Goal: Task Accomplishment & Management: Complete application form

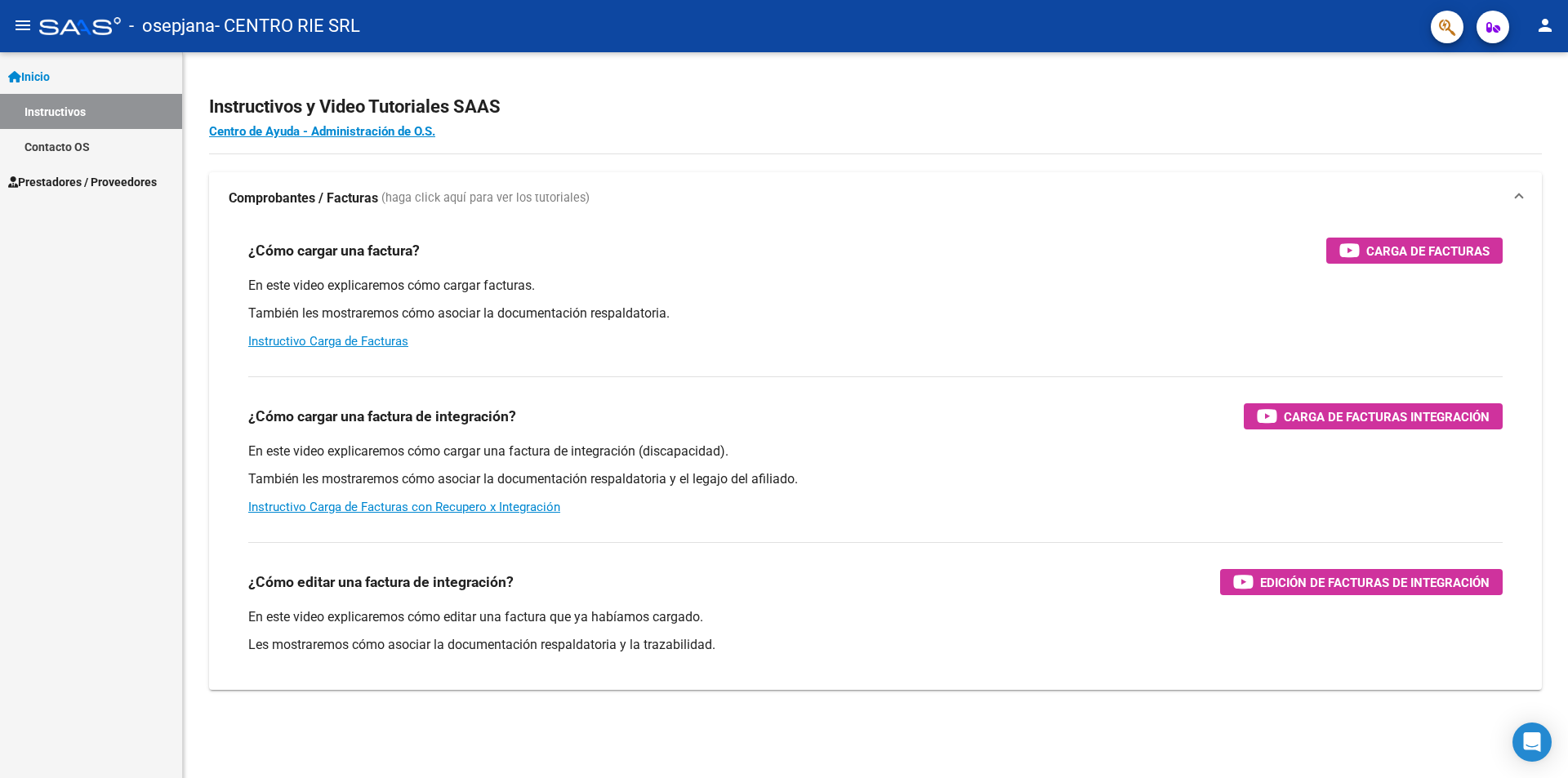
click at [75, 175] on span "Prestadores / Proveedores" at bounding box center [82, 182] width 149 height 18
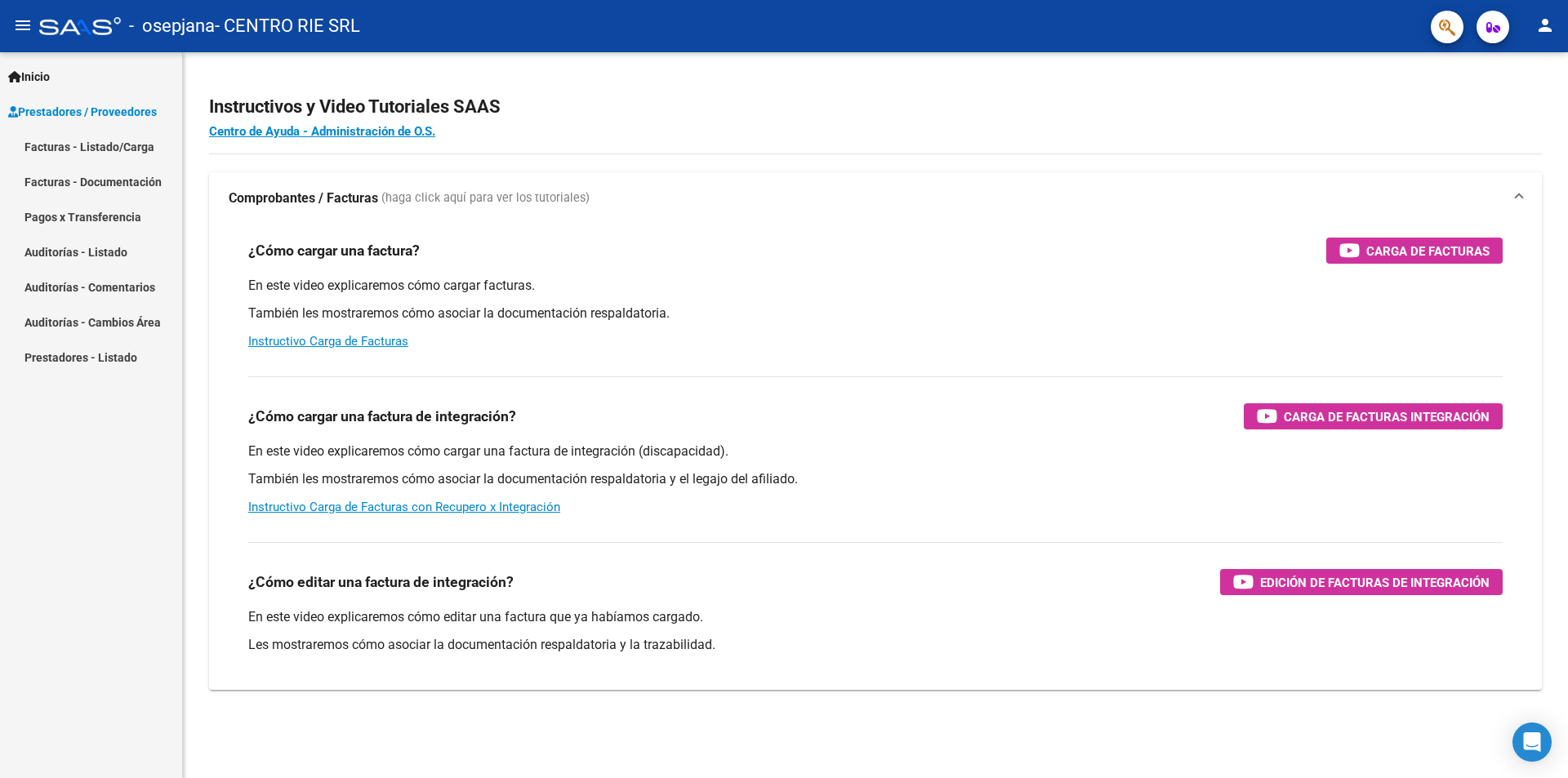
click at [66, 142] on link "Facturas - Listado/Carga" at bounding box center [91, 146] width 182 height 35
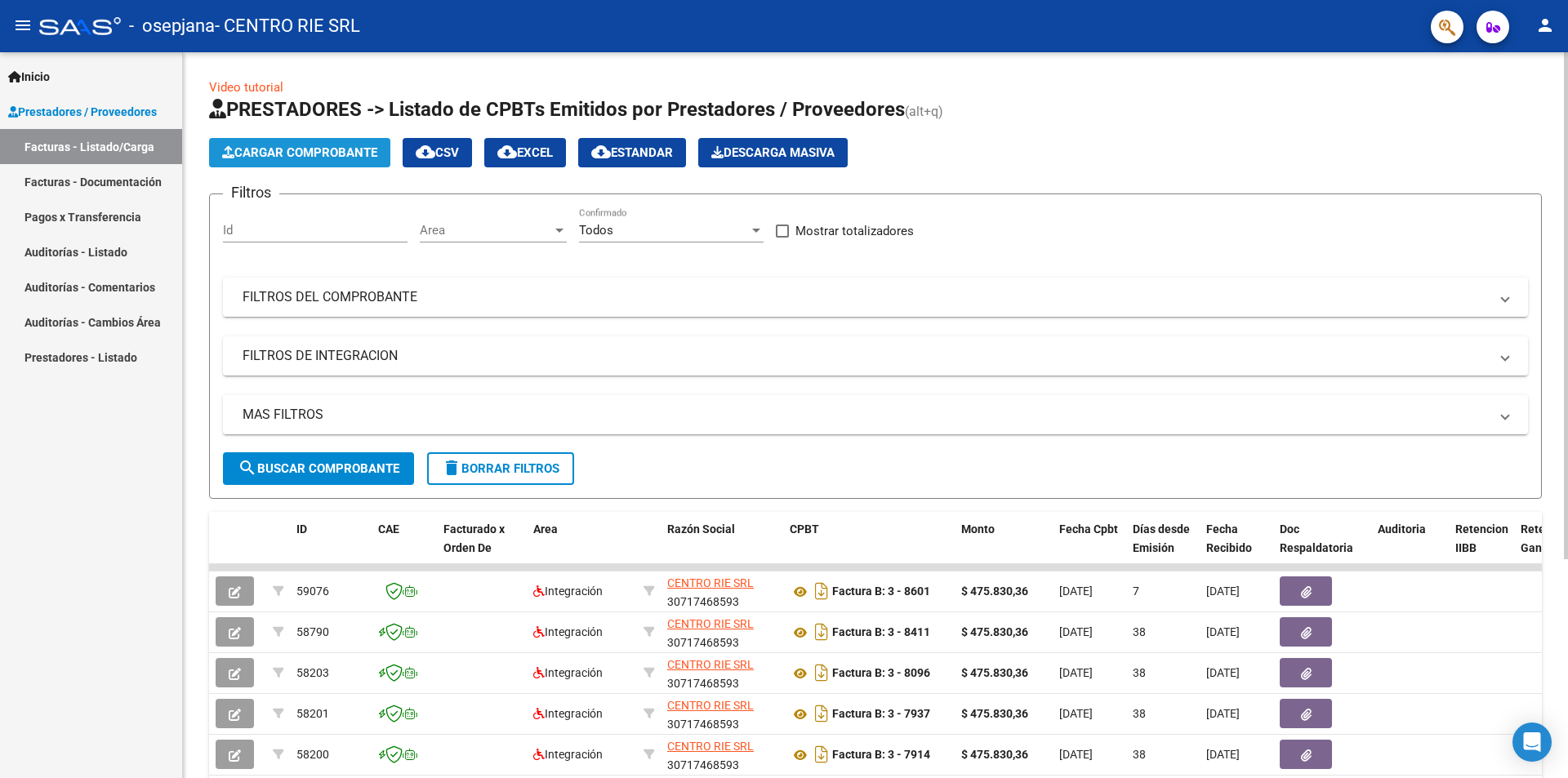
click at [225, 148] on icon "button" at bounding box center [228, 152] width 13 height 13
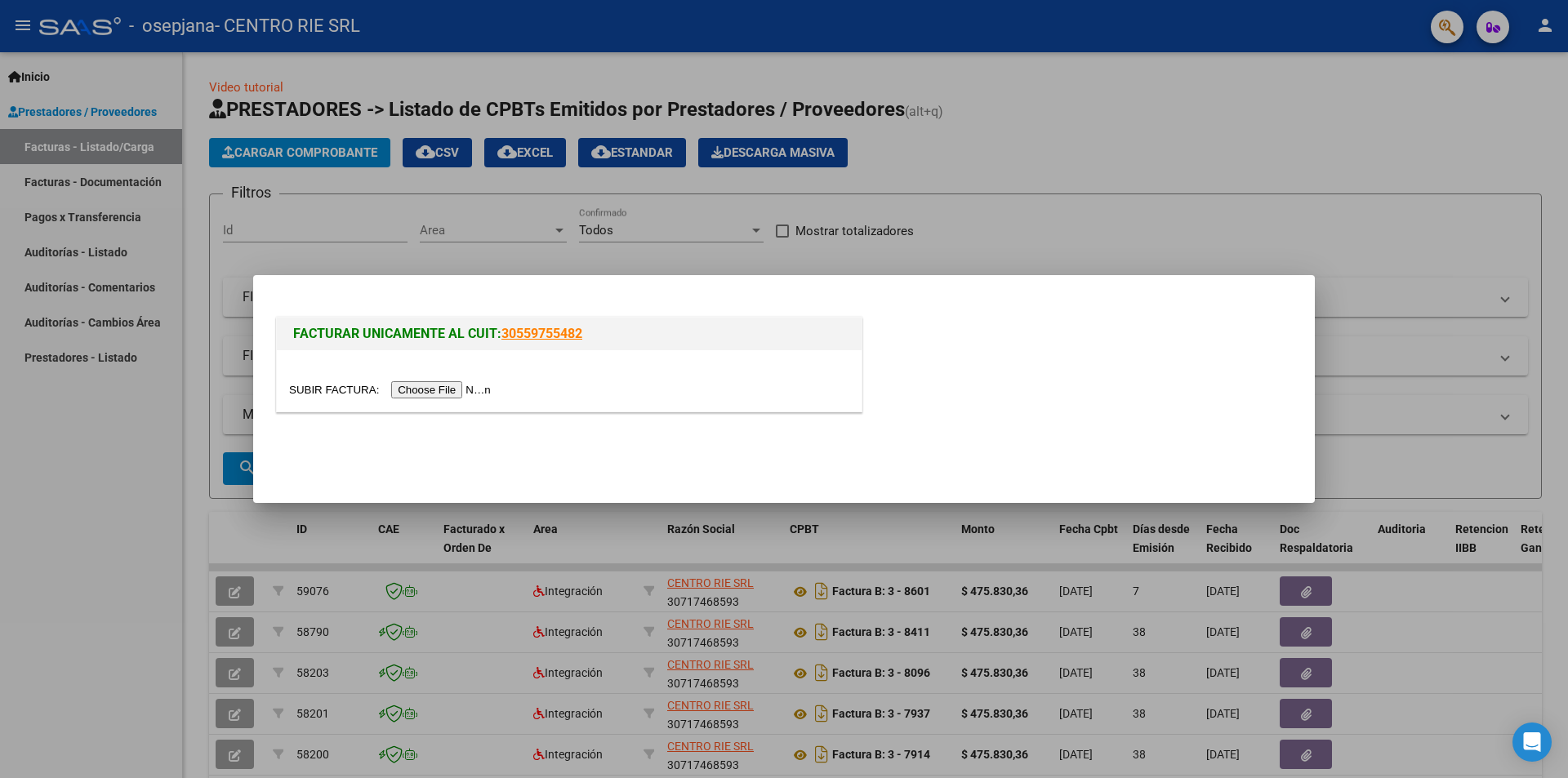
click at [448, 389] on input "file" at bounding box center [393, 390] width 207 height 17
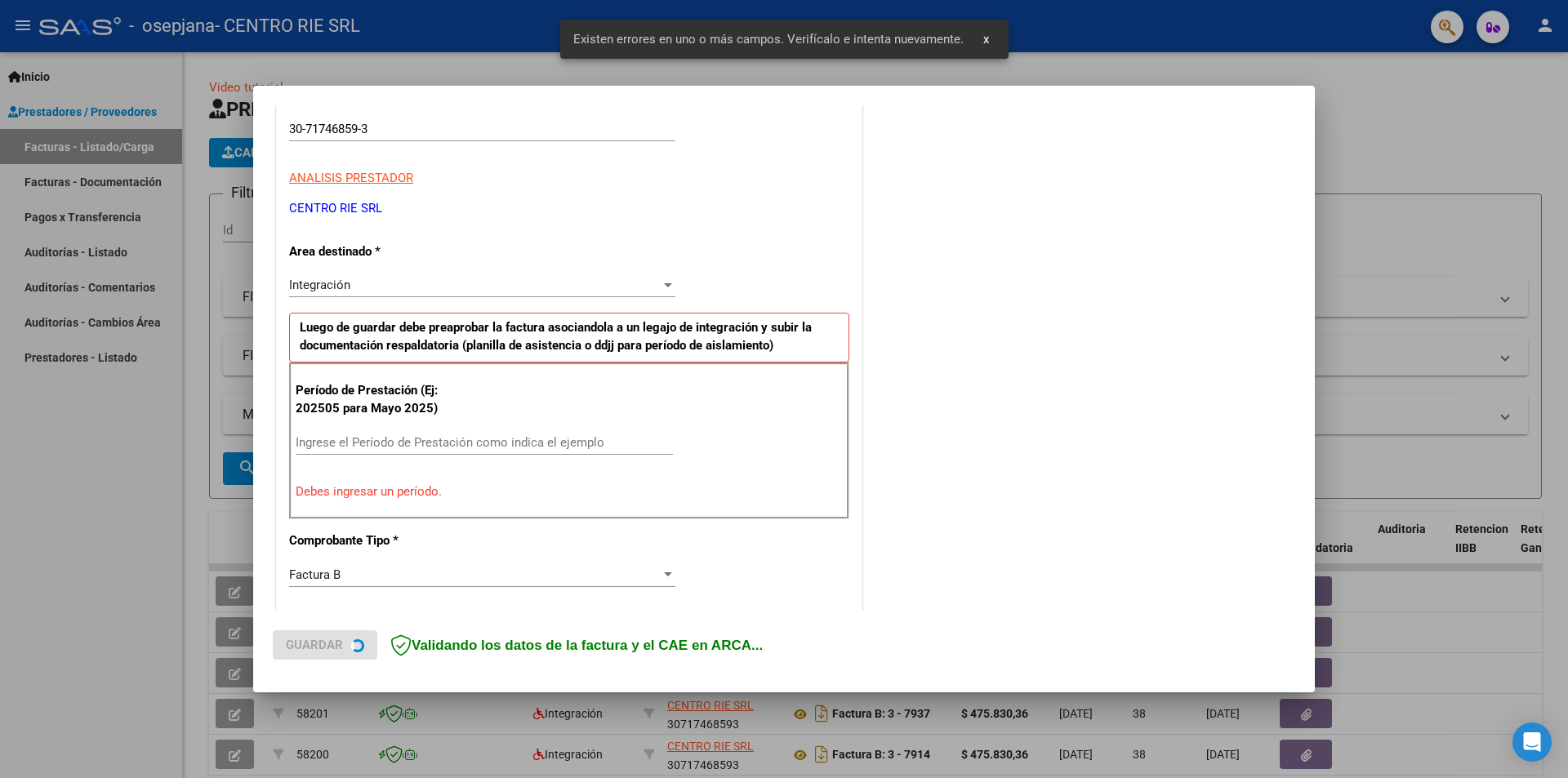
scroll to position [285, 0]
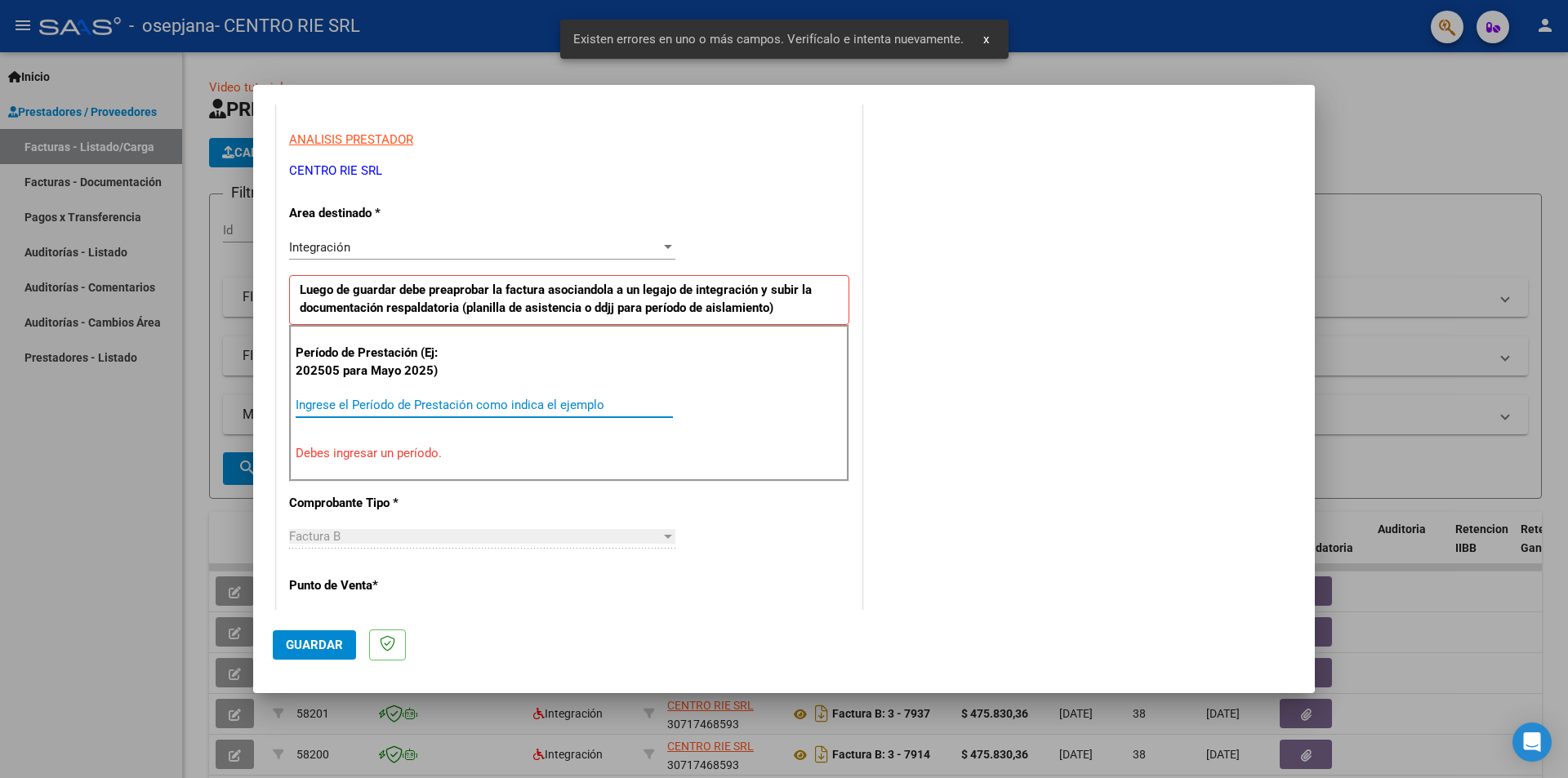
click at [370, 405] on input "Ingrese el Período de Prestación como indica el ejemplo" at bounding box center [485, 404] width 377 height 15
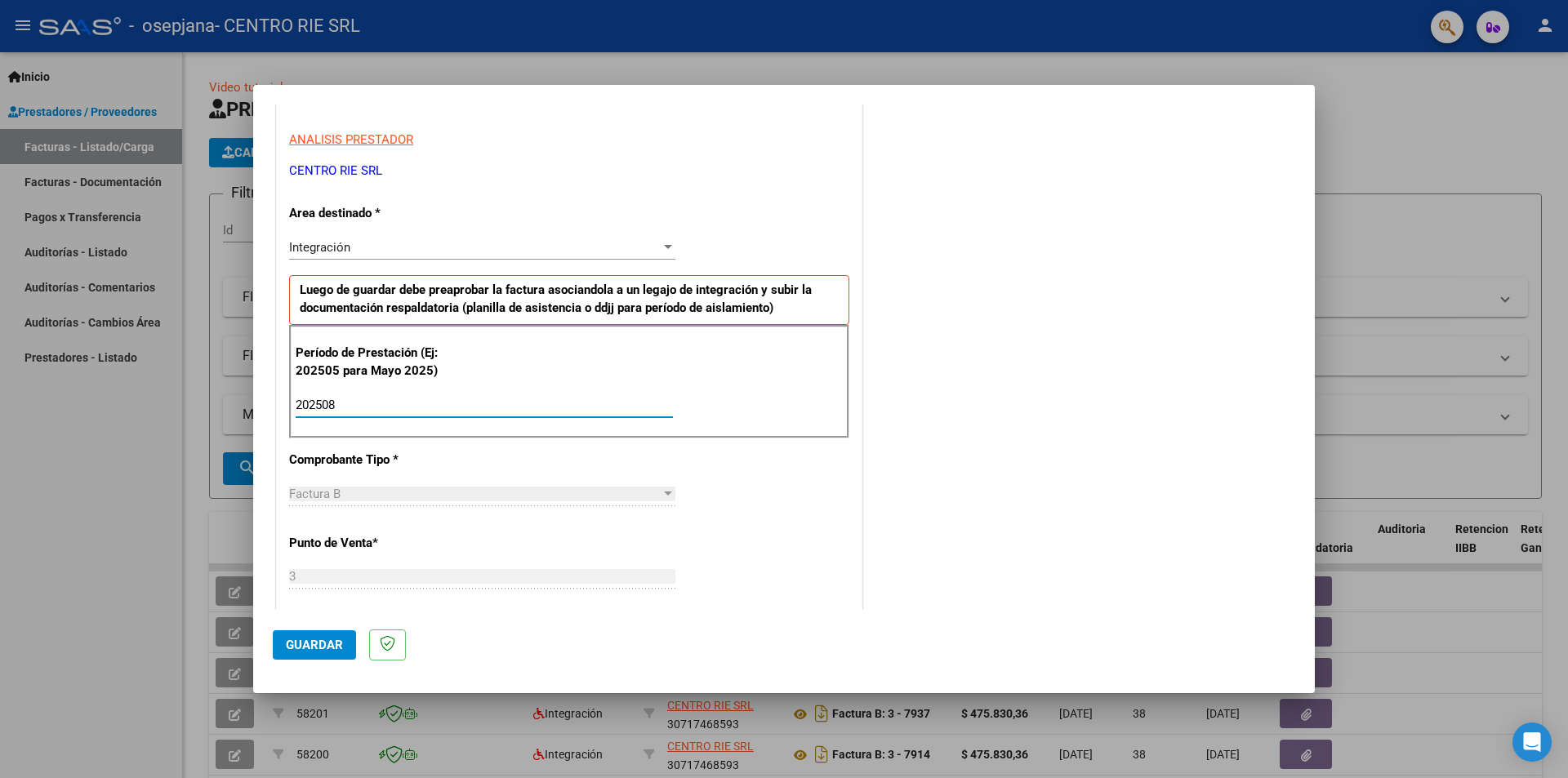
type input "202508"
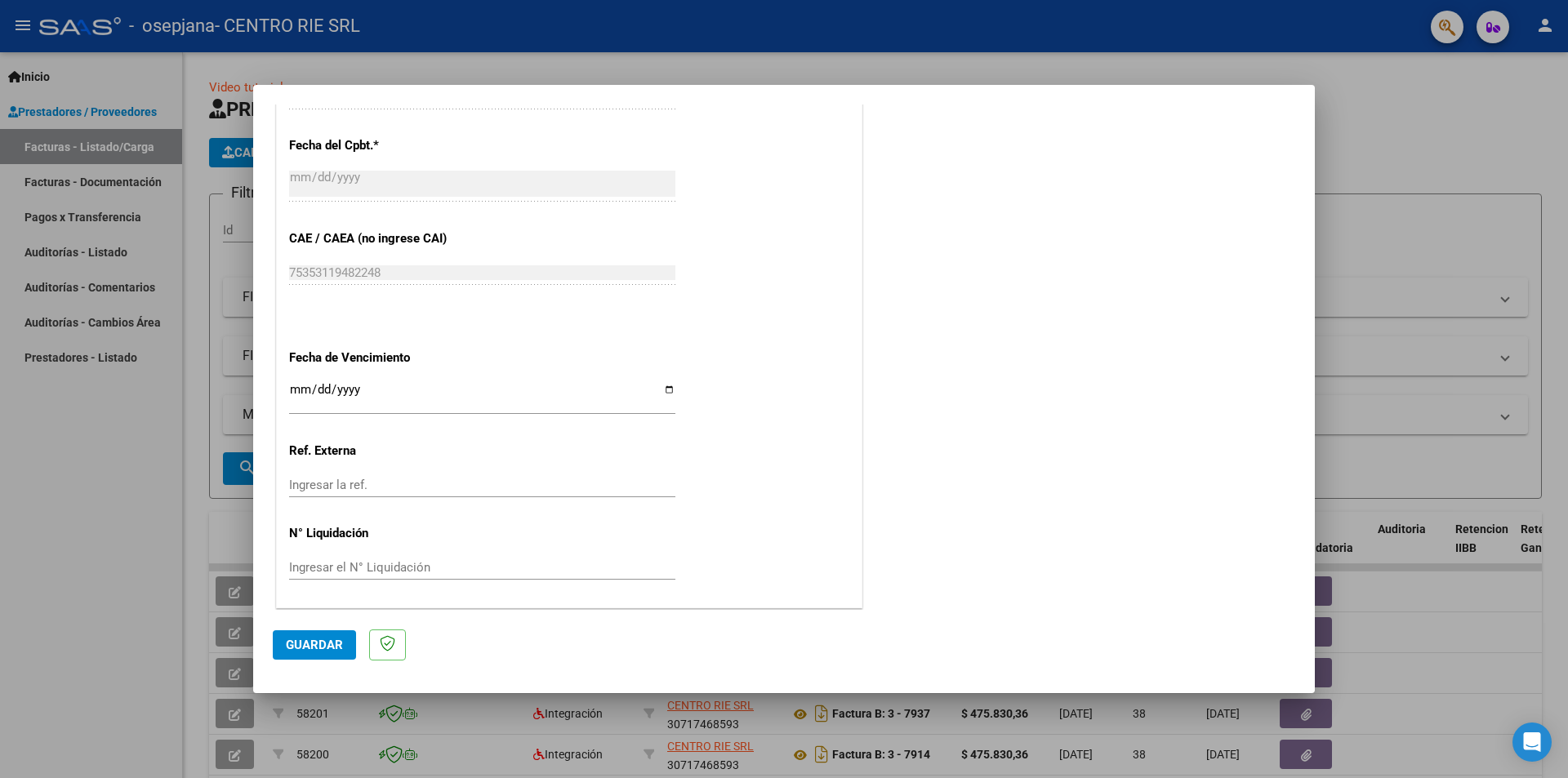
scroll to position [932, 0]
click at [663, 383] on input "Ingresar la fecha" at bounding box center [482, 394] width 386 height 26
type input "[DATE]"
click at [319, 644] on span "Guardar" at bounding box center [313, 644] width 57 height 15
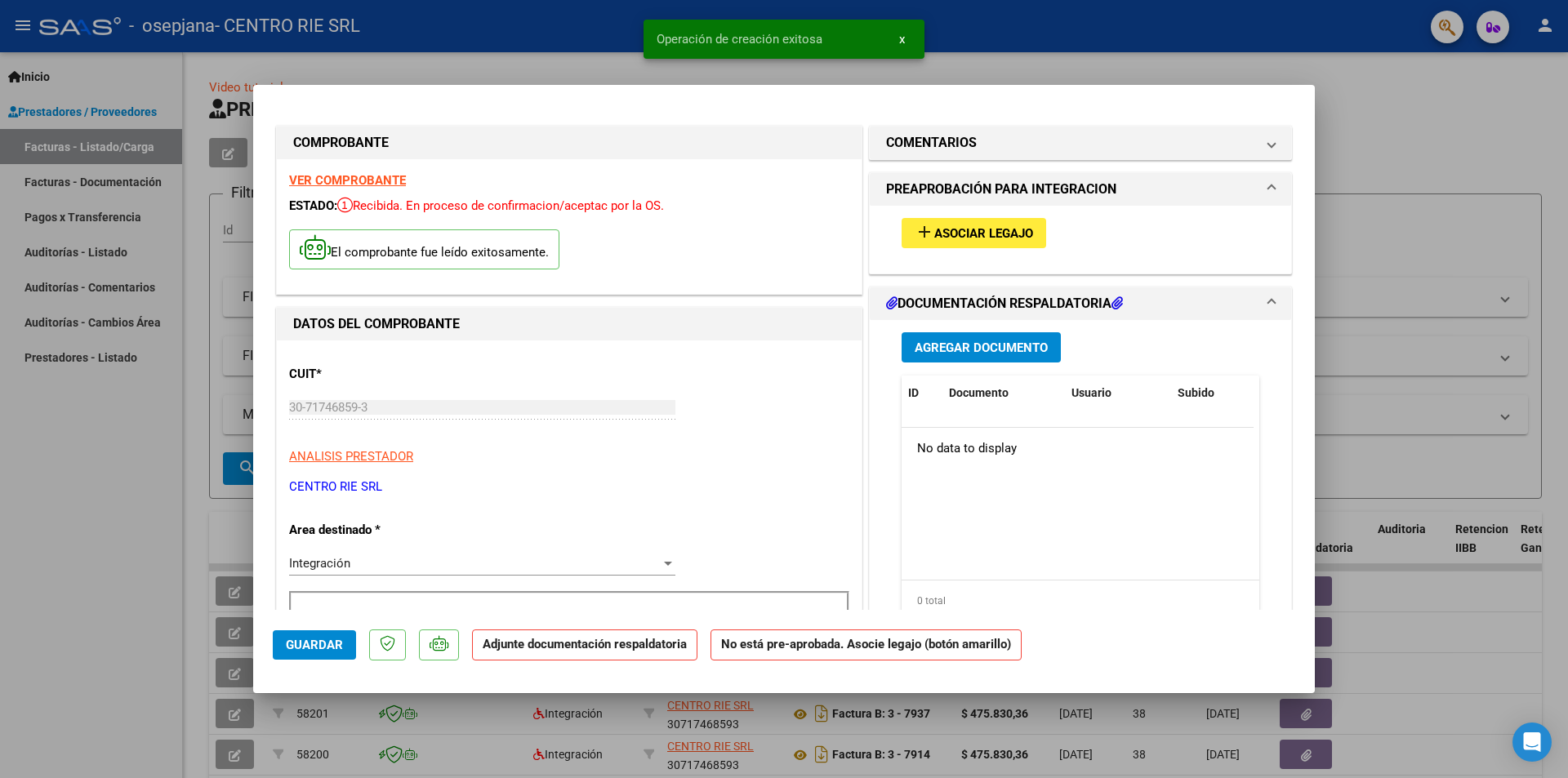
click at [935, 234] on span "Asociar Legajo" at bounding box center [984, 233] width 99 height 15
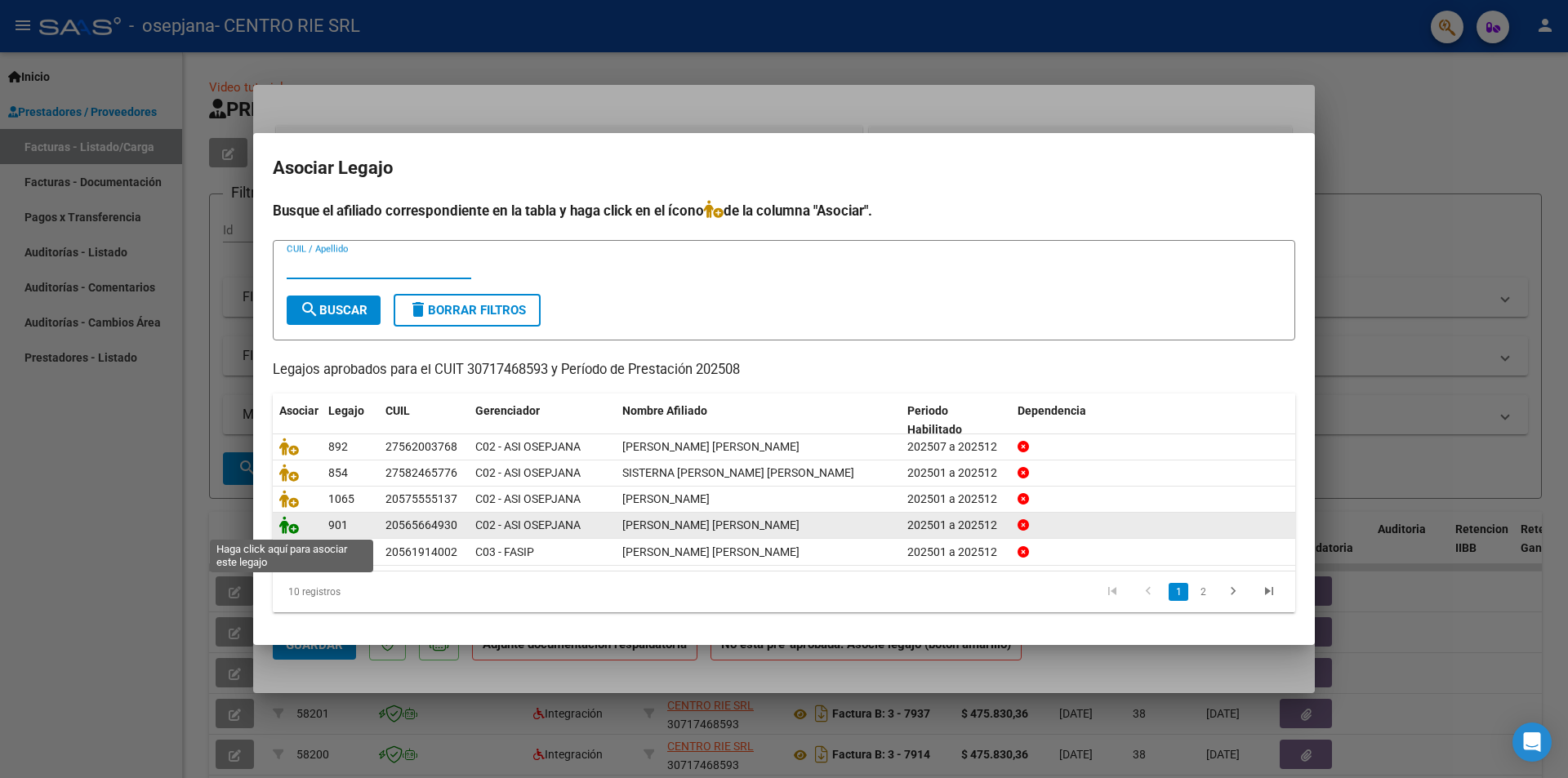
click at [281, 526] on icon at bounding box center [289, 524] width 19 height 18
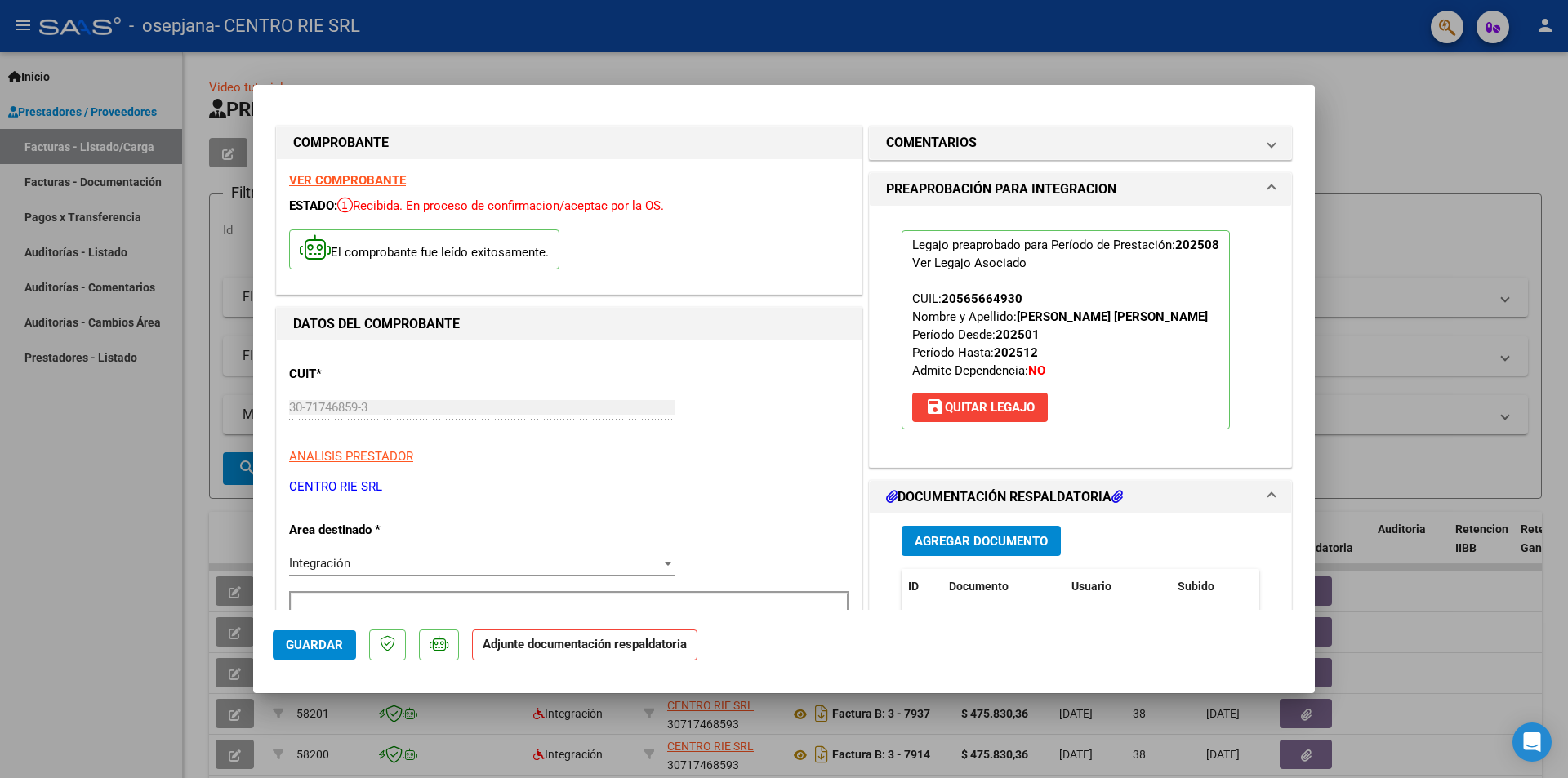
click at [949, 543] on span "Agregar Documento" at bounding box center [981, 541] width 133 height 15
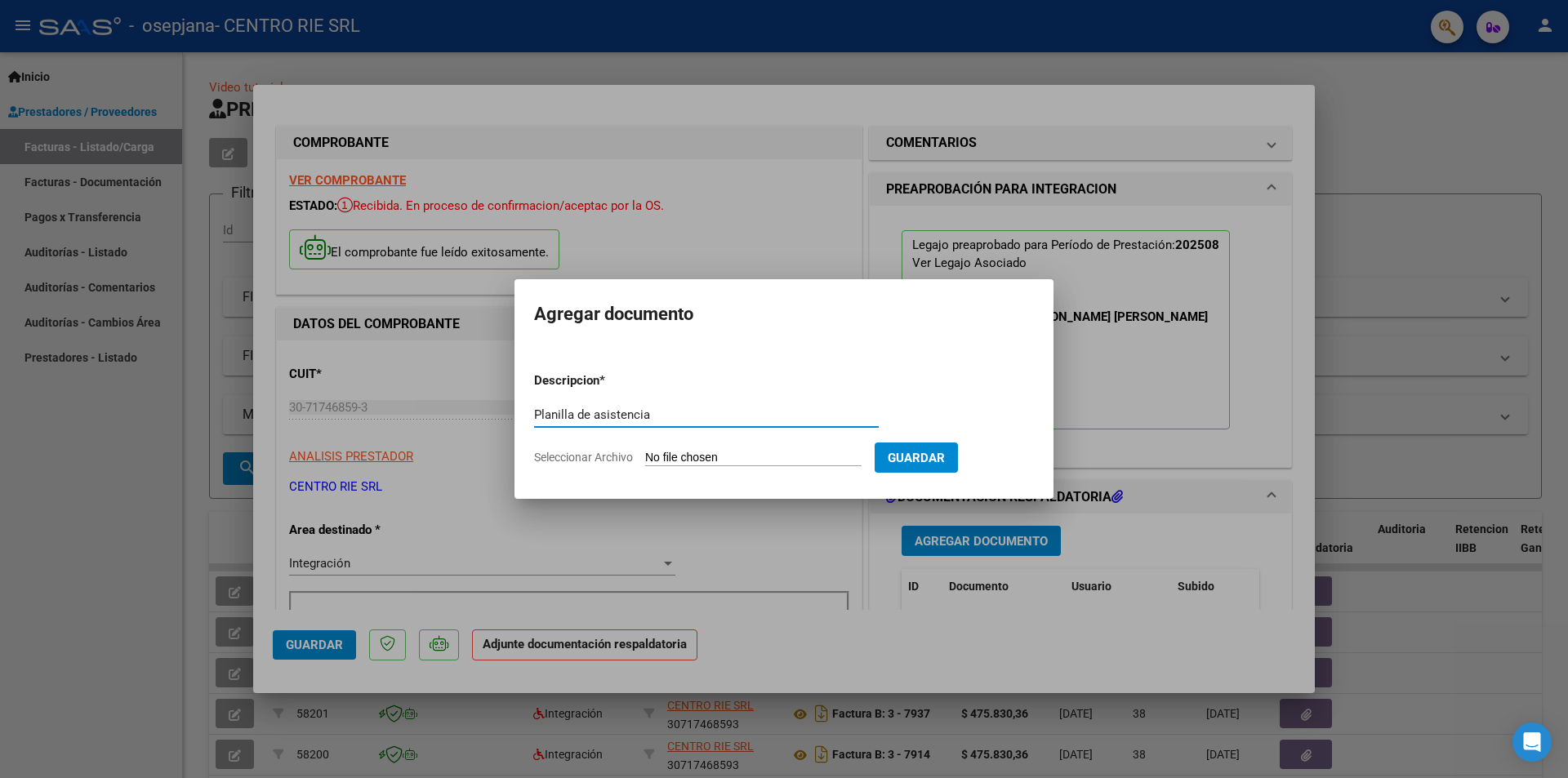
type input "Planilla de asistencia"
click at [600, 453] on span "Seleccionar Archivo" at bounding box center [583, 458] width 99 height 14
click at [645, 453] on input "Seleccionar Archivo" at bounding box center [754, 459] width 217 height 15
type input "C:\fakepath\863 - [PERSON_NAME] [PERSON_NAME].pdf"
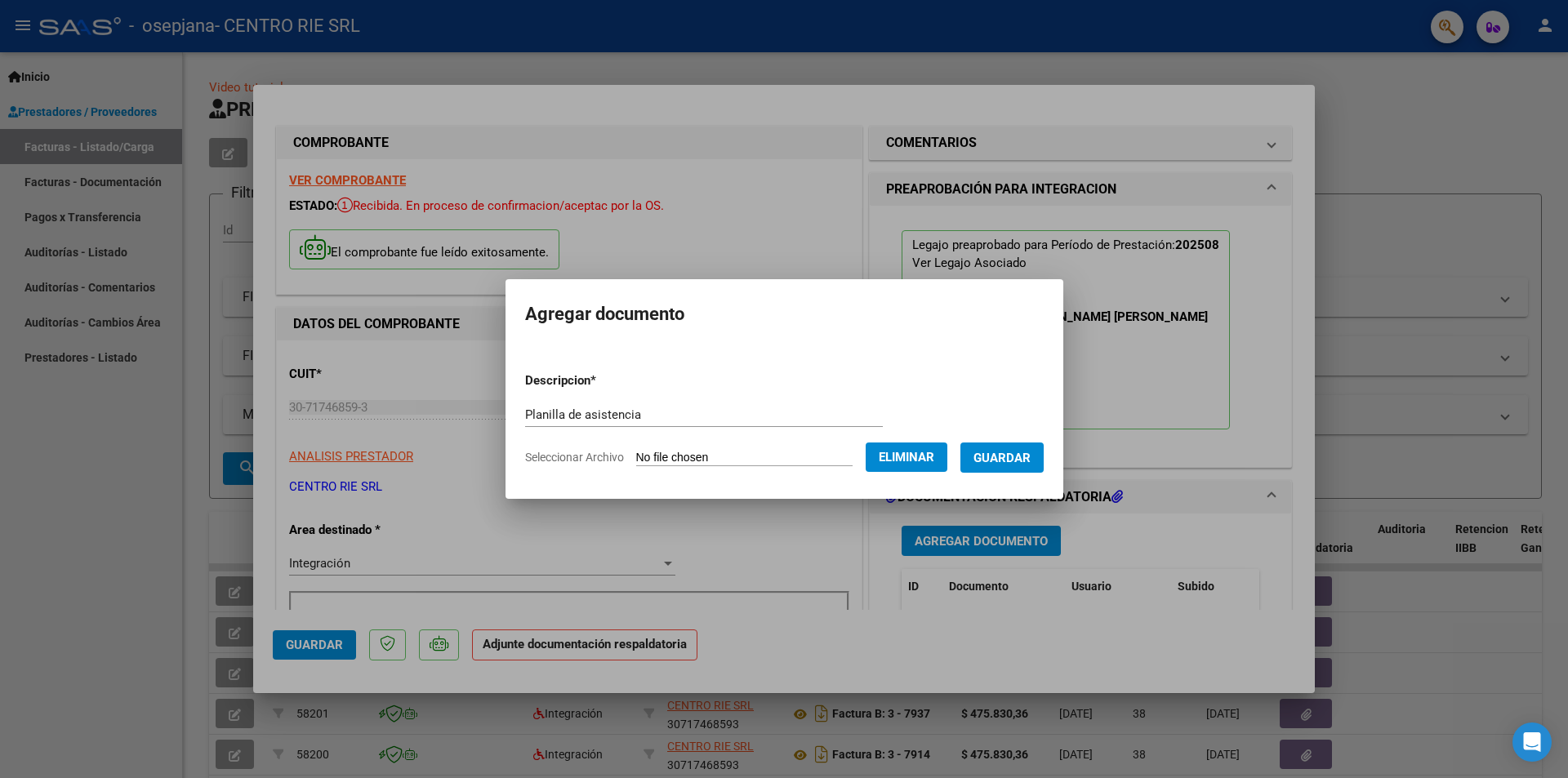
click at [994, 458] on span "Guardar" at bounding box center [1001, 458] width 57 height 15
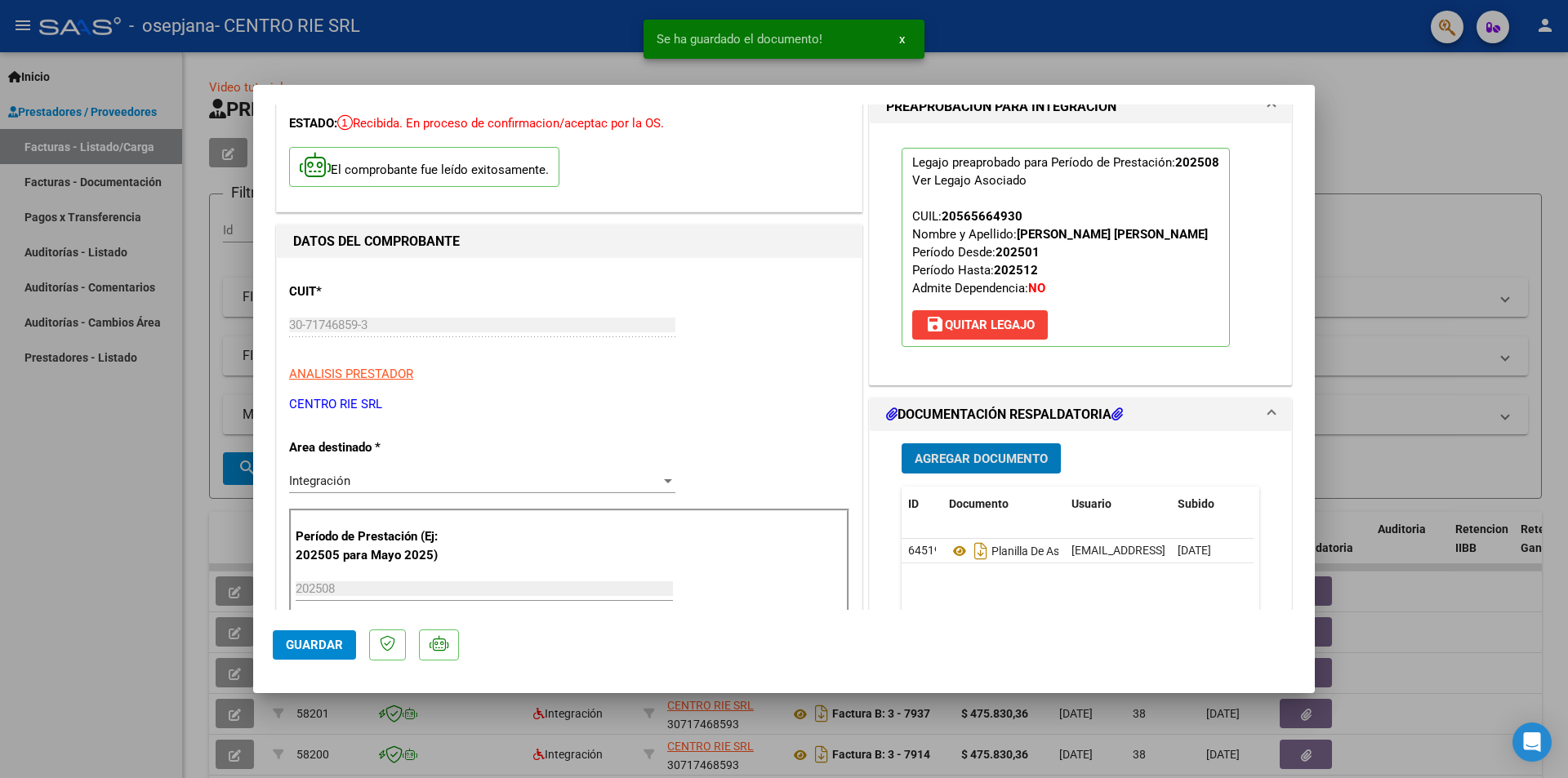
scroll to position [81, 0]
click at [320, 643] on span "Guardar" at bounding box center [313, 644] width 57 height 15
click at [60, 459] on div at bounding box center [784, 389] width 1568 height 778
type input "$ 0,00"
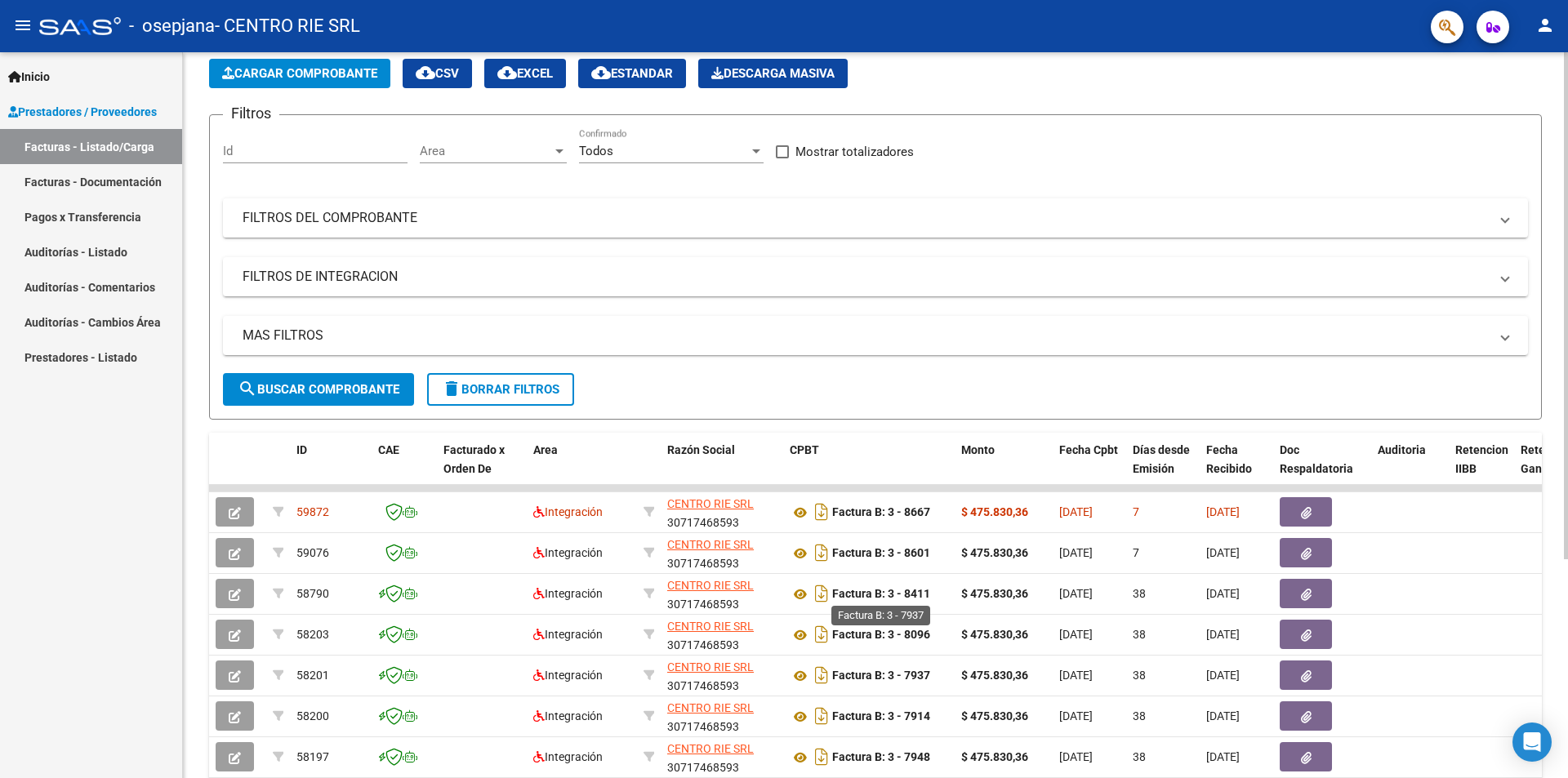
scroll to position [0, 0]
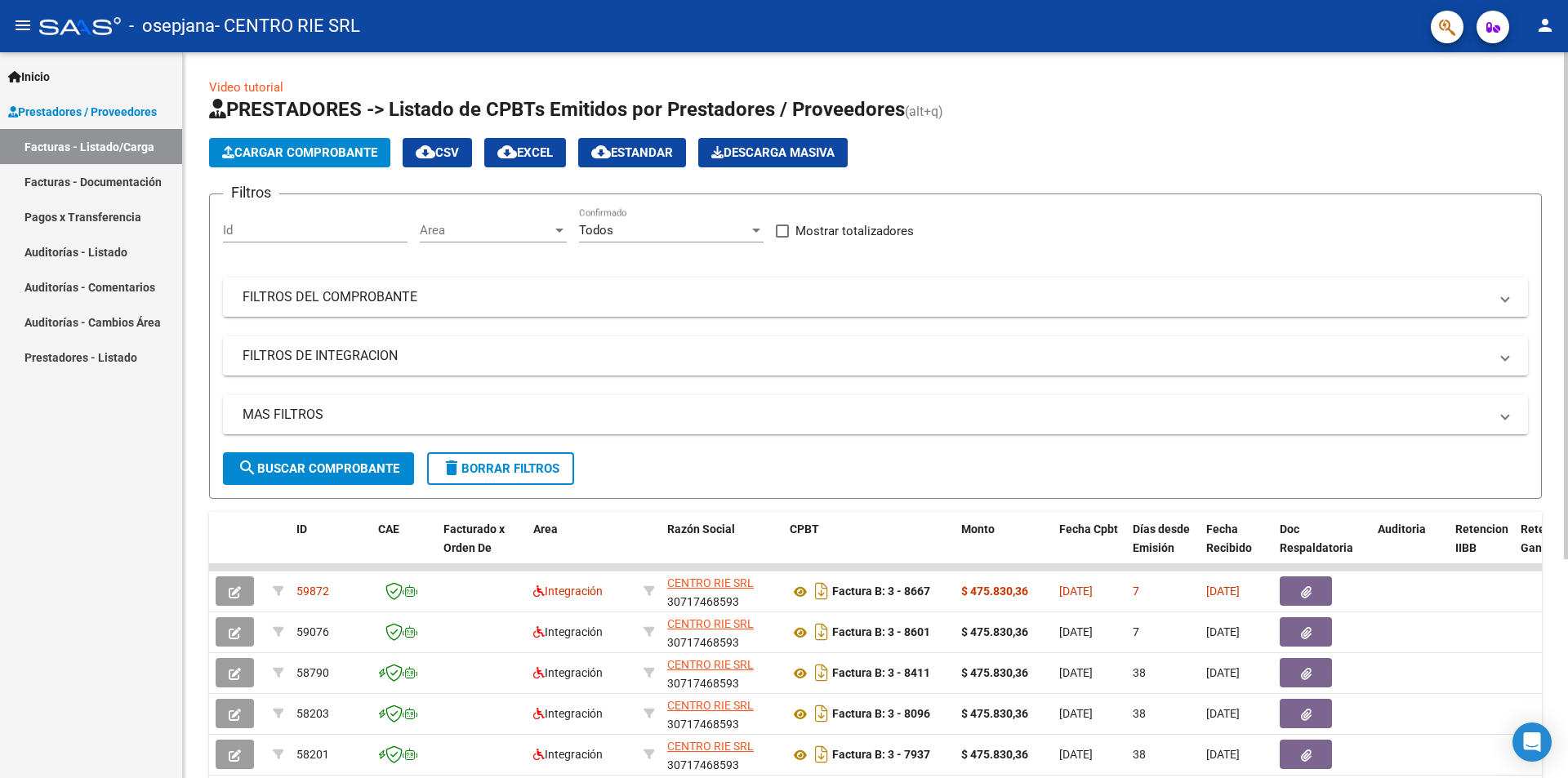
click at [273, 156] on span "Cargar Comprobante" at bounding box center [300, 152] width 155 height 15
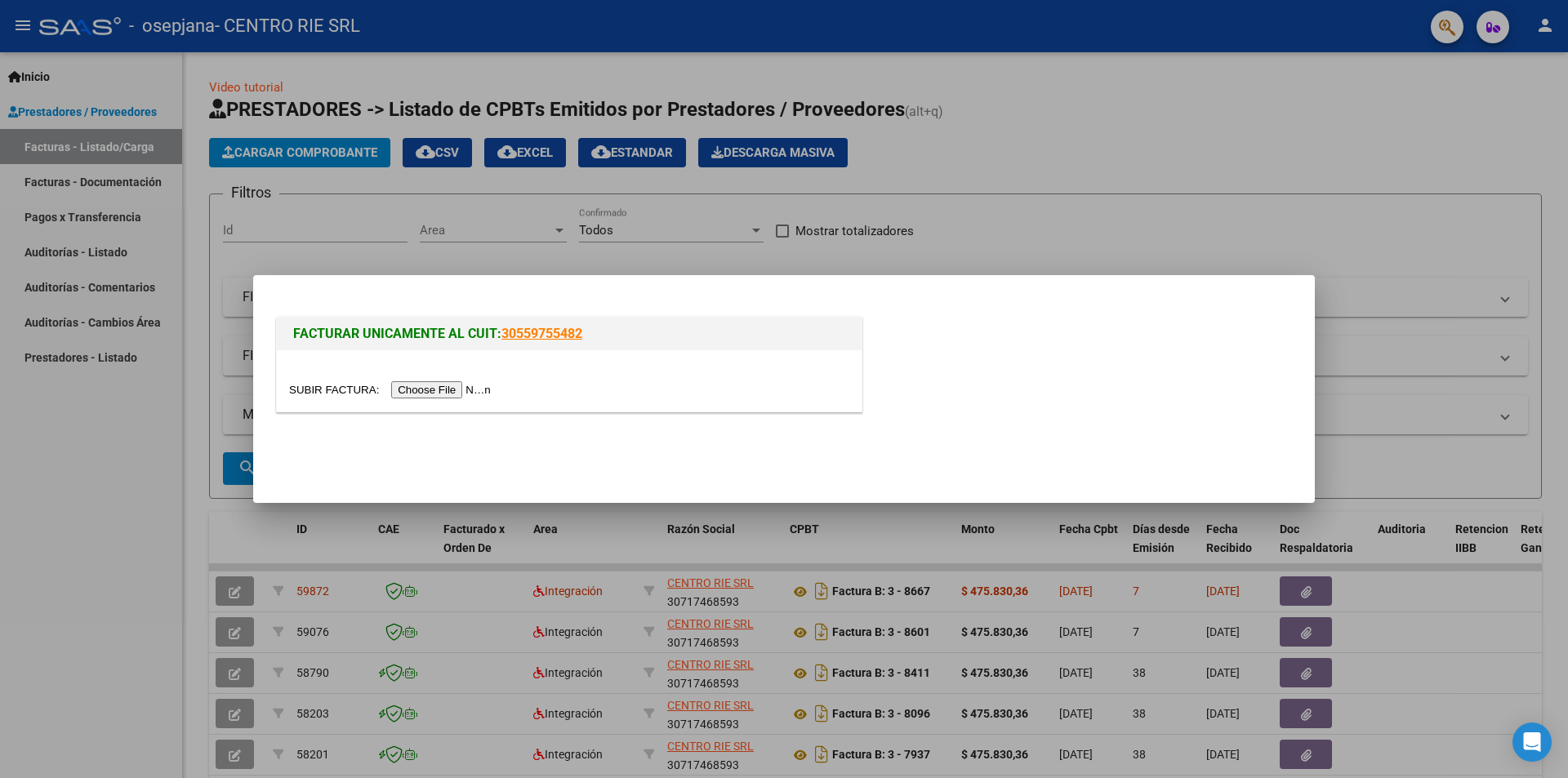
click at [464, 380] on div at bounding box center [569, 389] width 560 height 18
click at [437, 390] on input "file" at bounding box center [393, 390] width 207 height 17
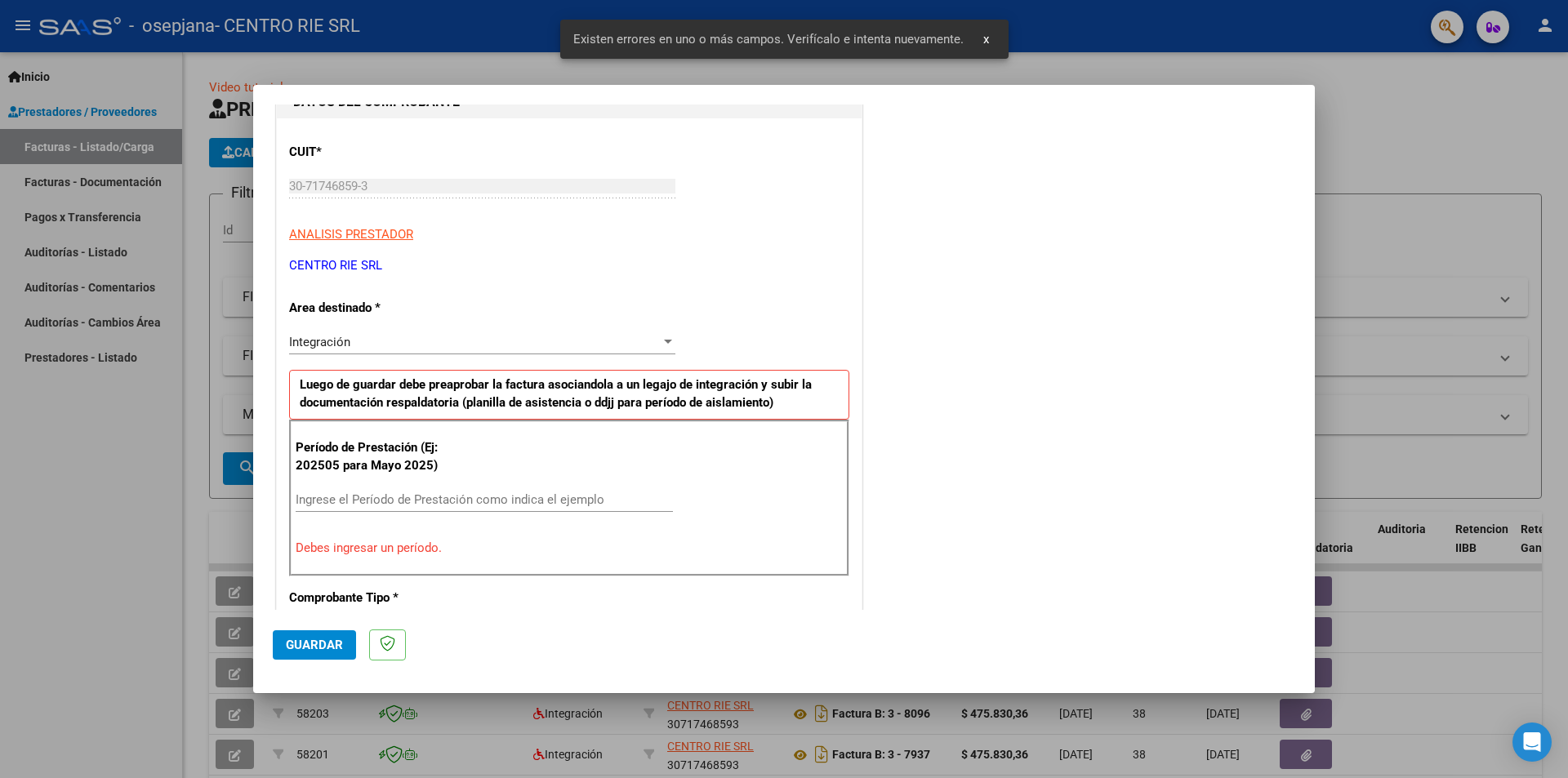
scroll to position [316, 0]
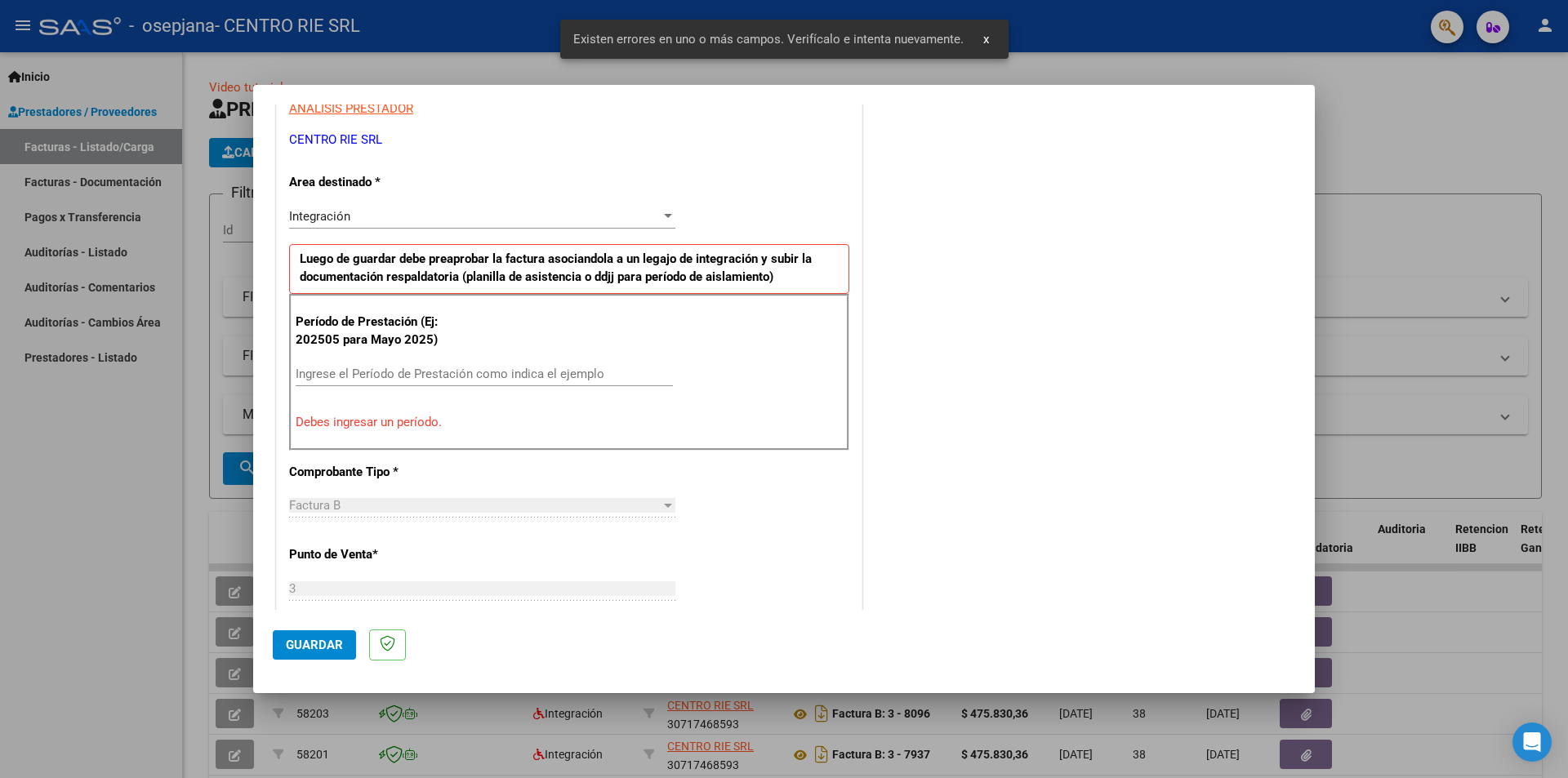
click at [388, 375] on input "Ingrese el Período de Prestación como indica el ejemplo" at bounding box center [485, 374] width 377 height 15
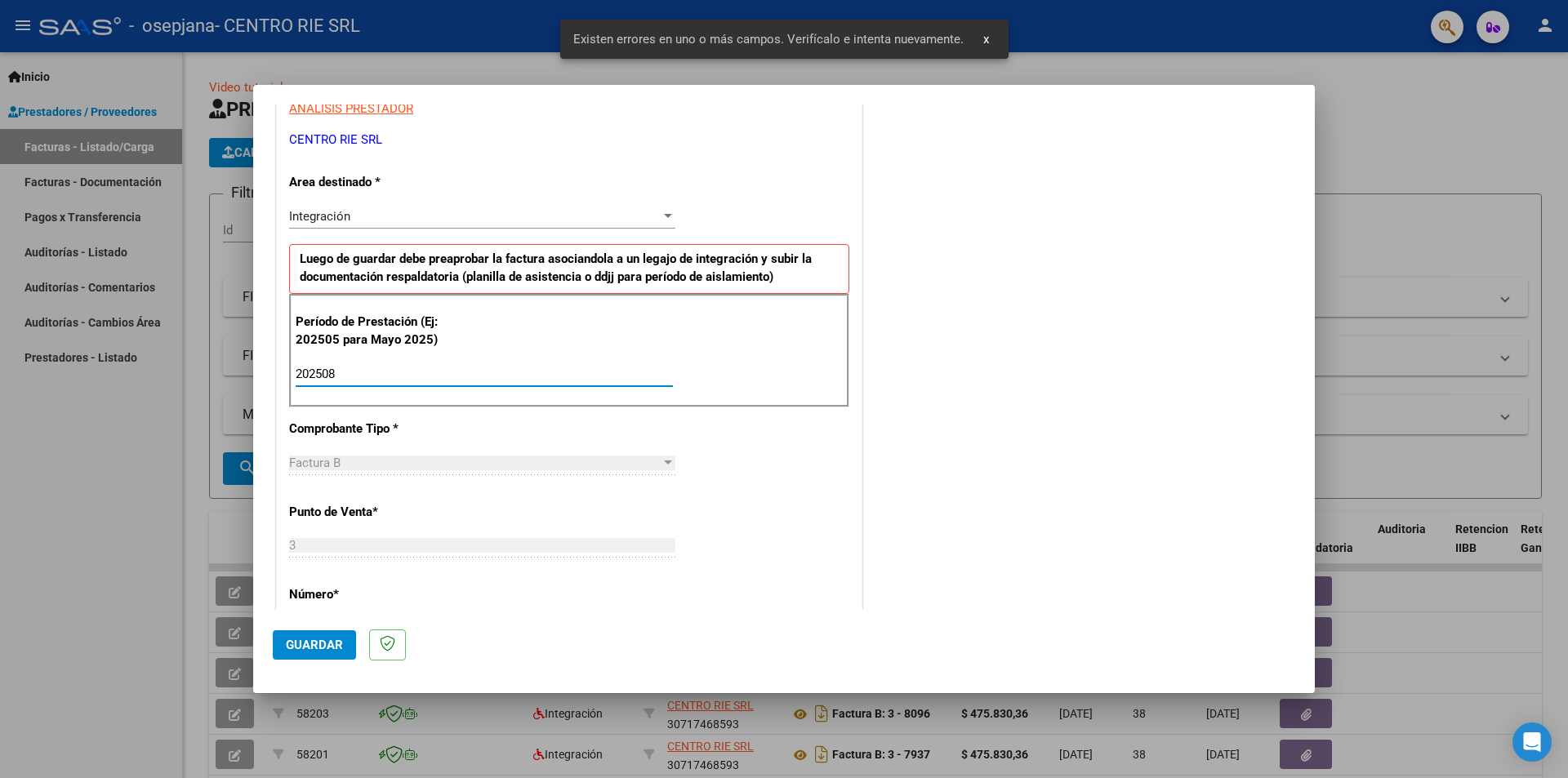
type input "202508"
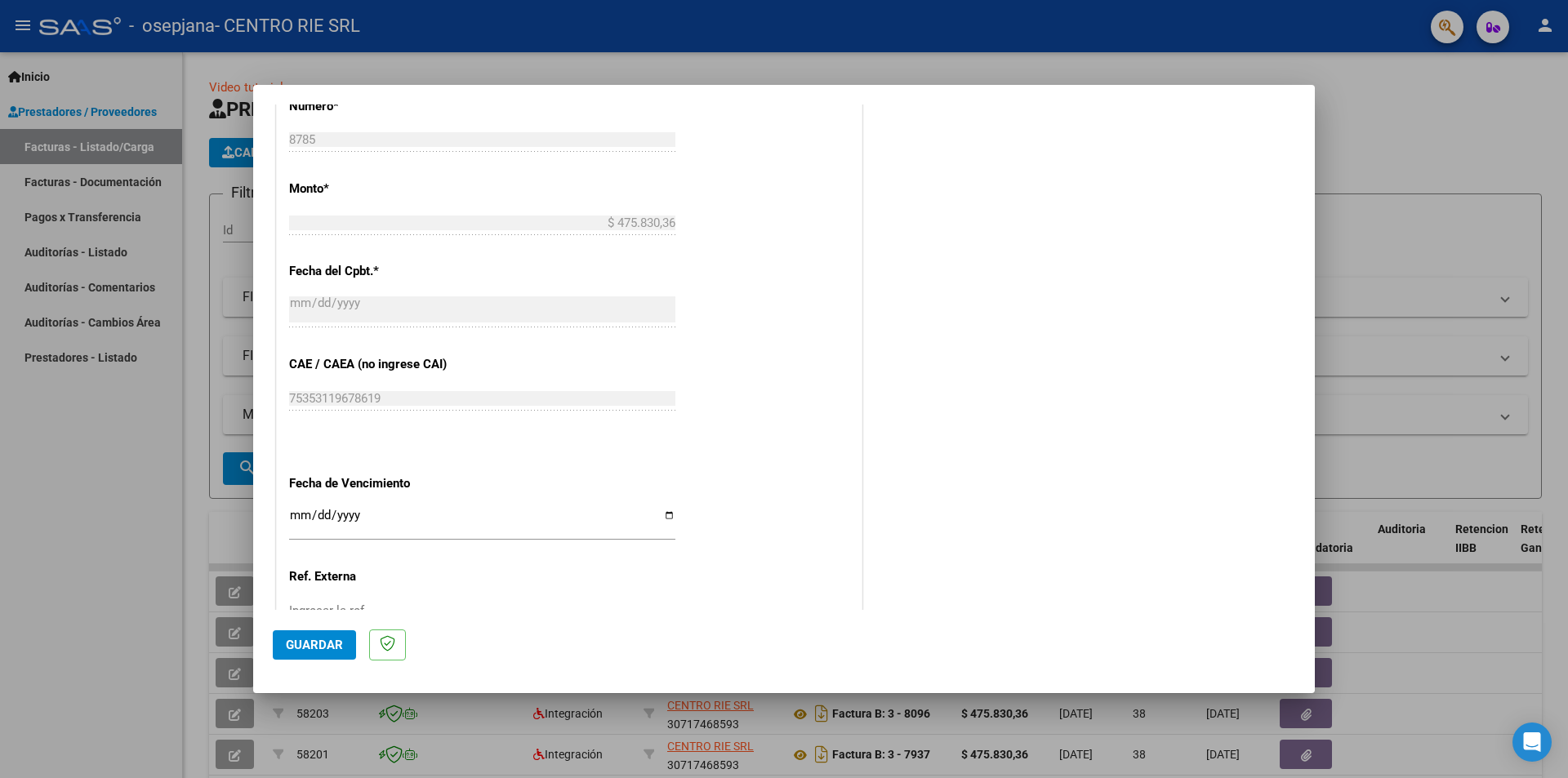
scroll to position [806, 0]
click at [668, 521] on input "Ingresar la fecha" at bounding box center [482, 520] width 386 height 26
click at [666, 515] on input "Ingresar la fecha" at bounding box center [482, 520] width 386 height 26
type input "[DATE]"
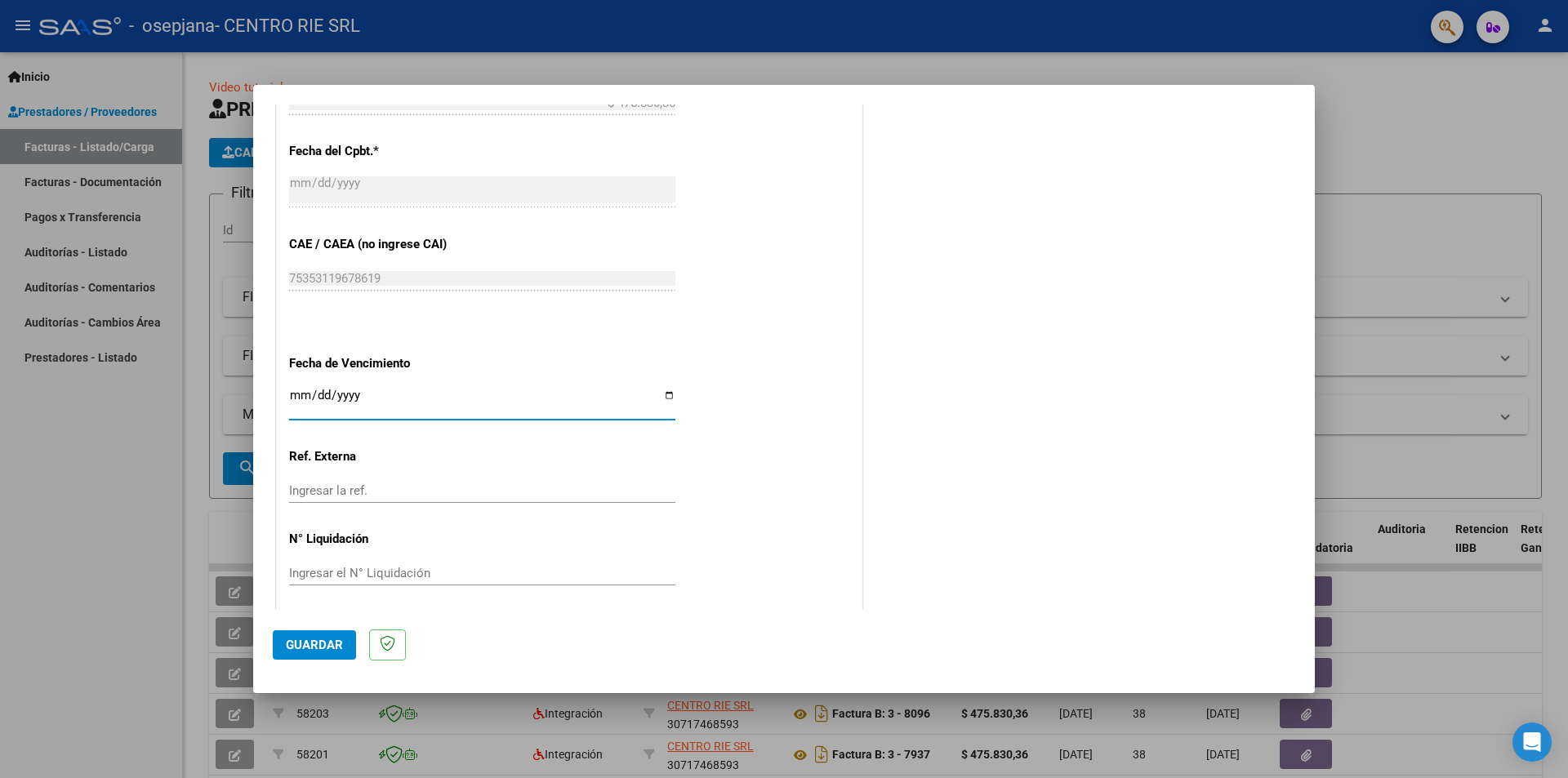
scroll to position [932, 0]
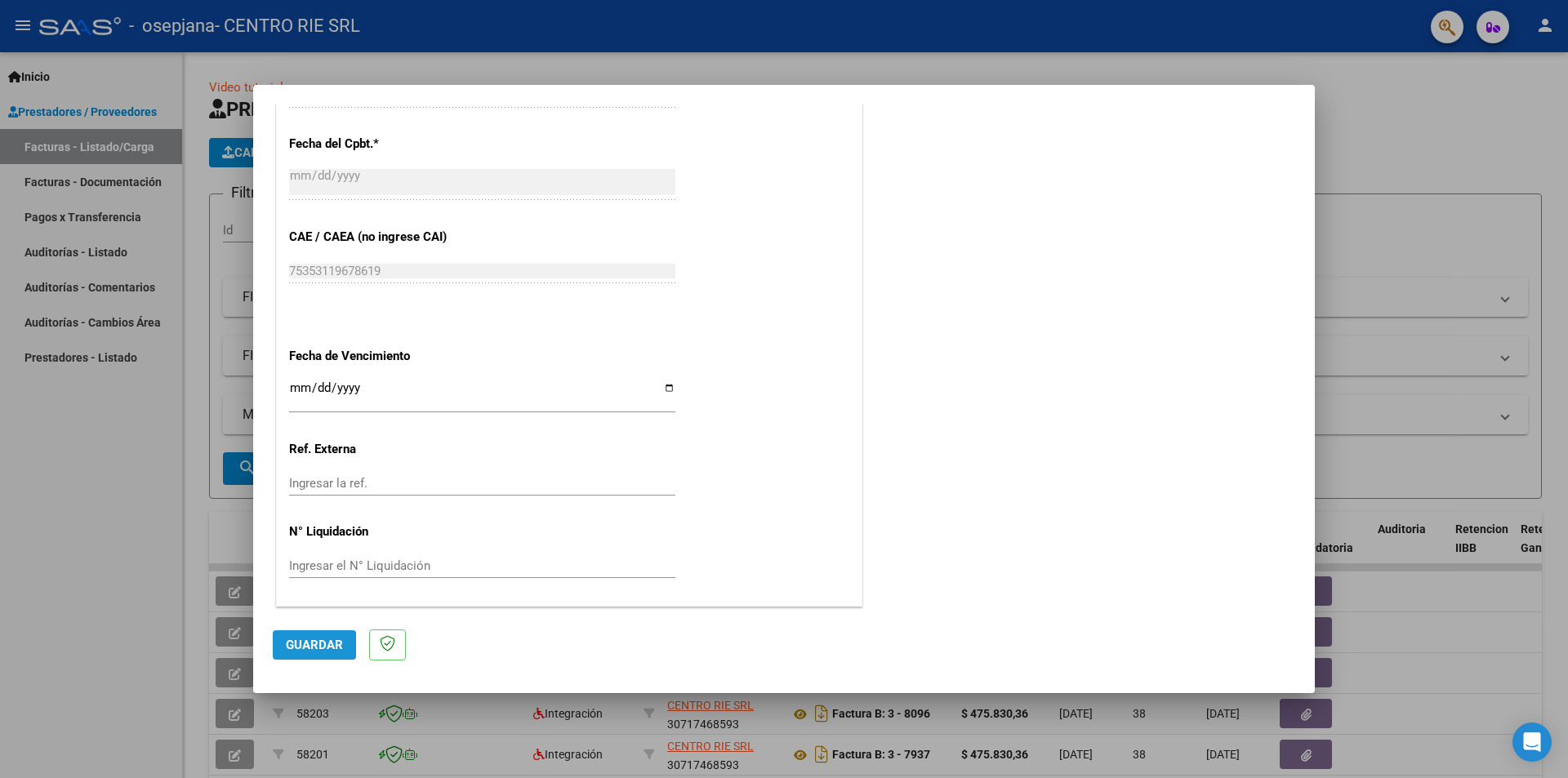
click at [311, 648] on span "Guardar" at bounding box center [313, 644] width 57 height 15
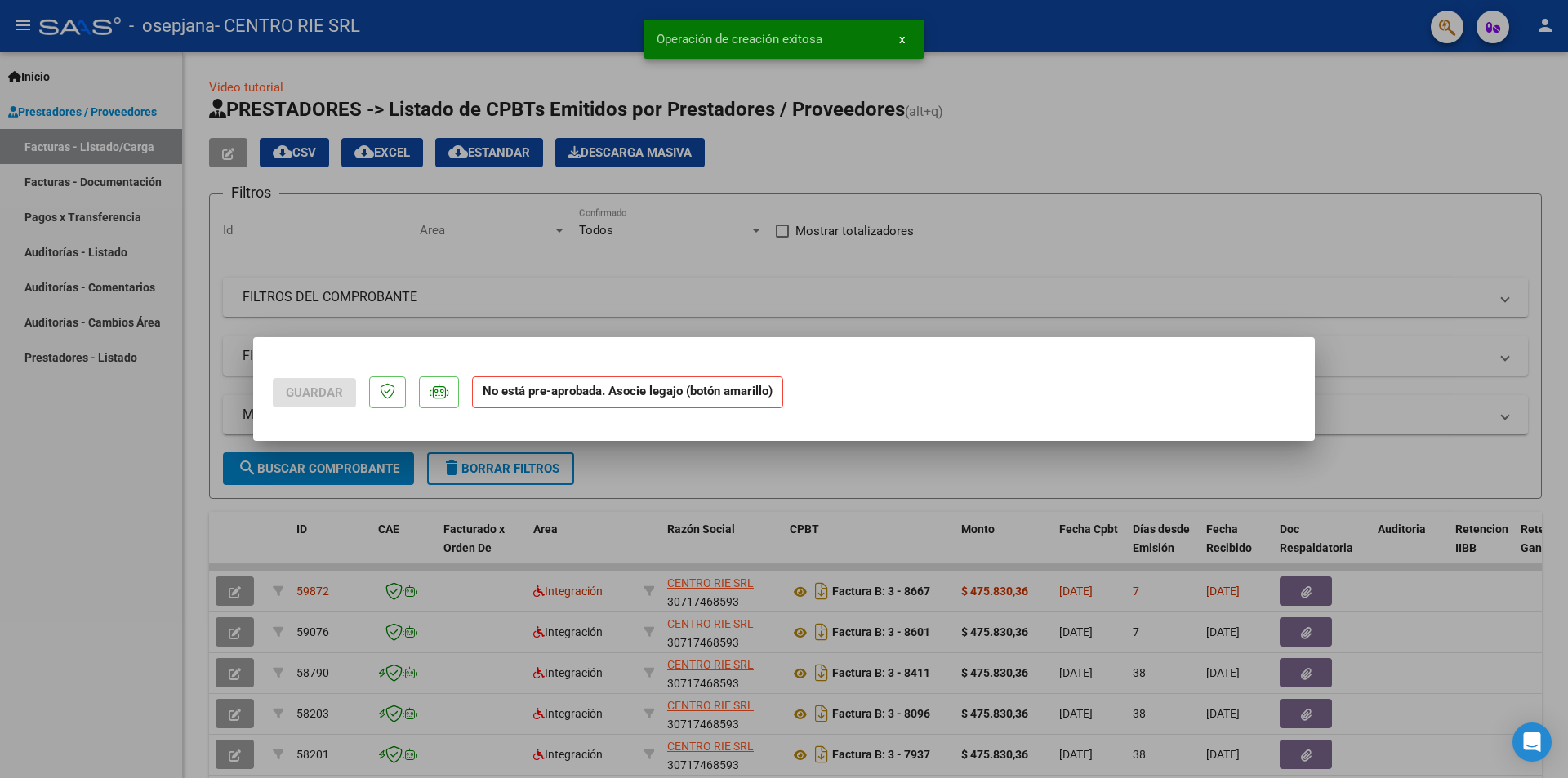
scroll to position [0, 0]
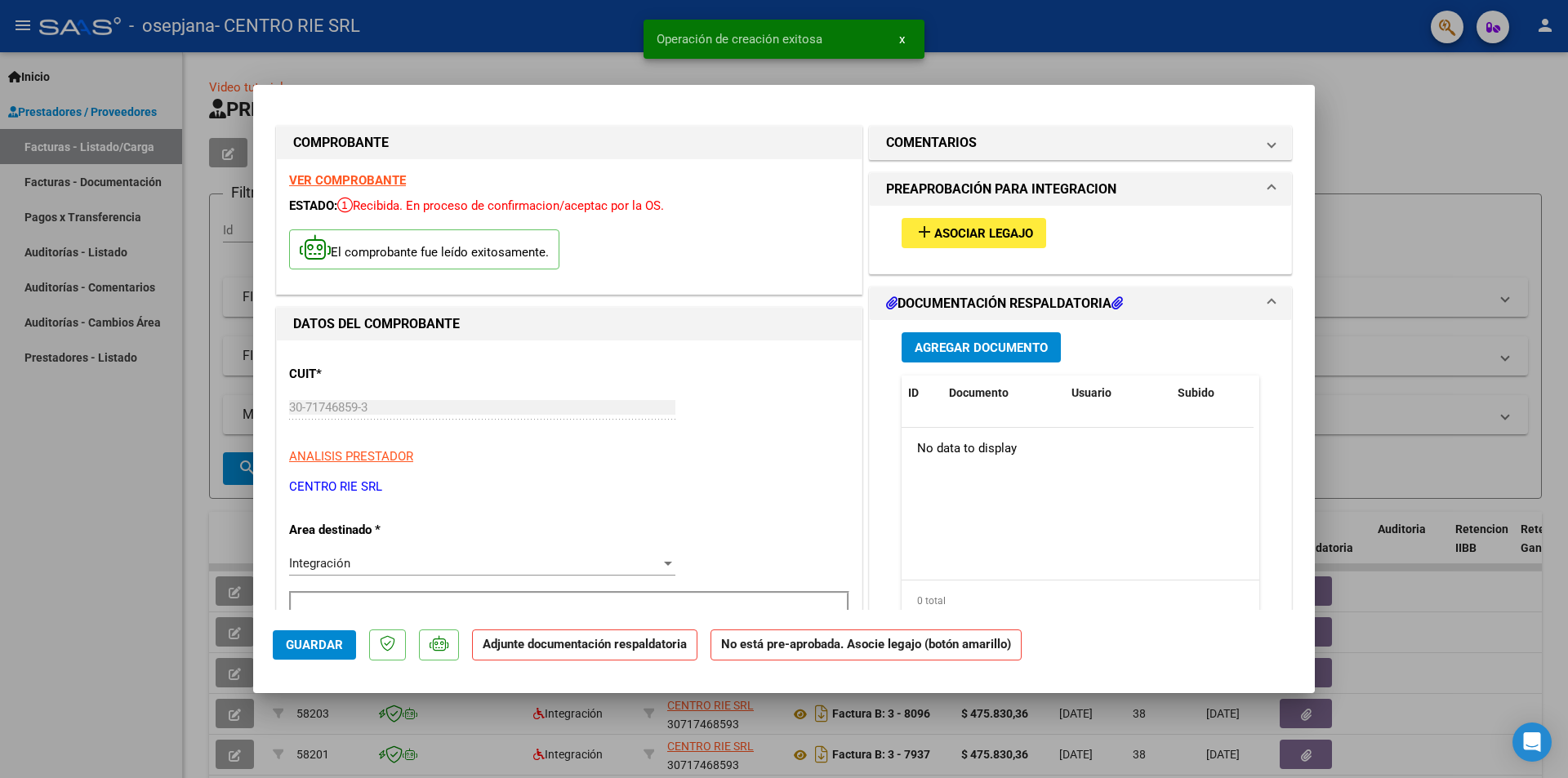
click at [998, 244] on button "add Asociar Legajo" at bounding box center [973, 232] width 144 height 30
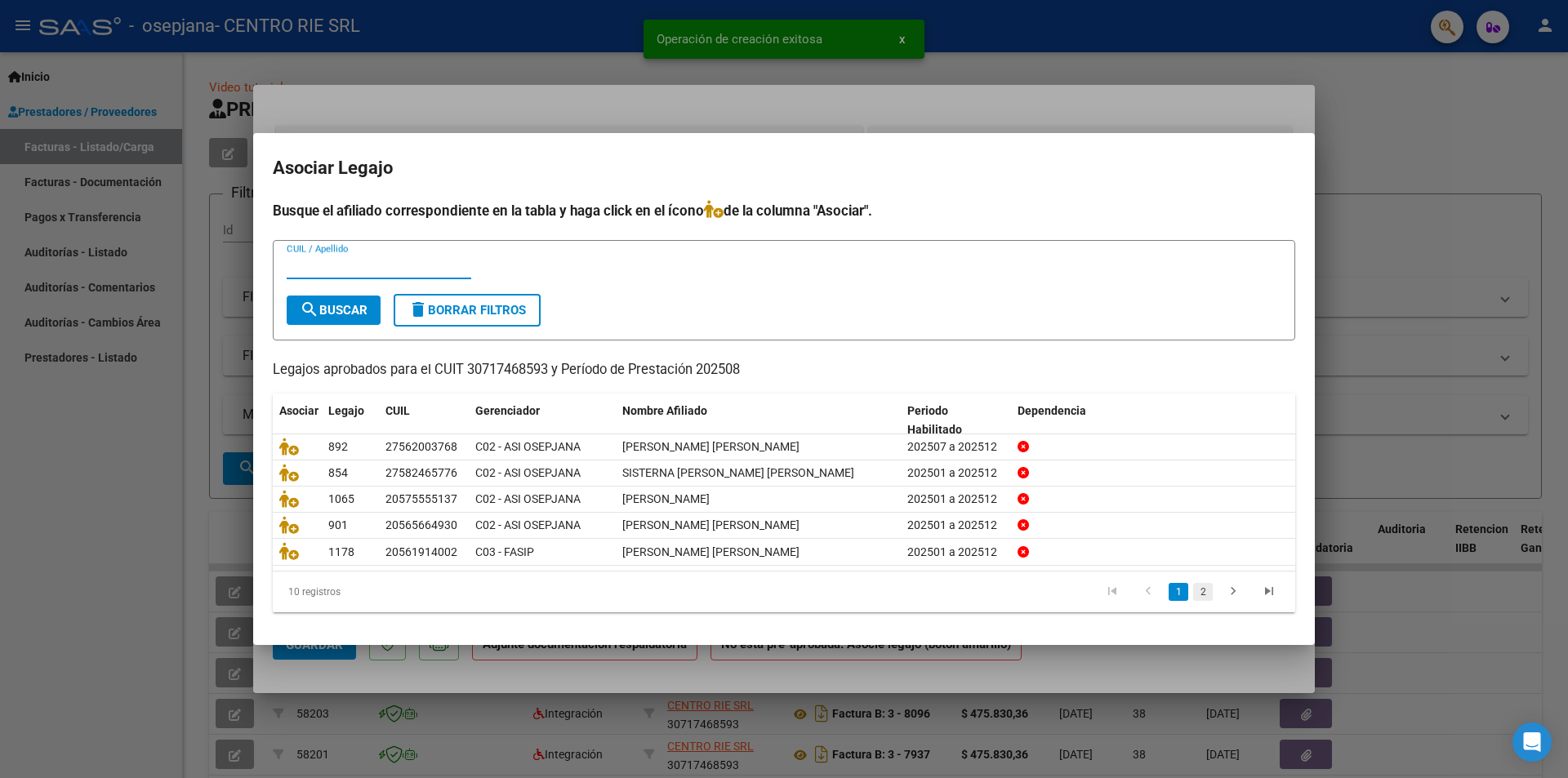
click at [1200, 592] on link "2" at bounding box center [1202, 592] width 19 height 18
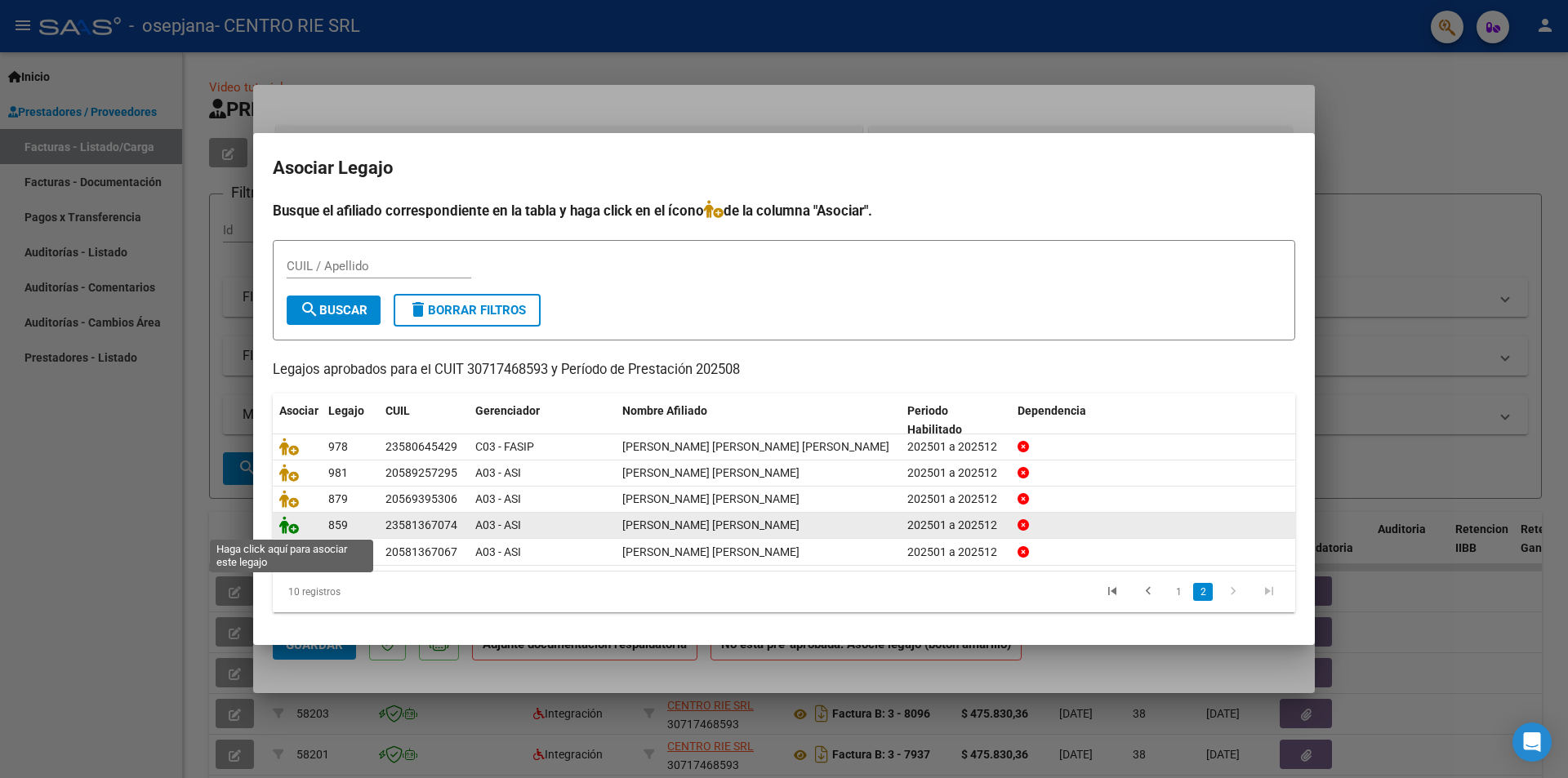
click at [291, 528] on icon at bounding box center [289, 524] width 19 height 18
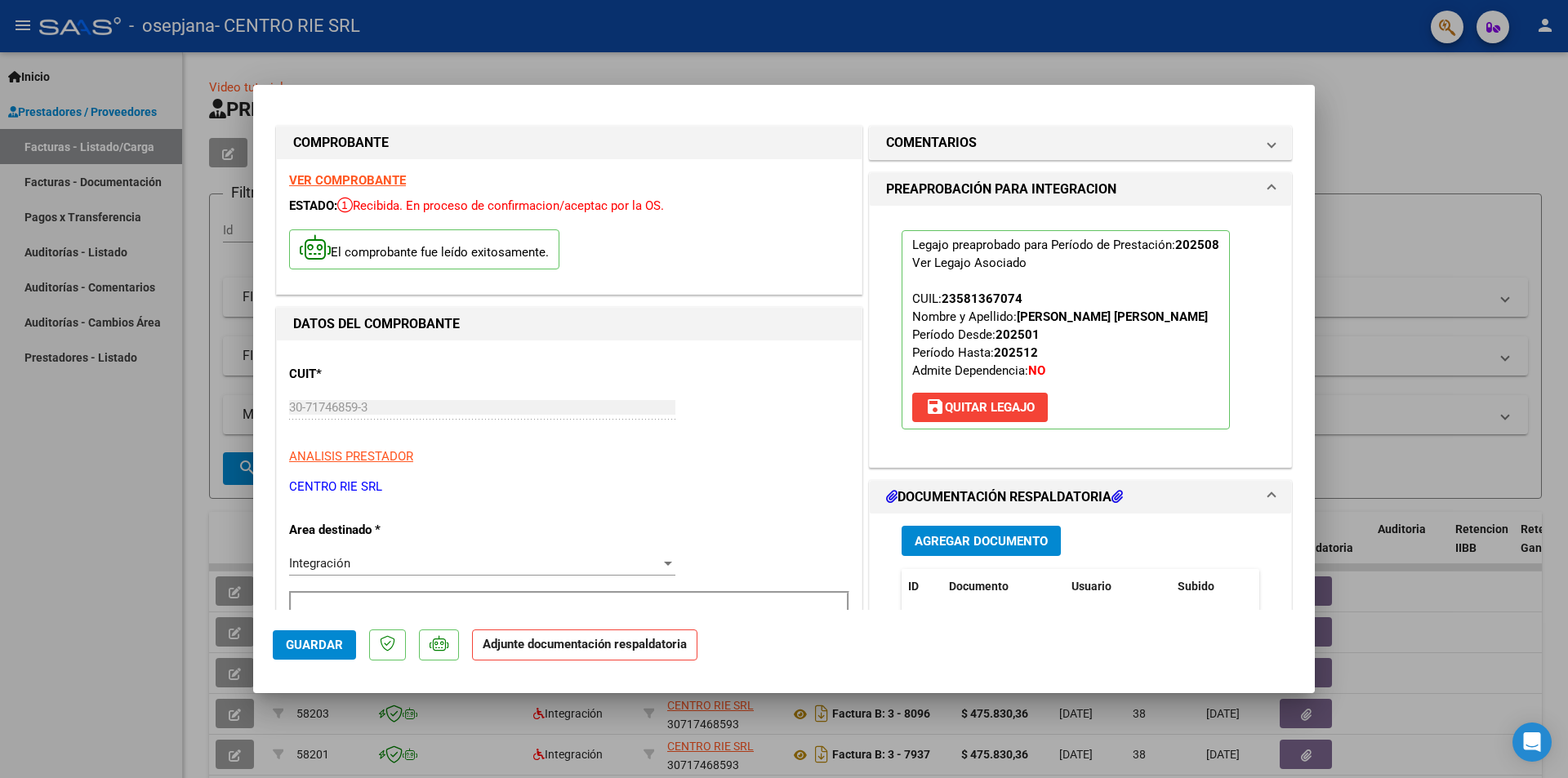
click at [961, 542] on span "Agregar Documento" at bounding box center [981, 541] width 133 height 15
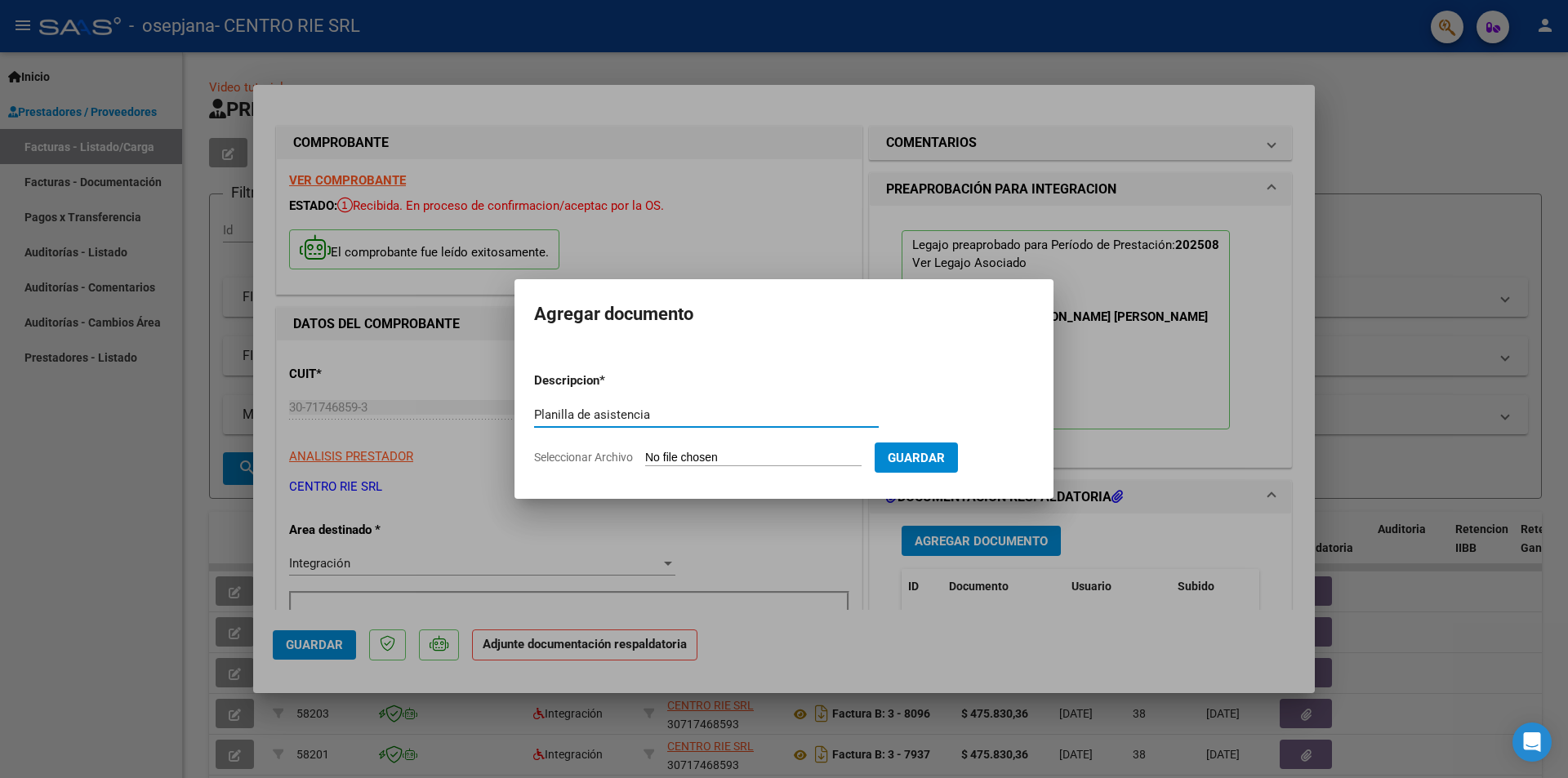
type input "Planilla de asistencia"
click at [578, 451] on span "Seleccionar Archivo" at bounding box center [583, 458] width 99 height 14
click at [645, 451] on input "Seleccionar Archivo" at bounding box center [754, 459] width 217 height 15
type input "C:\fakepath\1032 - [PERSON_NAME] [PERSON_NAME].pdf"
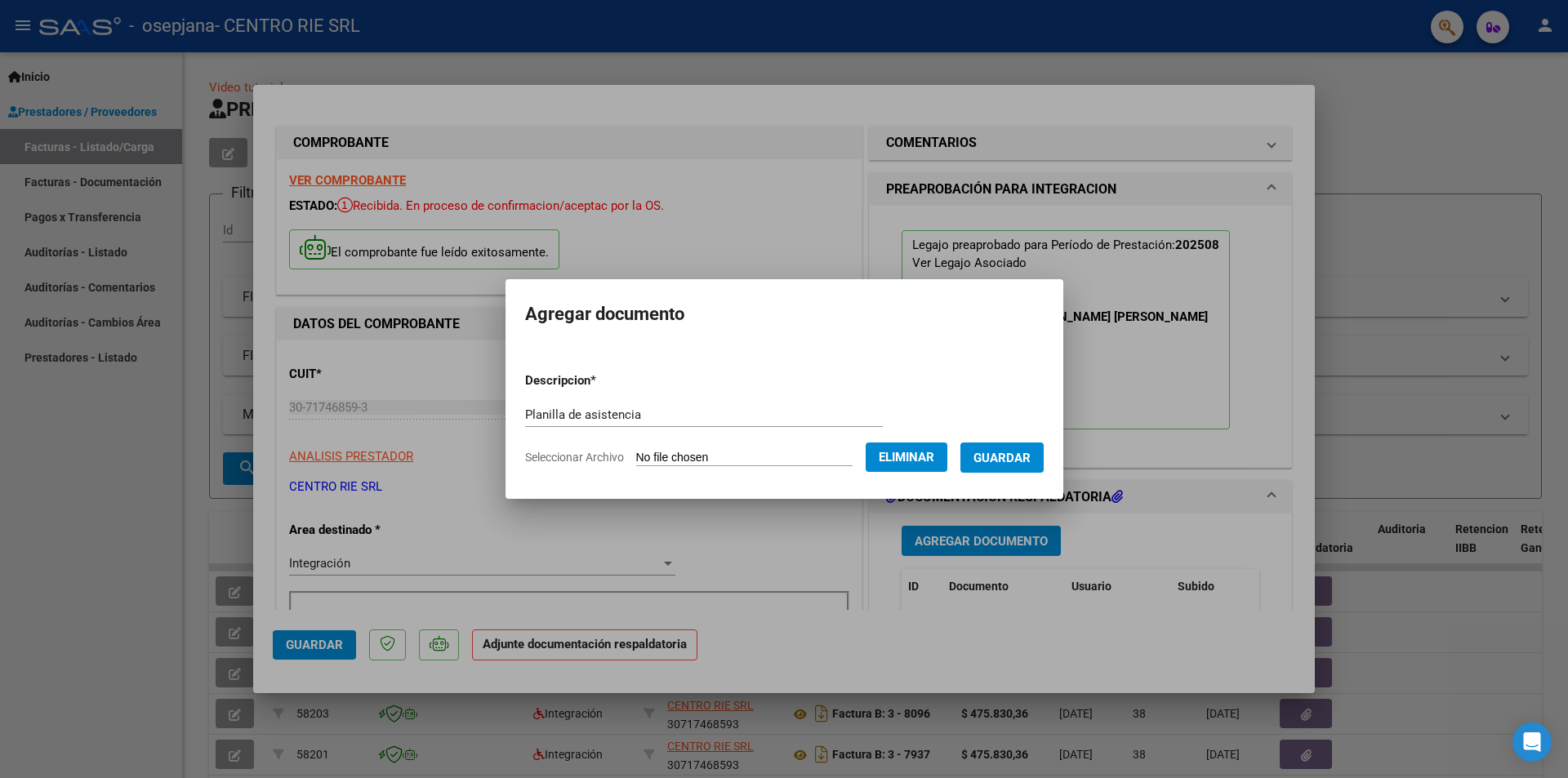
click at [999, 465] on button "Guardar" at bounding box center [1002, 457] width 83 height 30
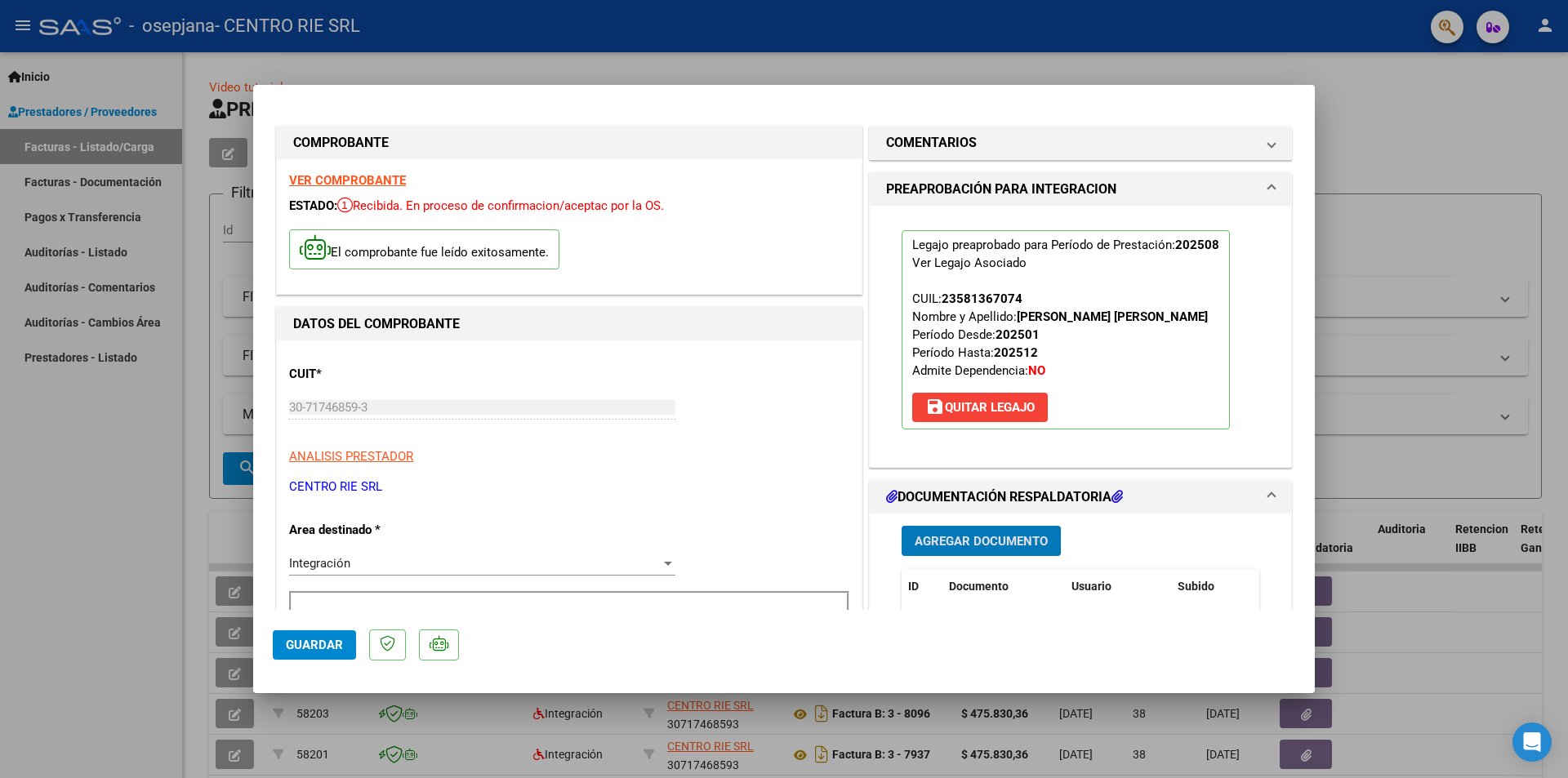
click at [291, 642] on span "Guardar" at bounding box center [313, 644] width 57 height 15
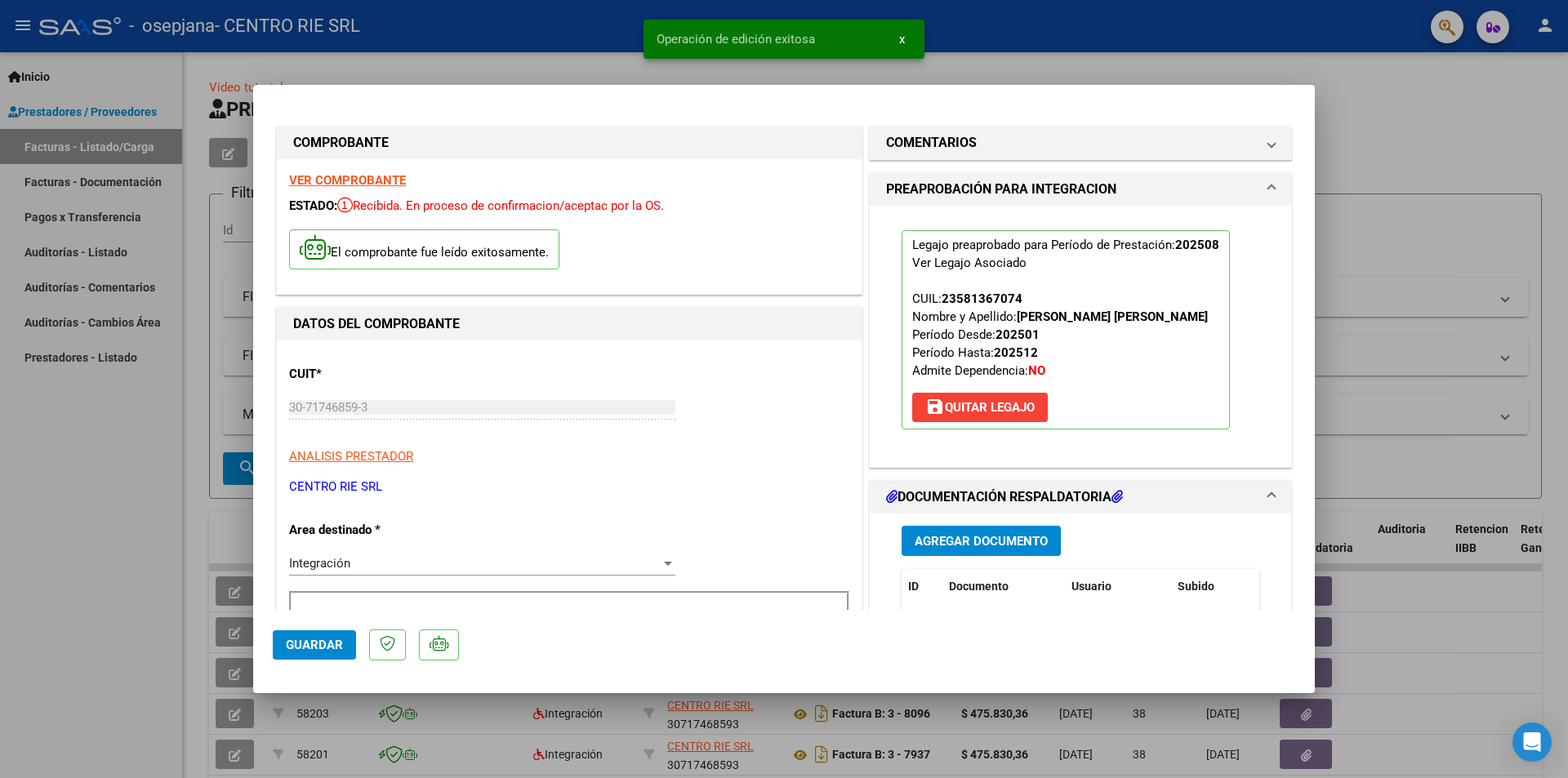
click at [75, 494] on div at bounding box center [784, 389] width 1568 height 778
type input "$ 0,00"
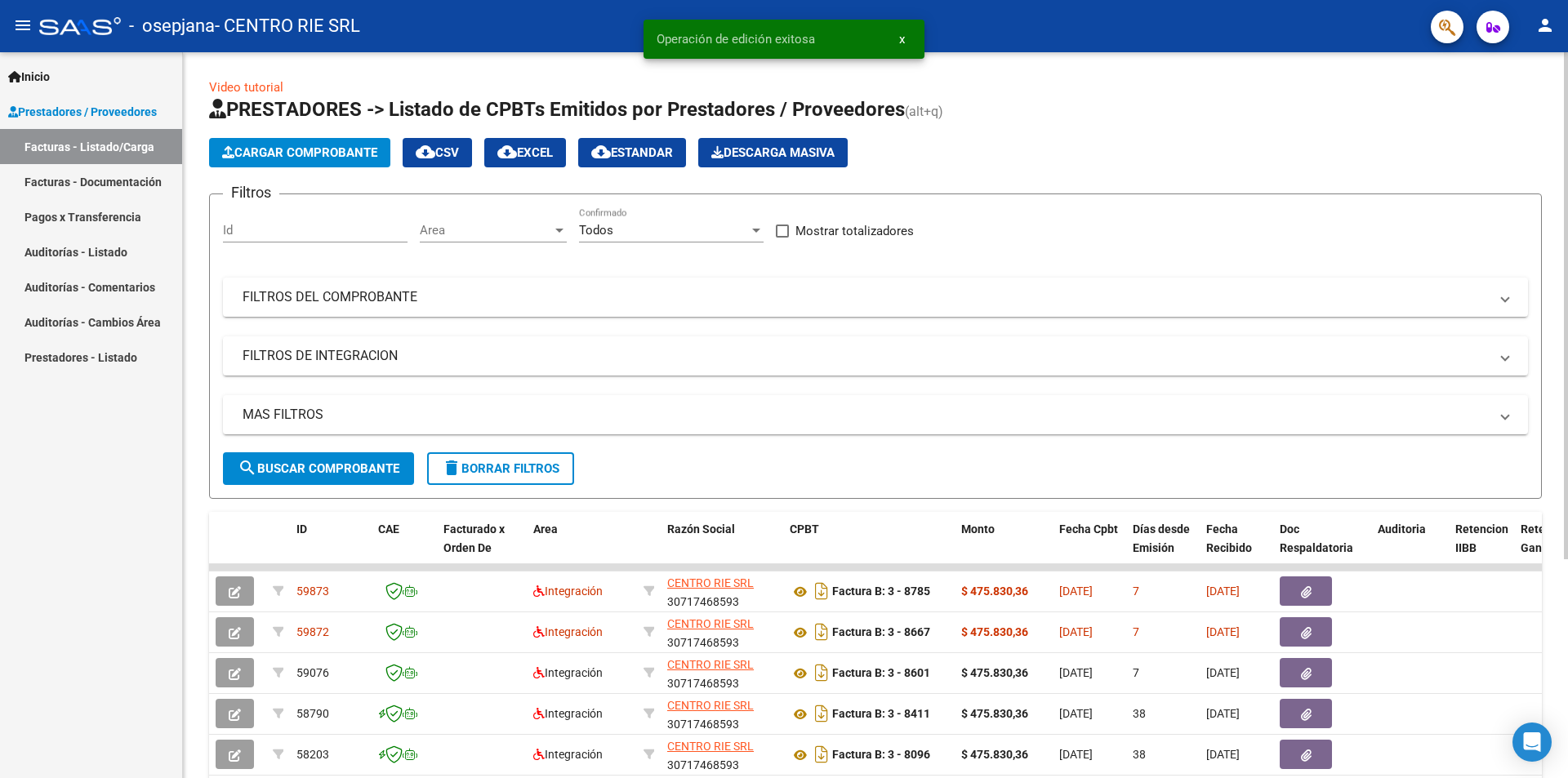
click at [280, 154] on span "Cargar Comprobante" at bounding box center [300, 152] width 155 height 15
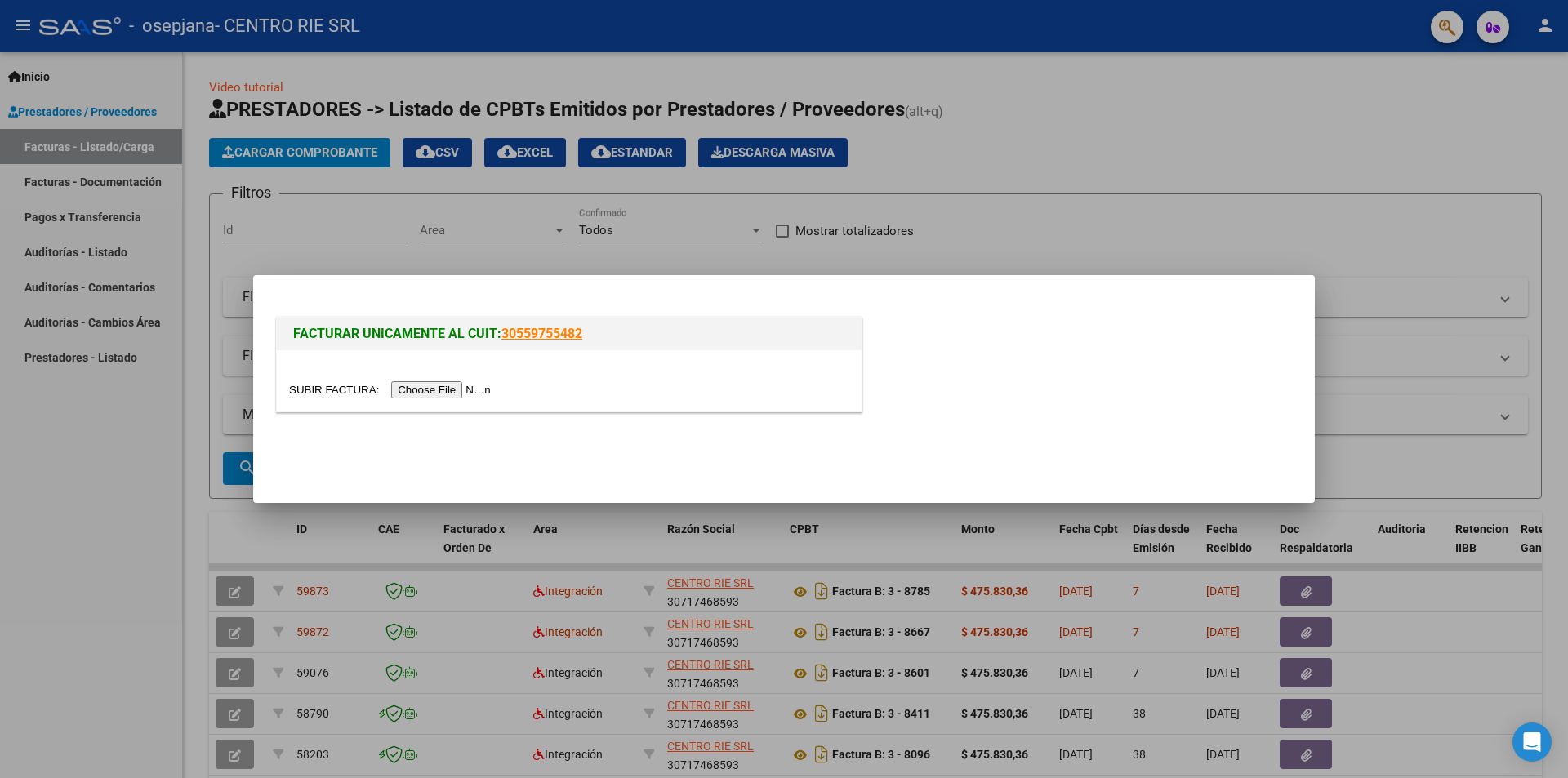
click at [411, 390] on input "file" at bounding box center [393, 390] width 207 height 17
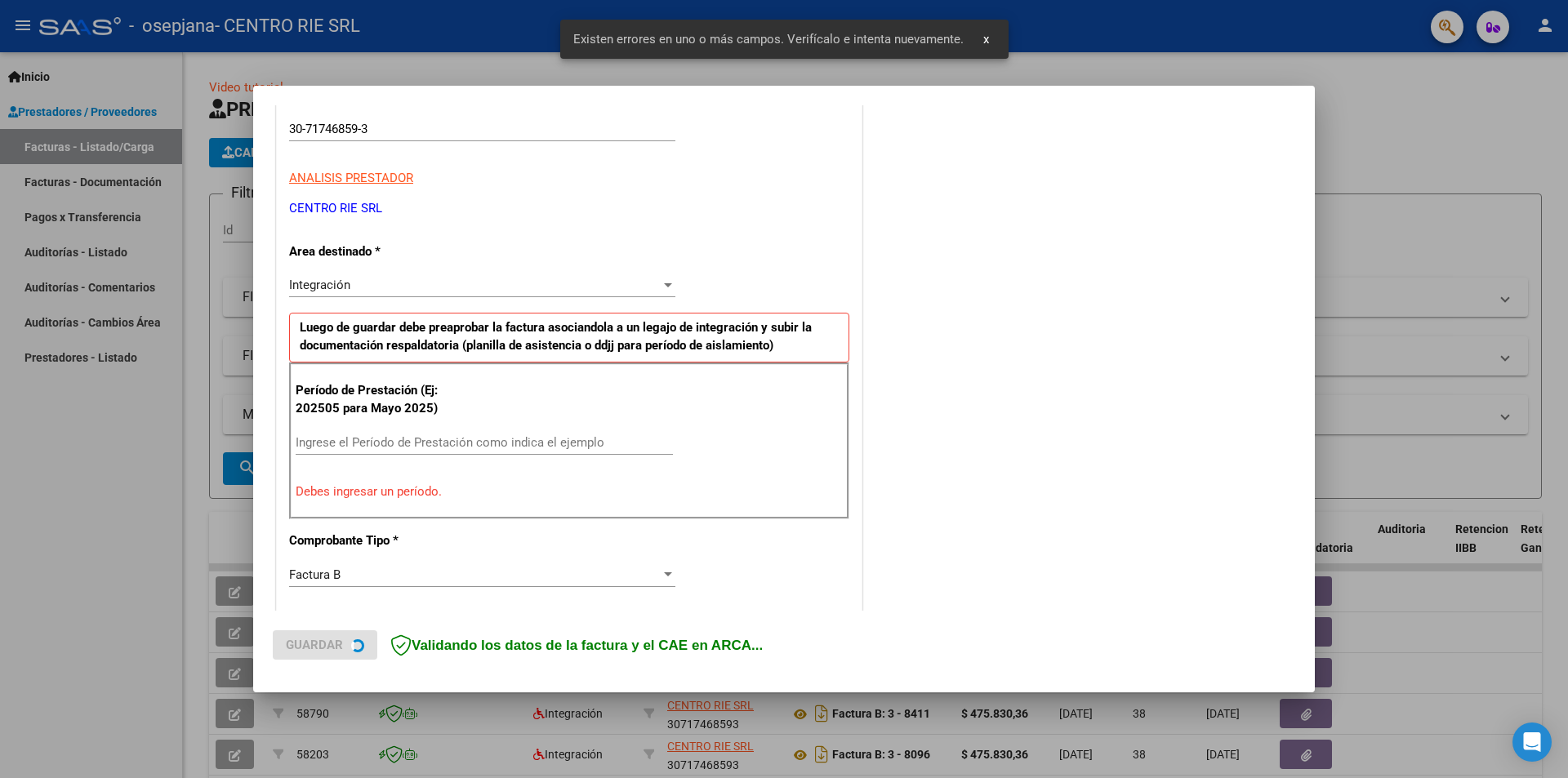
scroll to position [285, 0]
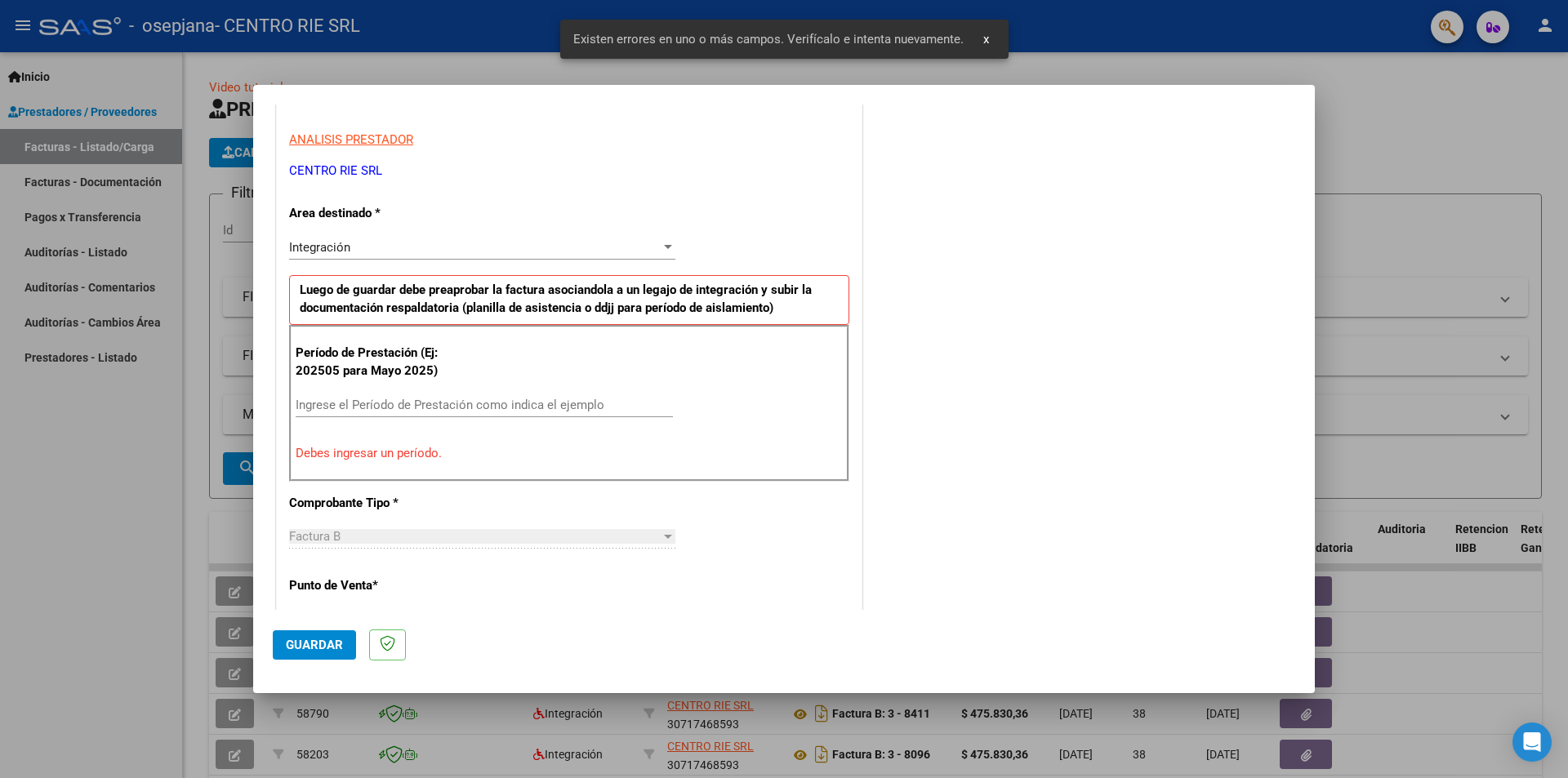
click at [410, 401] on input "Ingrese el Período de Prestación como indica el ejemplo" at bounding box center [485, 404] width 377 height 15
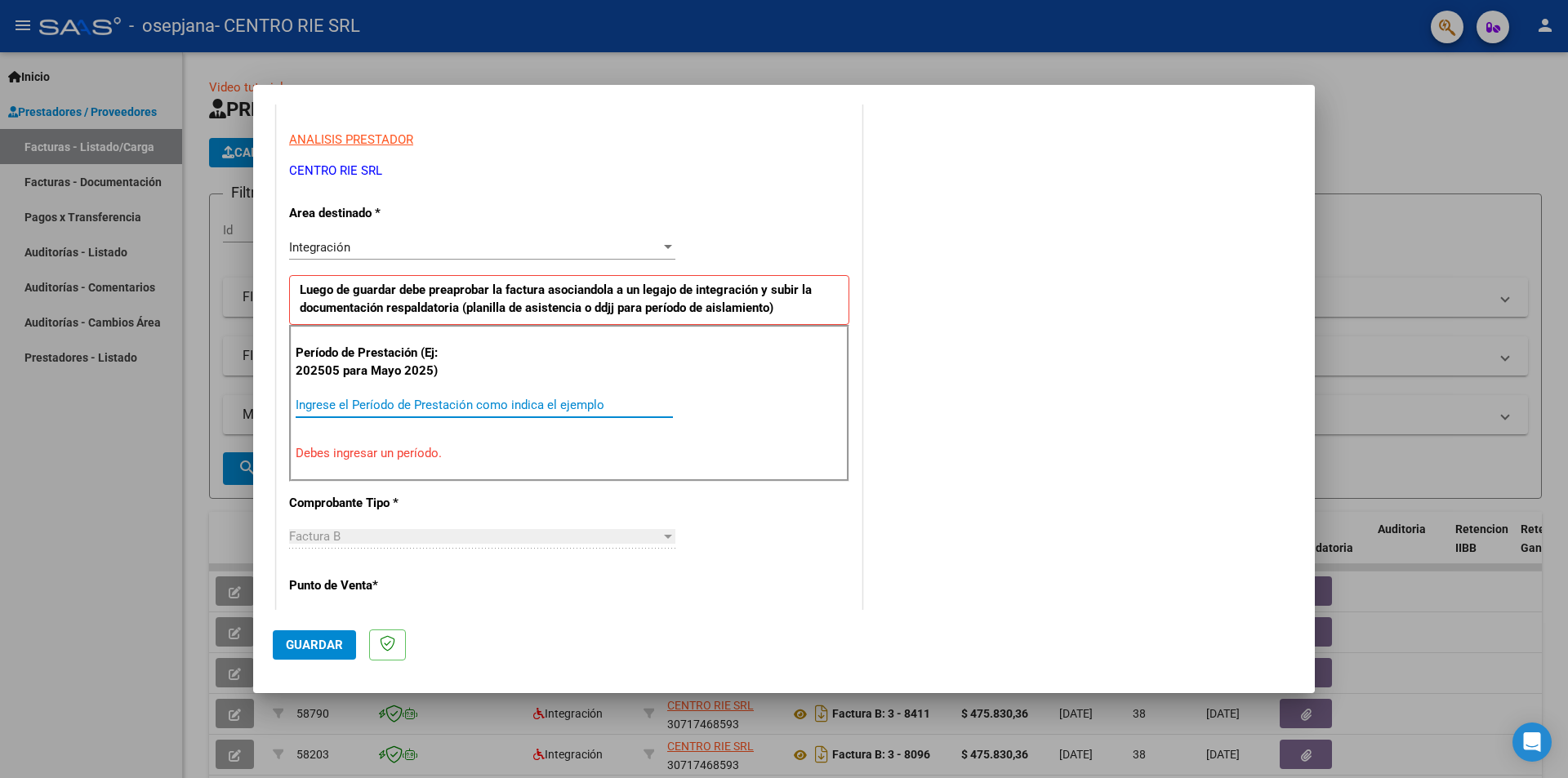
click at [329, 404] on input "Ingrese el Período de Prestación como indica el ejemplo" at bounding box center [485, 404] width 377 height 15
click at [329, 419] on div "Ingrese el Período de Prestación como indica el ejemplo" at bounding box center [485, 412] width 377 height 40
click at [333, 410] on input "Ingrese el Período de Prestación como indica el ejemplo" at bounding box center [485, 404] width 377 height 15
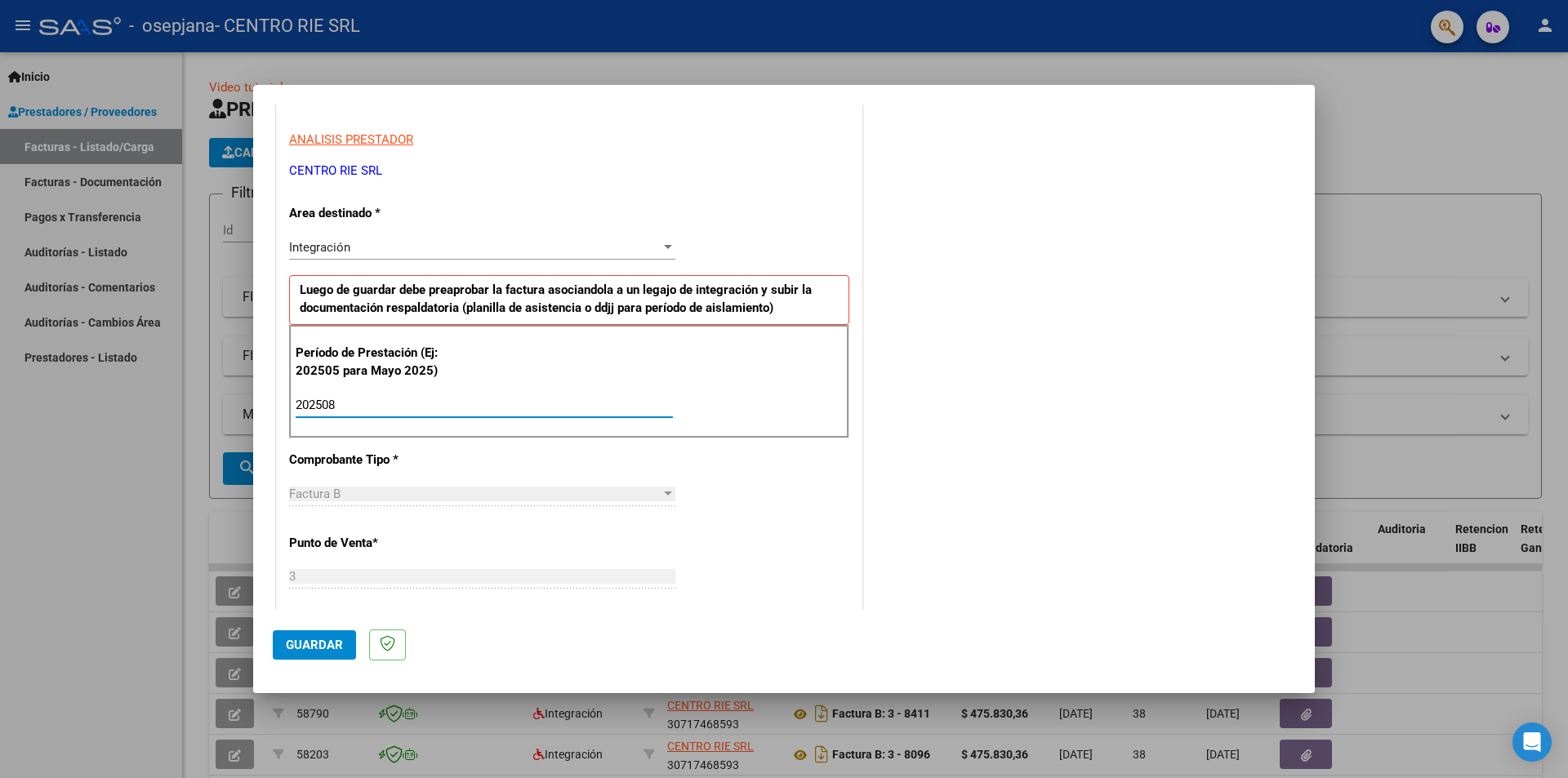
type input "202508"
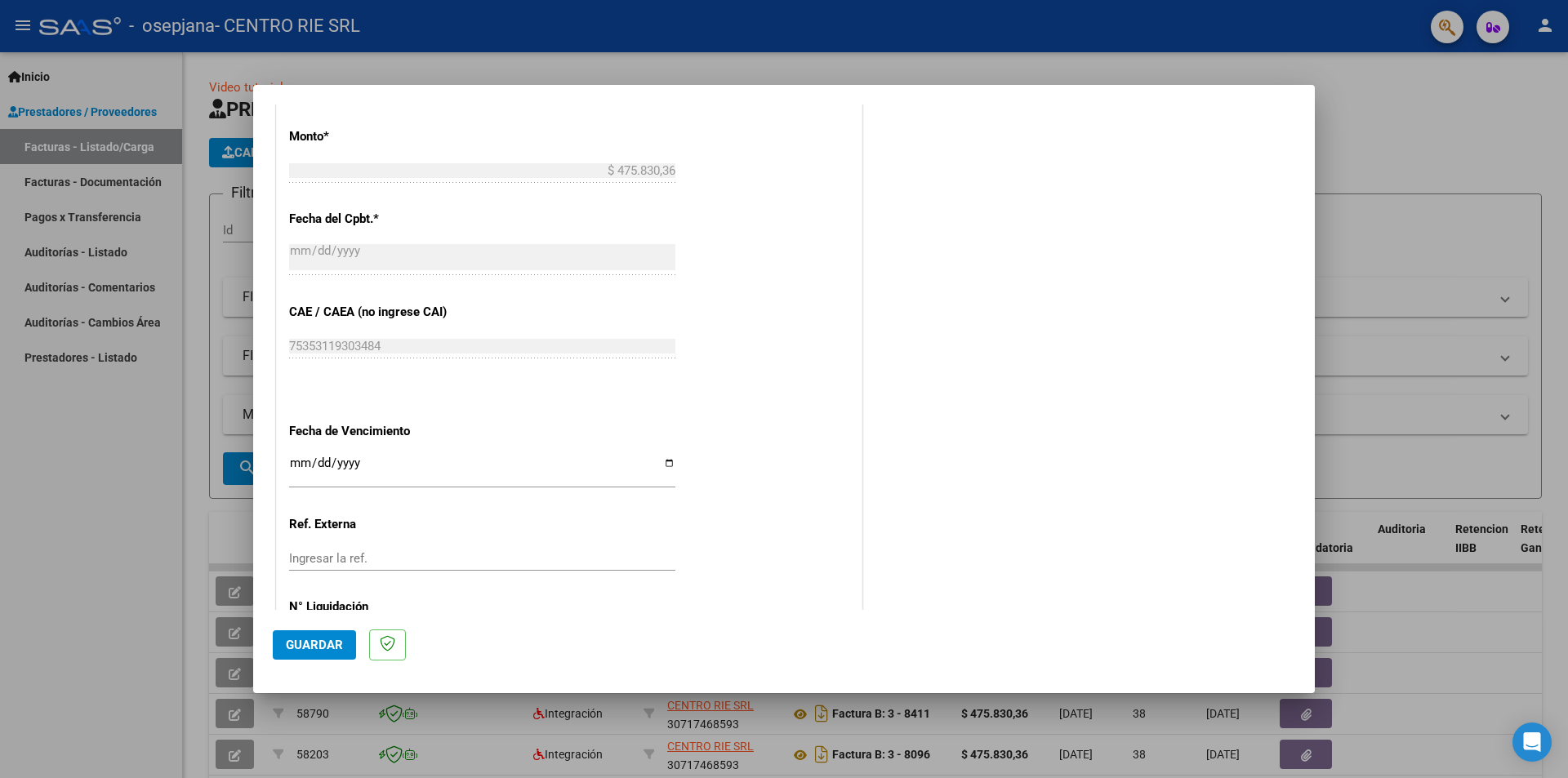
scroll to position [932, 0]
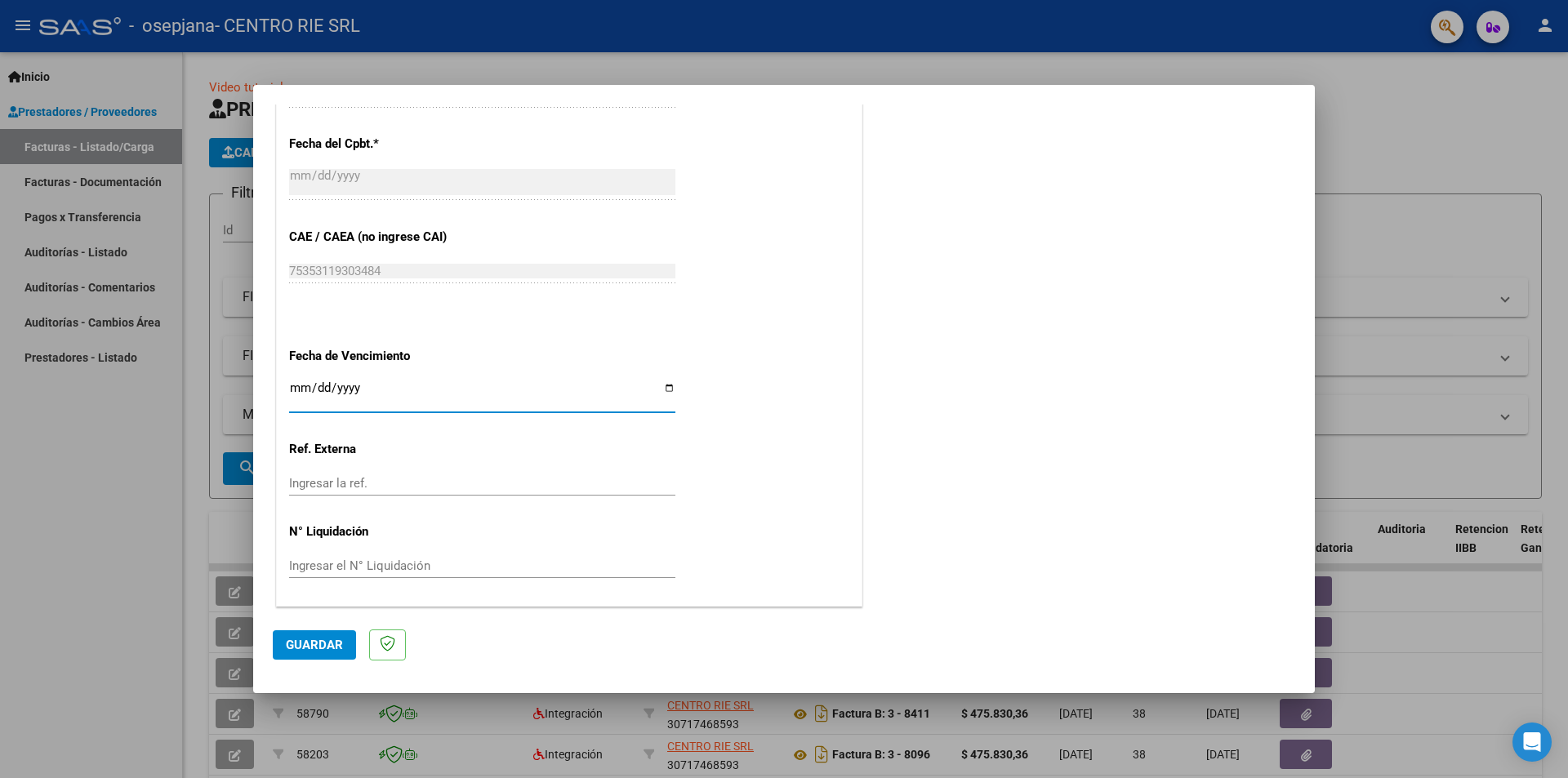
click at [662, 388] on input "Ingresar la fecha" at bounding box center [482, 394] width 386 height 26
type input "[DATE]"
click at [302, 637] on button "Guardar" at bounding box center [314, 645] width 83 height 29
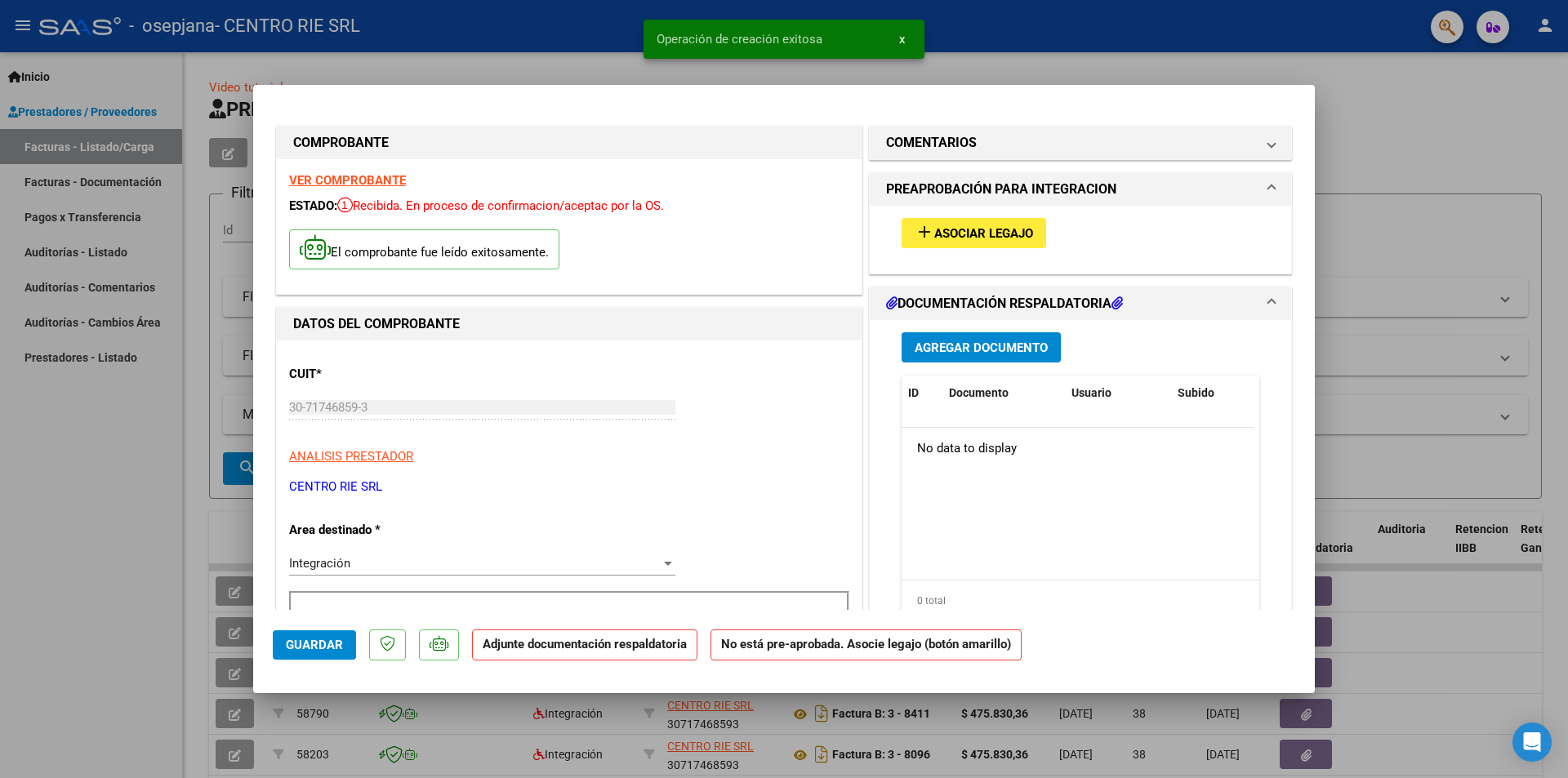
click at [922, 238] on mat-icon "add" at bounding box center [924, 232] width 19 height 19
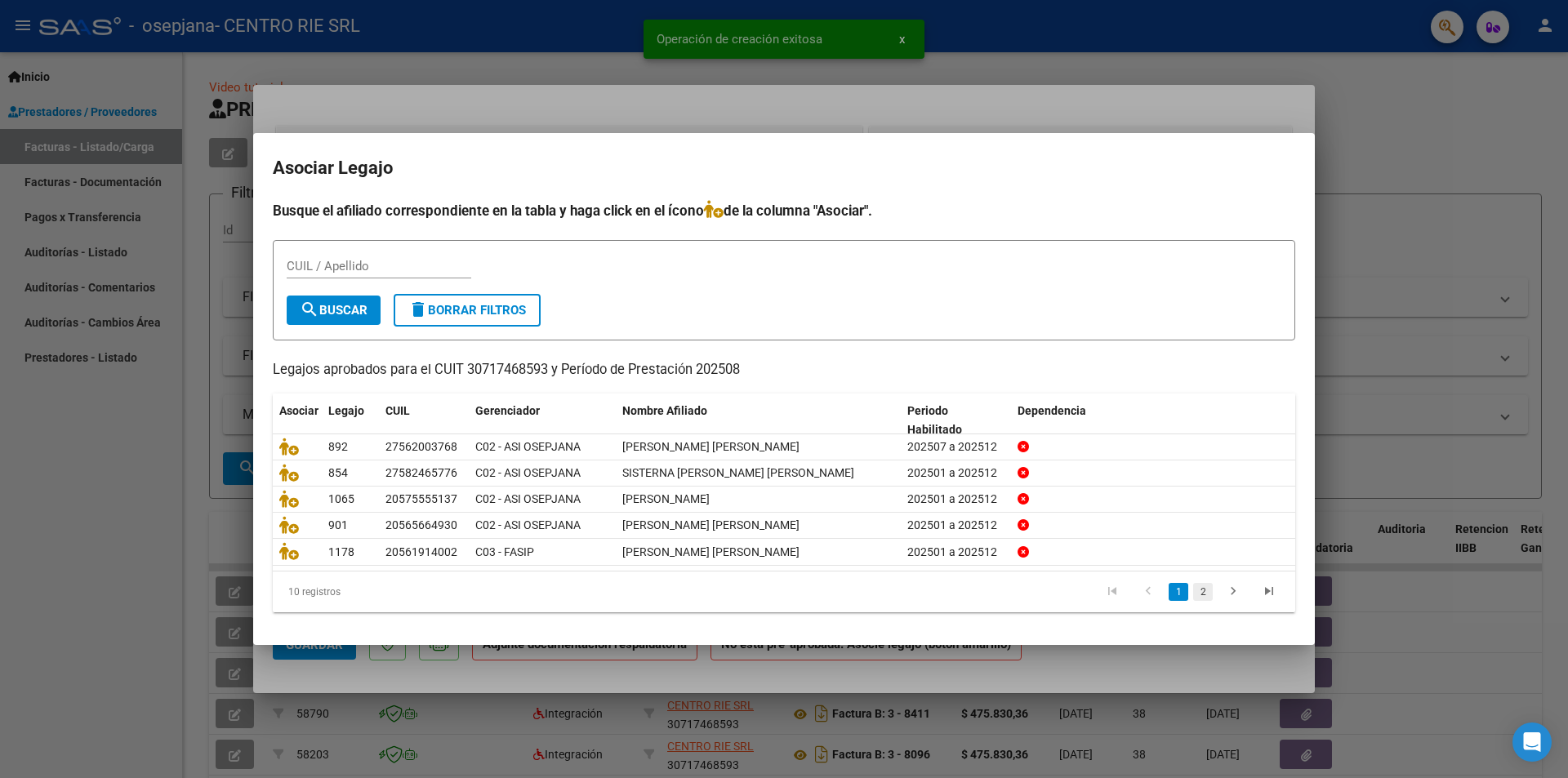
click at [1196, 596] on link "2" at bounding box center [1202, 592] width 19 height 18
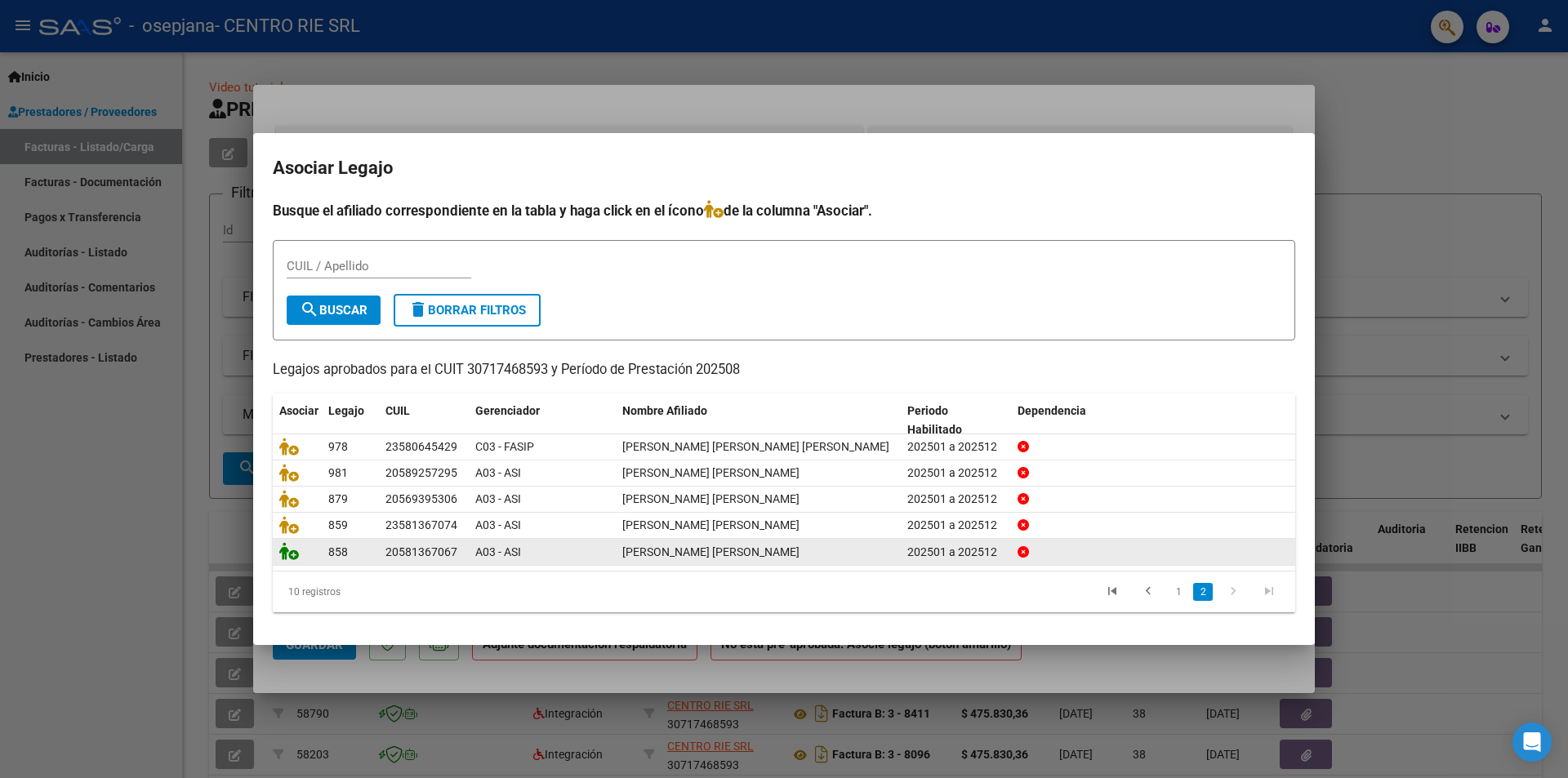
click at [281, 558] on icon at bounding box center [289, 551] width 19 height 18
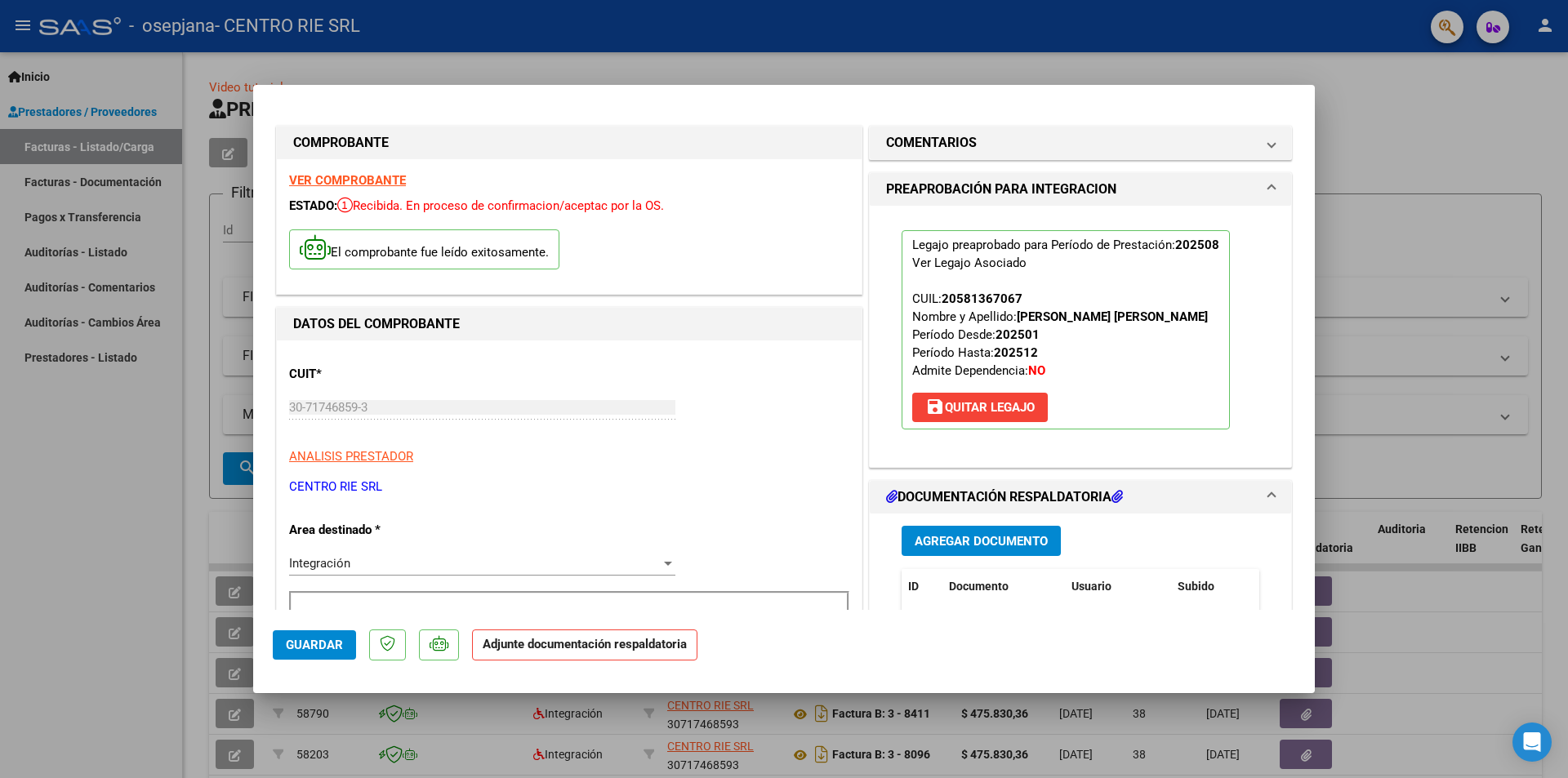
click at [961, 533] on button "Agregar Documento" at bounding box center [981, 541] width 160 height 30
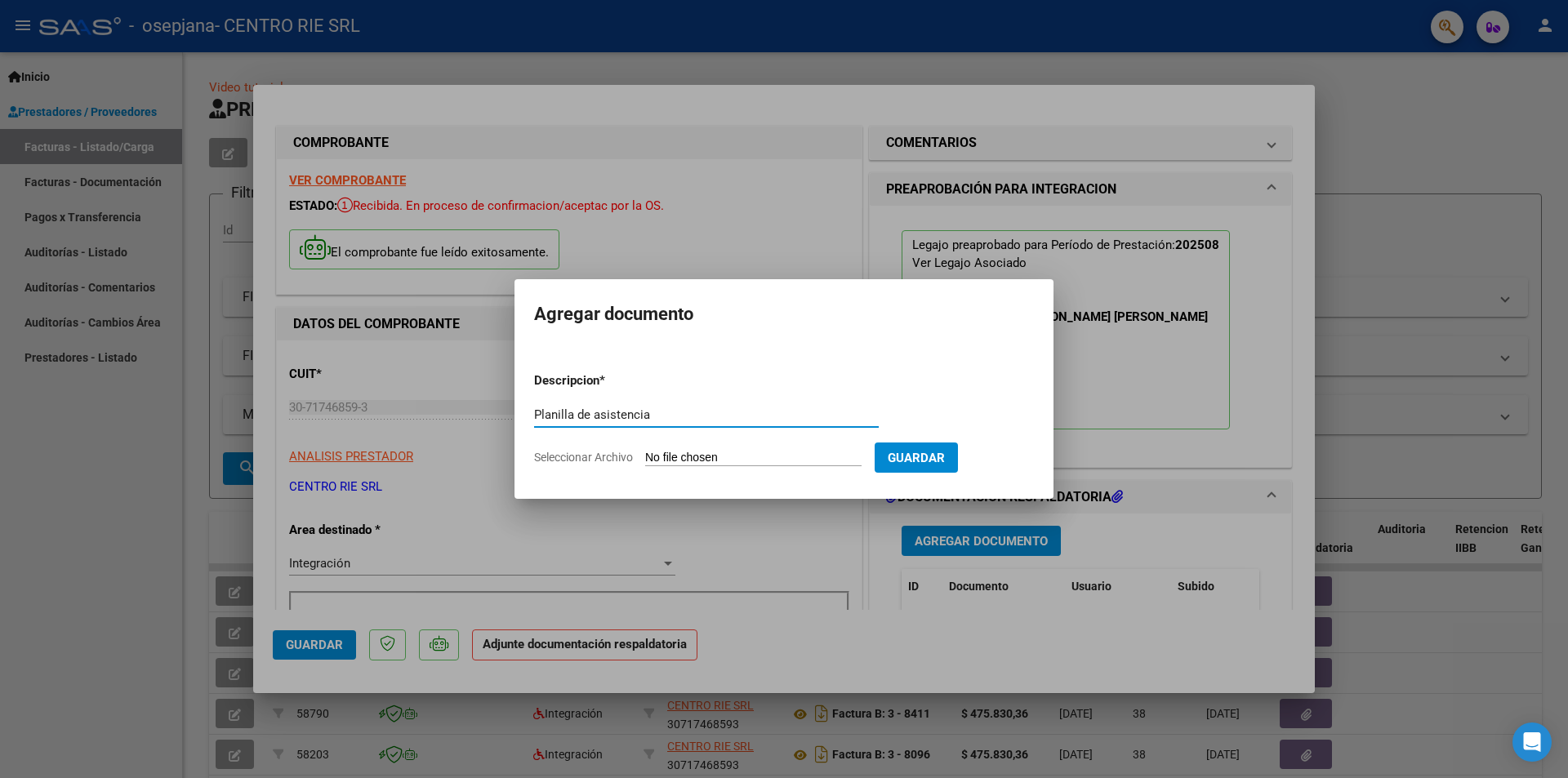
type input "Planilla de asistencia"
click at [621, 455] on span "Seleccionar Archivo" at bounding box center [583, 458] width 99 height 14
click at [645, 455] on input "Seleccionar Archivo" at bounding box center [754, 459] width 217 height 15
type input "C:\fakepath\1033 - [PERSON_NAME] [PERSON_NAME].pdf"
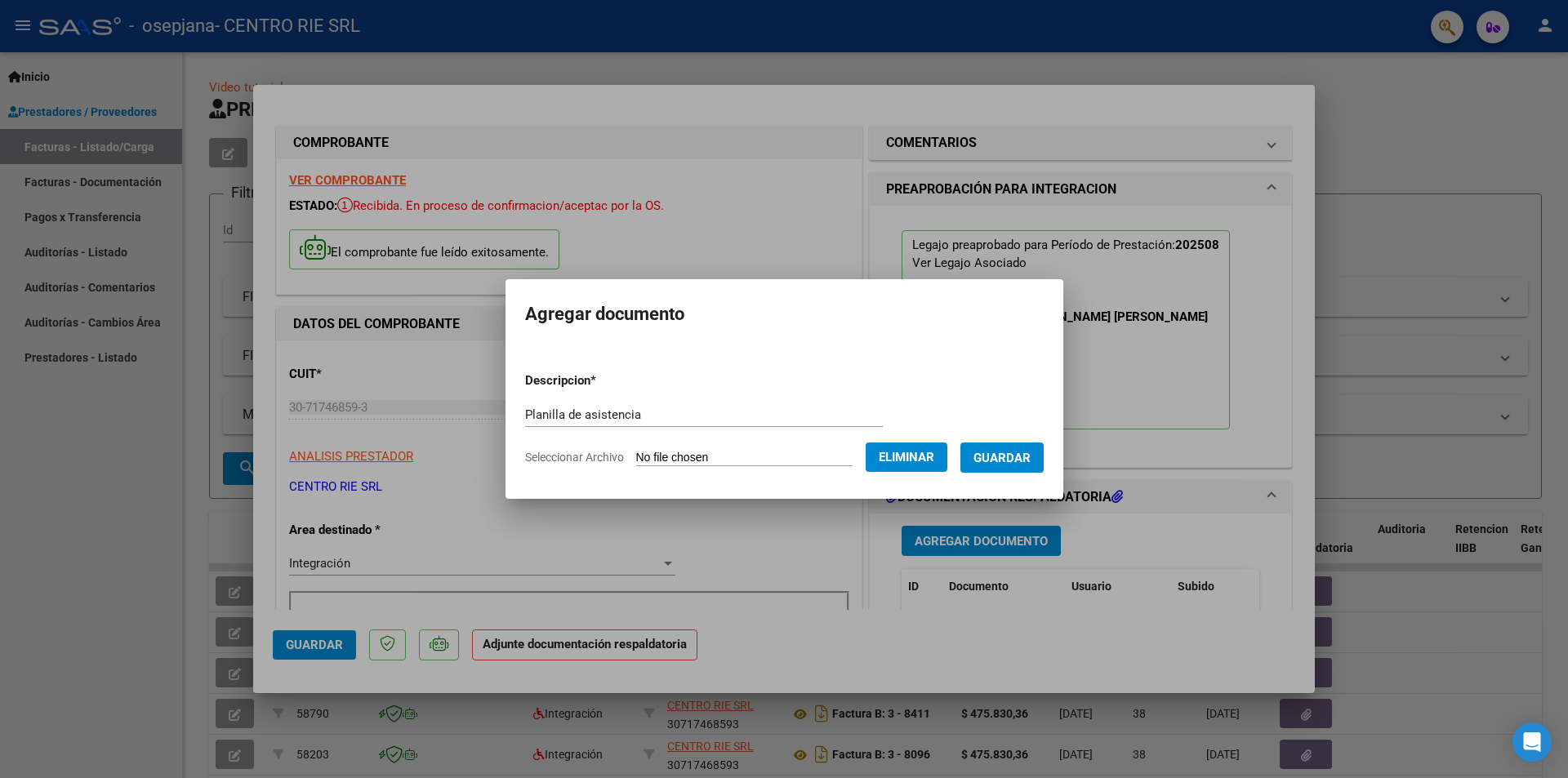
click at [1034, 467] on button "Guardar" at bounding box center [1002, 457] width 83 height 30
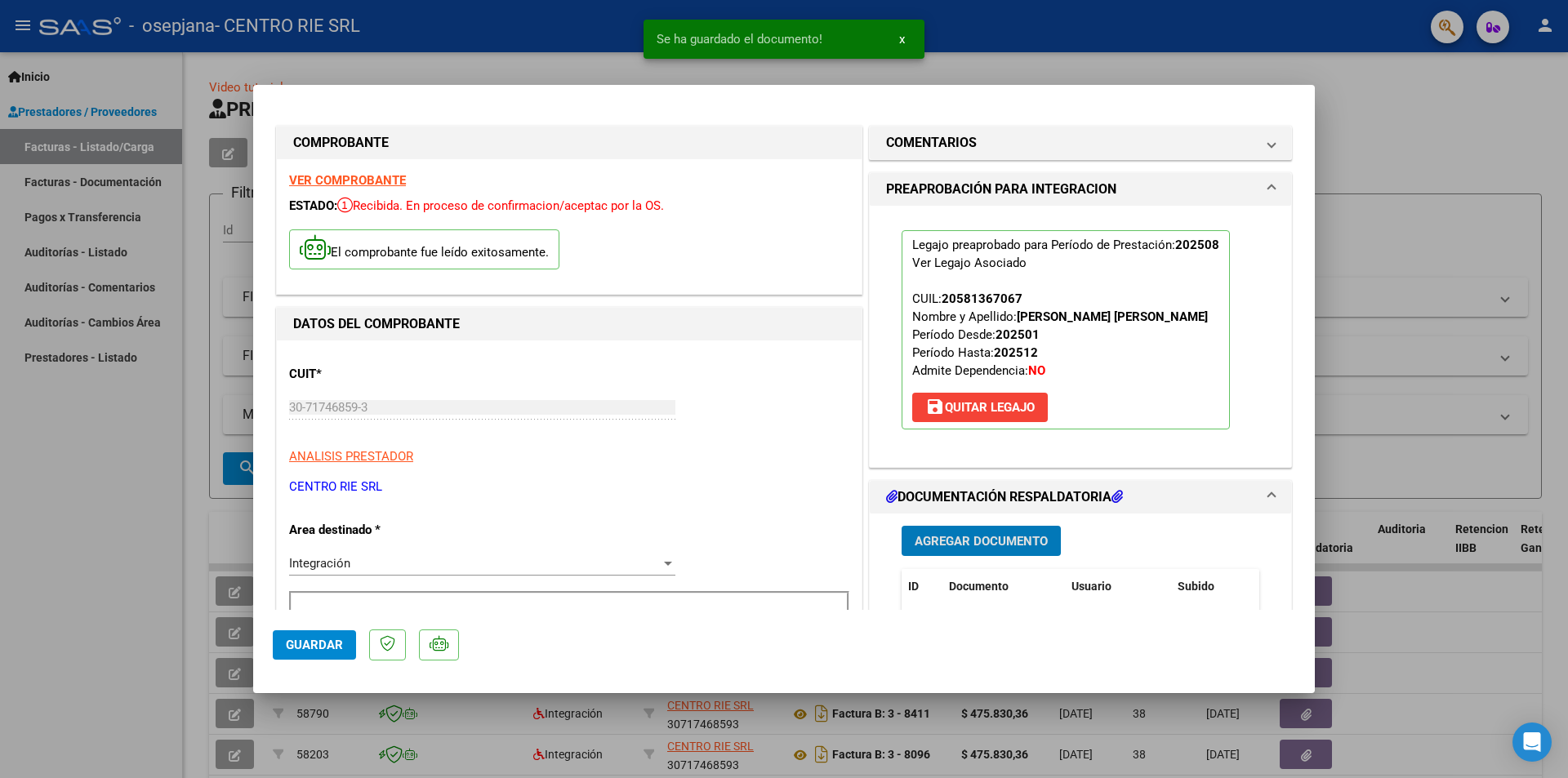
click at [322, 646] on span "Guardar" at bounding box center [313, 644] width 57 height 15
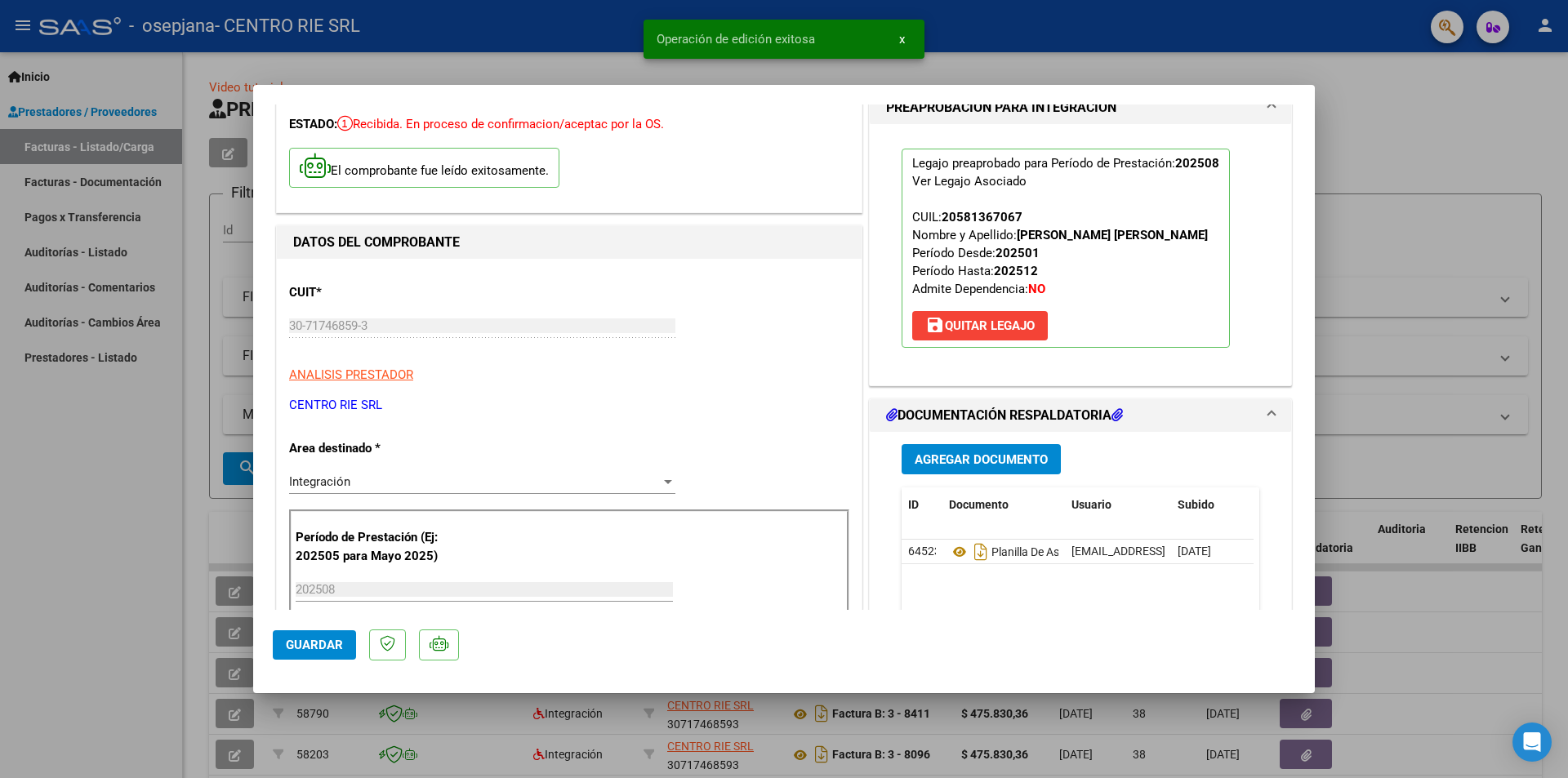
click at [187, 488] on div at bounding box center [784, 389] width 1568 height 778
type input "$ 0,00"
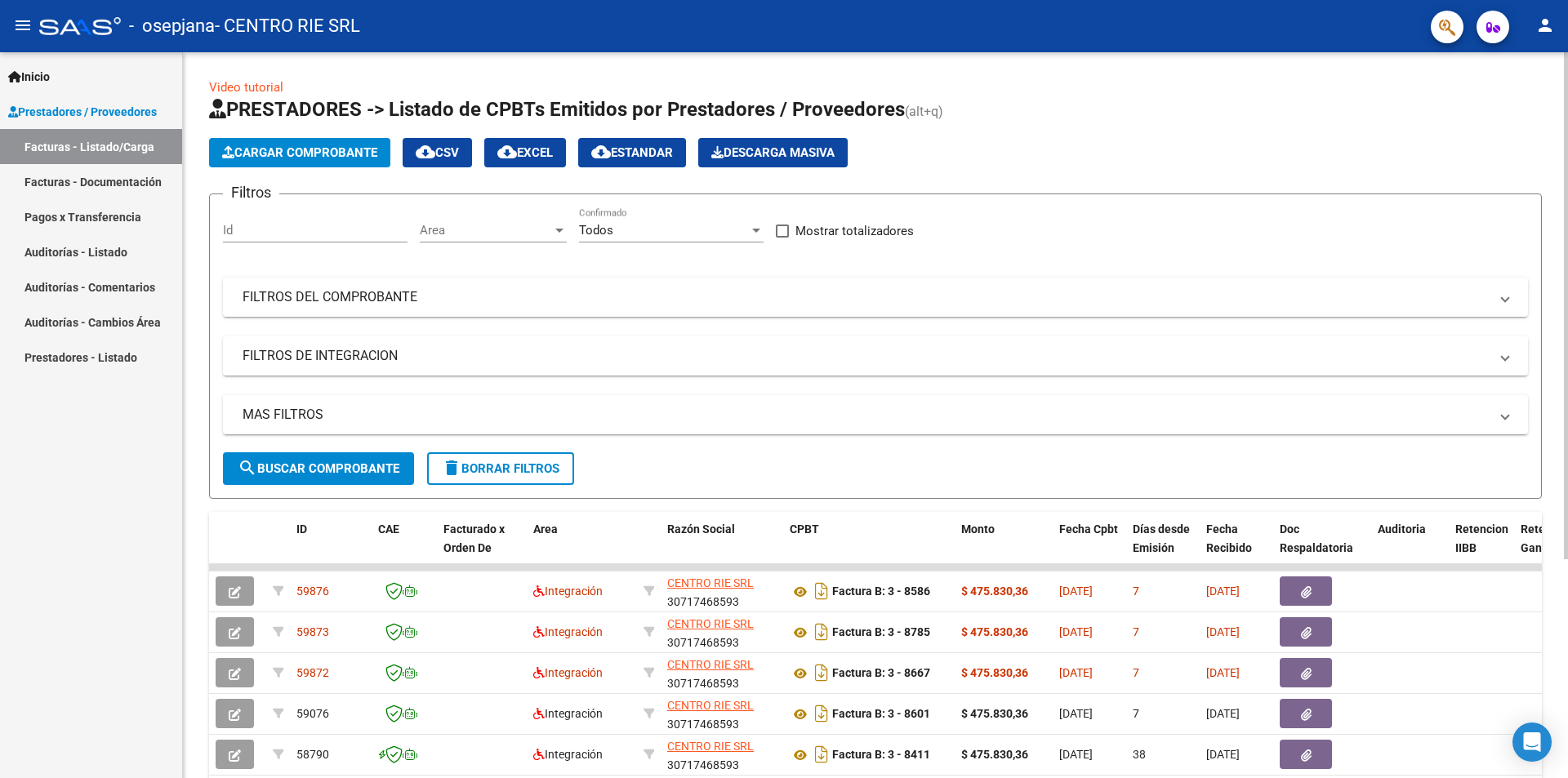
click at [315, 149] on span "Cargar Comprobante" at bounding box center [300, 152] width 155 height 15
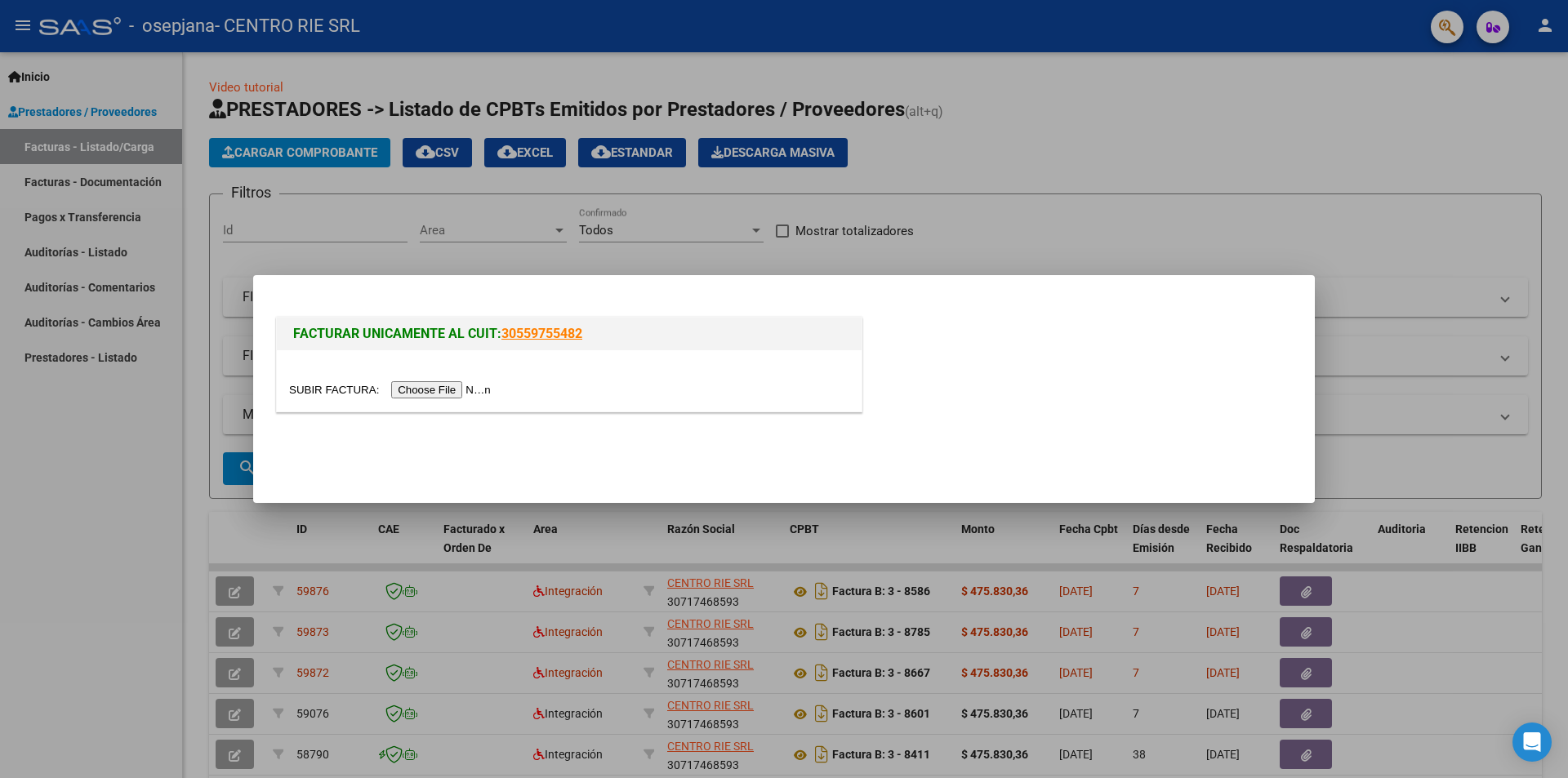
click at [408, 382] on input "file" at bounding box center [393, 390] width 207 height 17
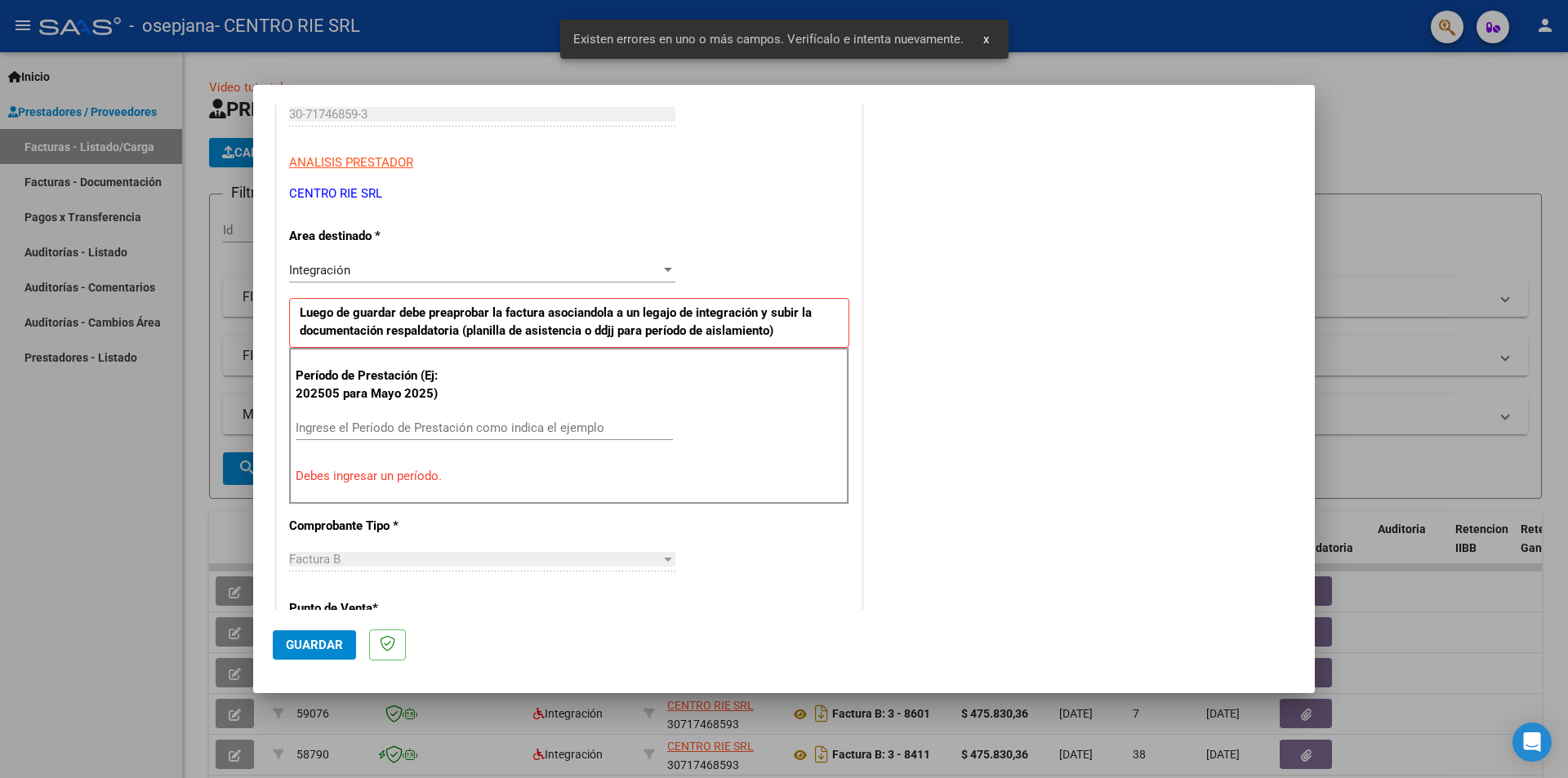
scroll to position [285, 0]
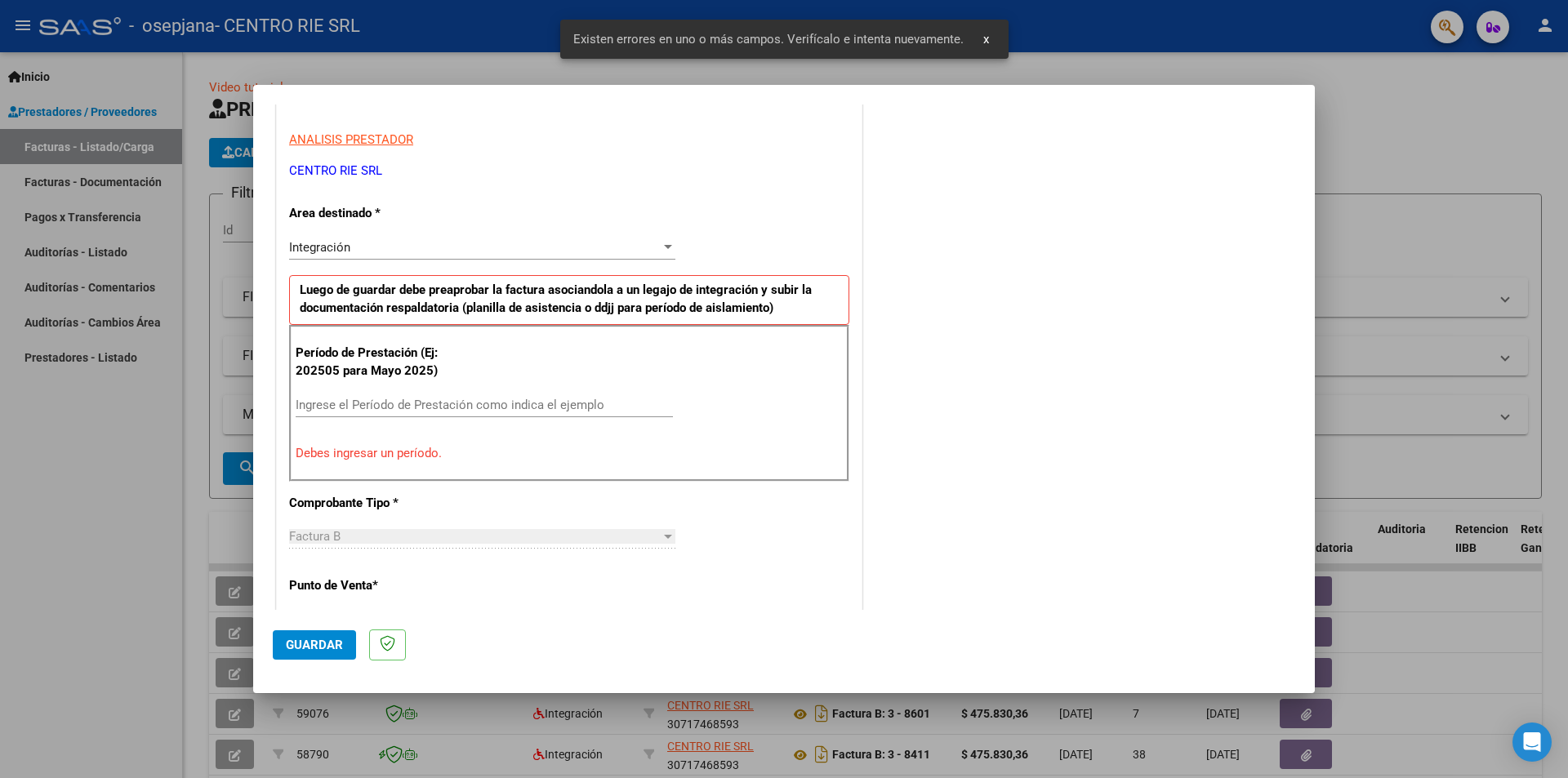
click at [347, 401] on input "Ingrese el Período de Prestación como indica el ejemplo" at bounding box center [485, 404] width 377 height 15
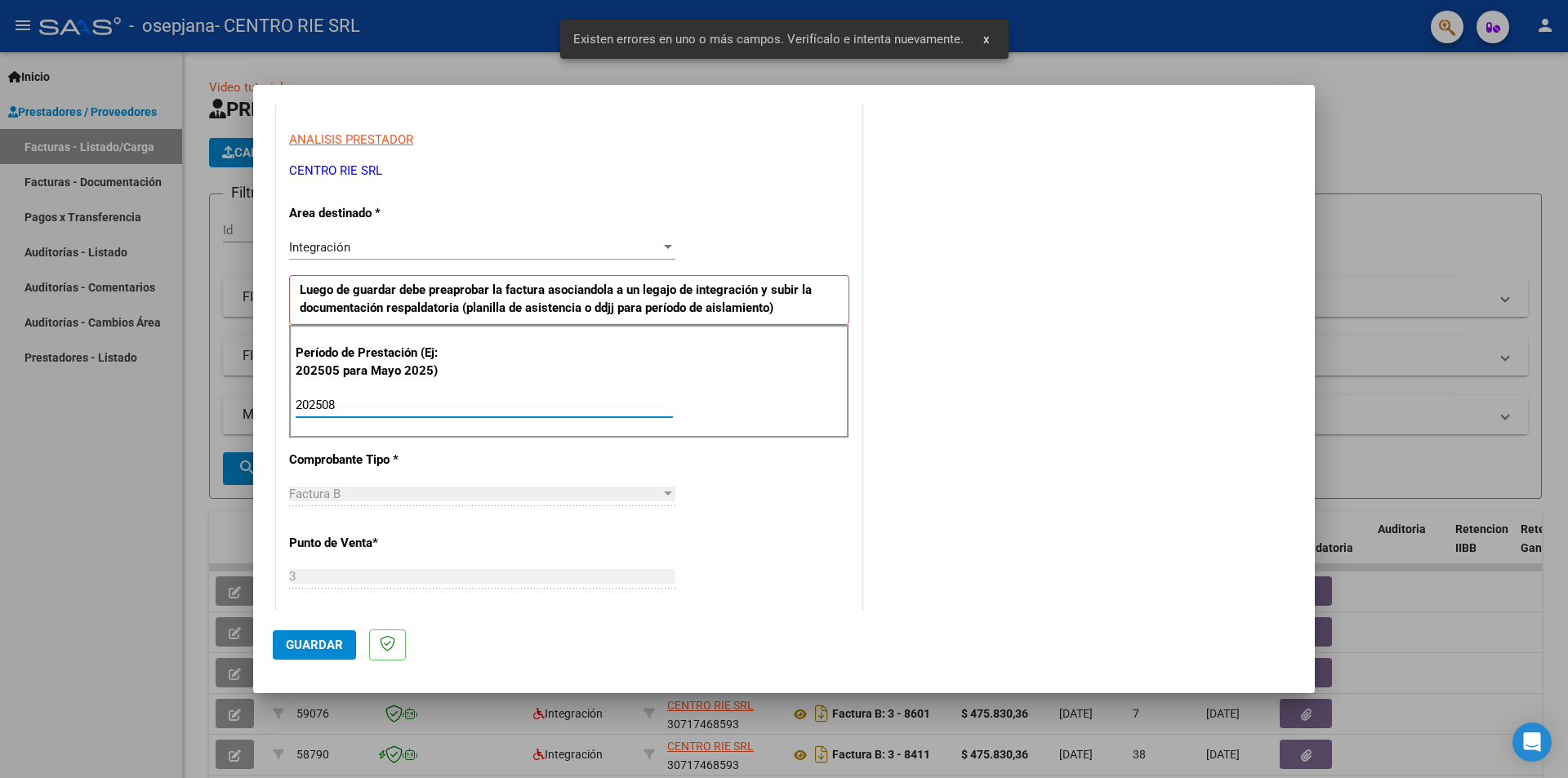
type input "202508"
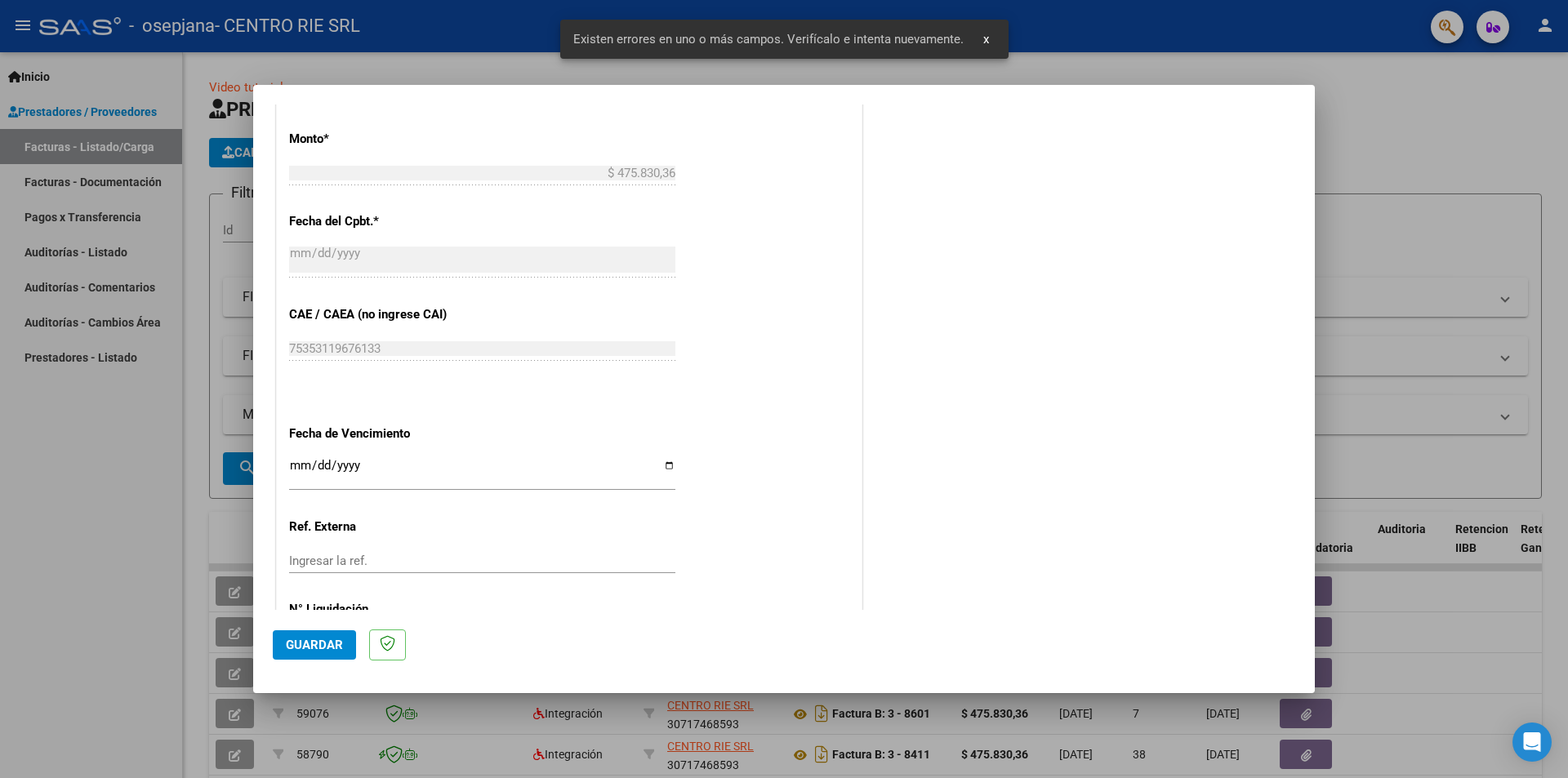
scroll to position [856, 0]
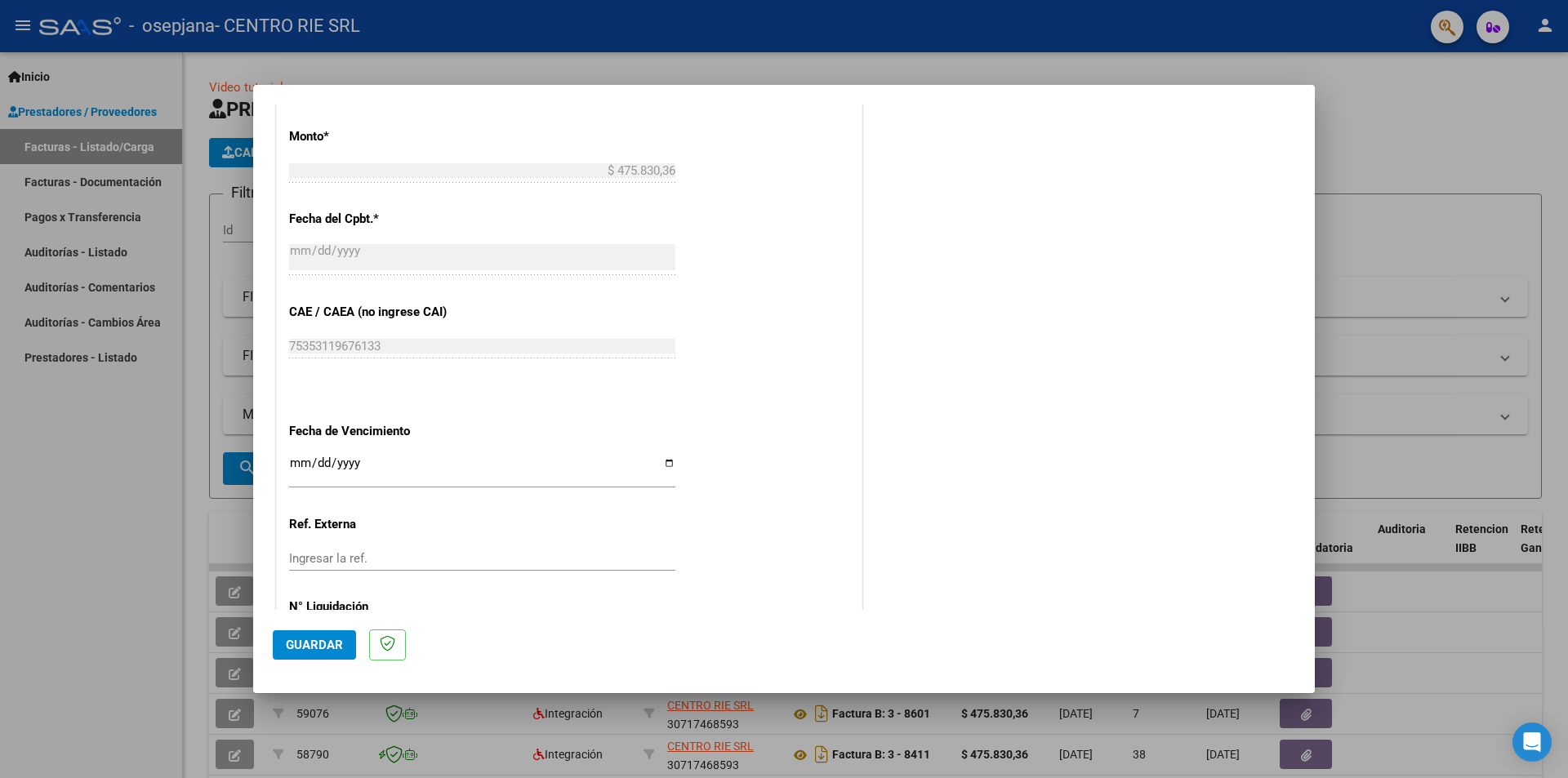
click at [666, 466] on input "Ingresar la fecha" at bounding box center [482, 469] width 386 height 26
type input "[DATE]"
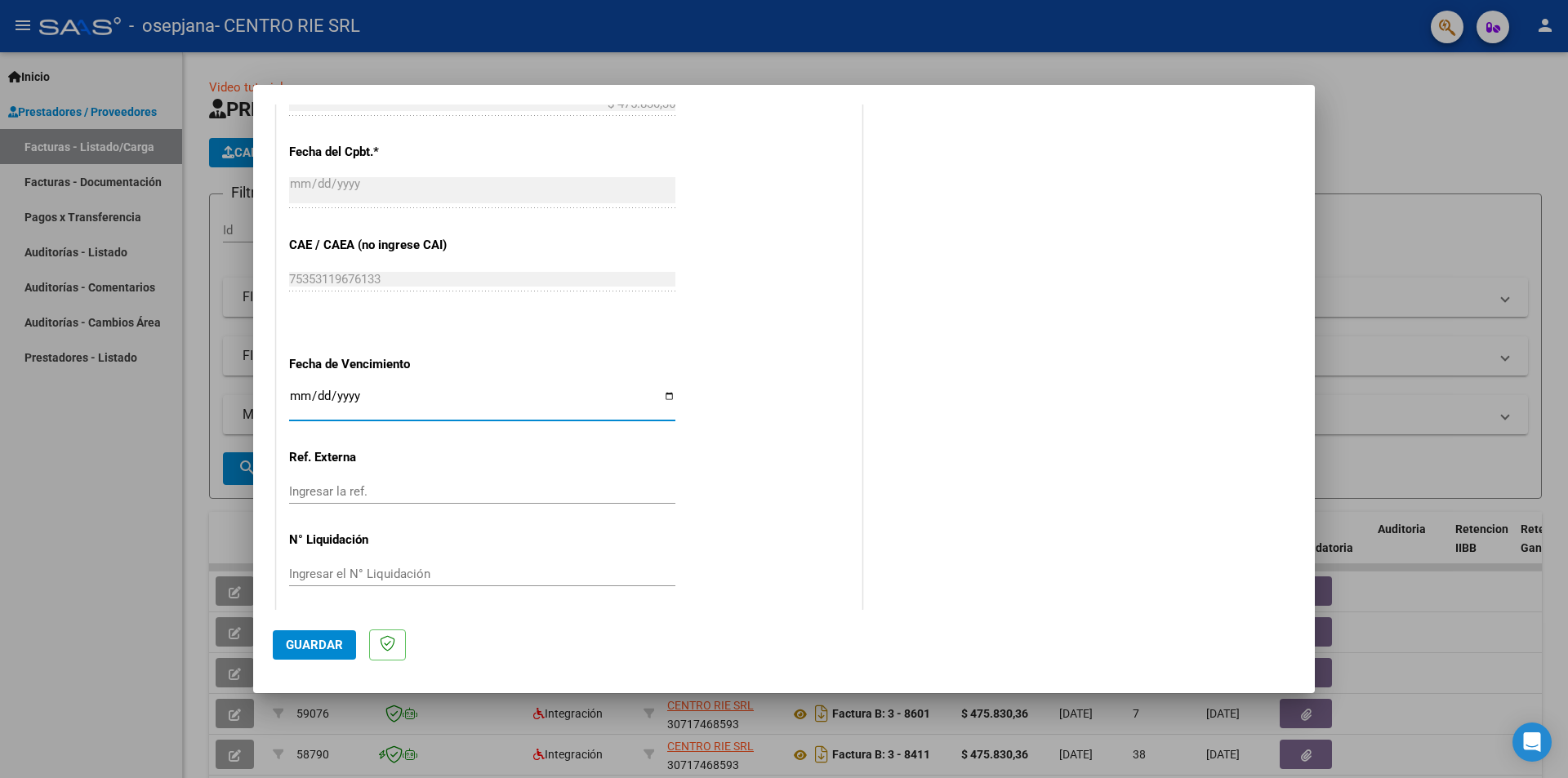
scroll to position [932, 0]
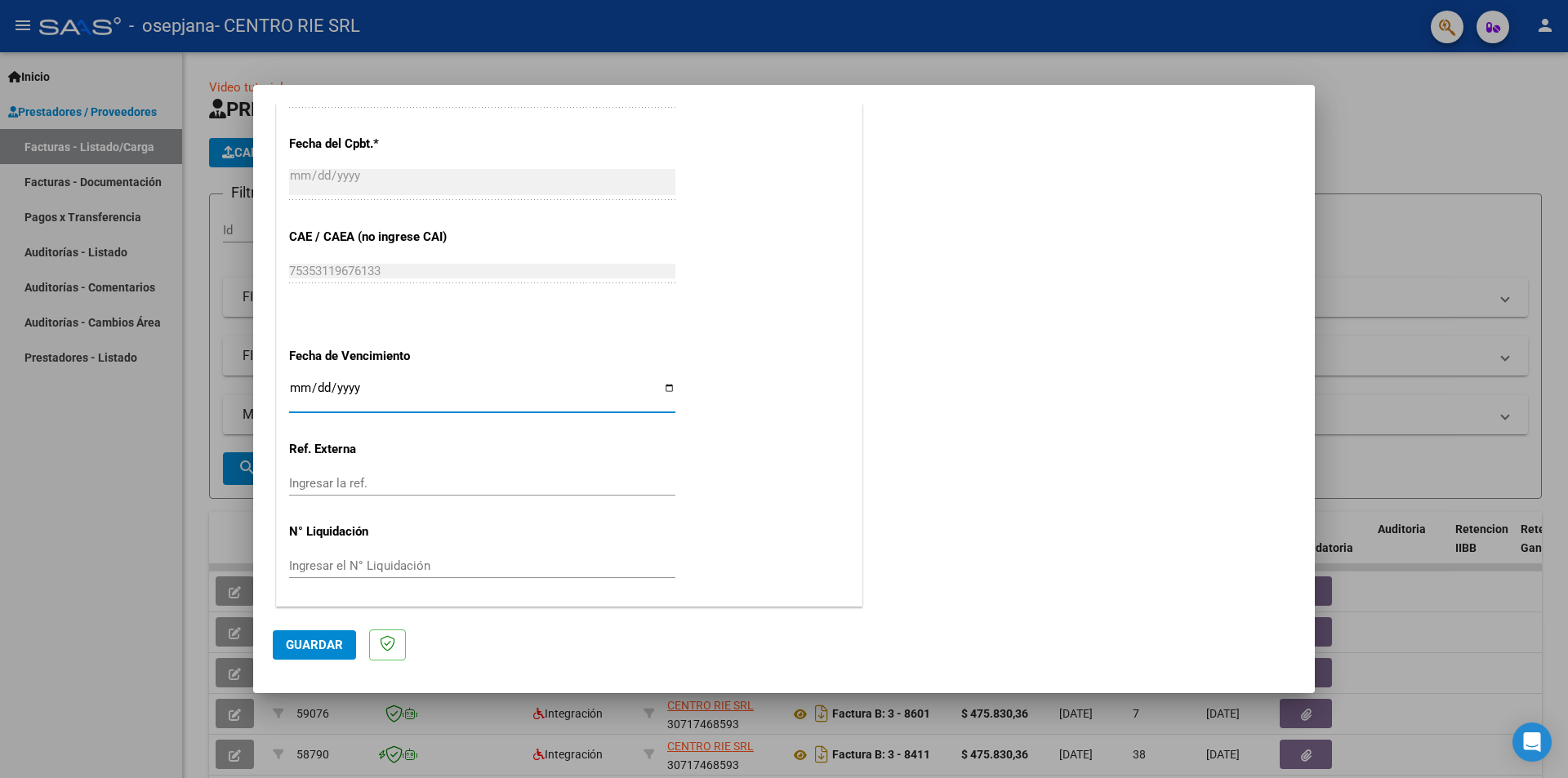
click at [323, 652] on span "Guardar" at bounding box center [313, 644] width 57 height 15
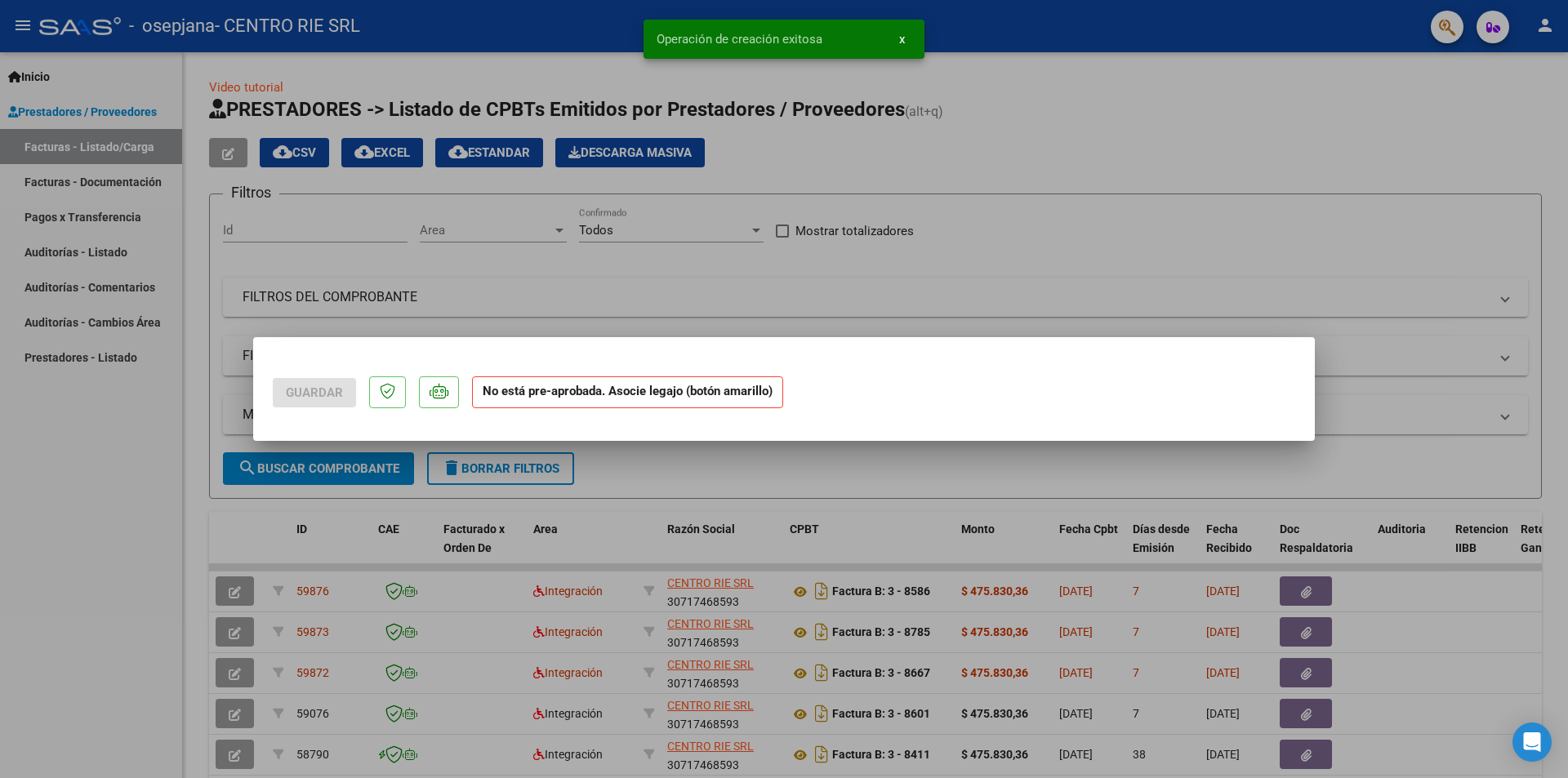
scroll to position [0, 0]
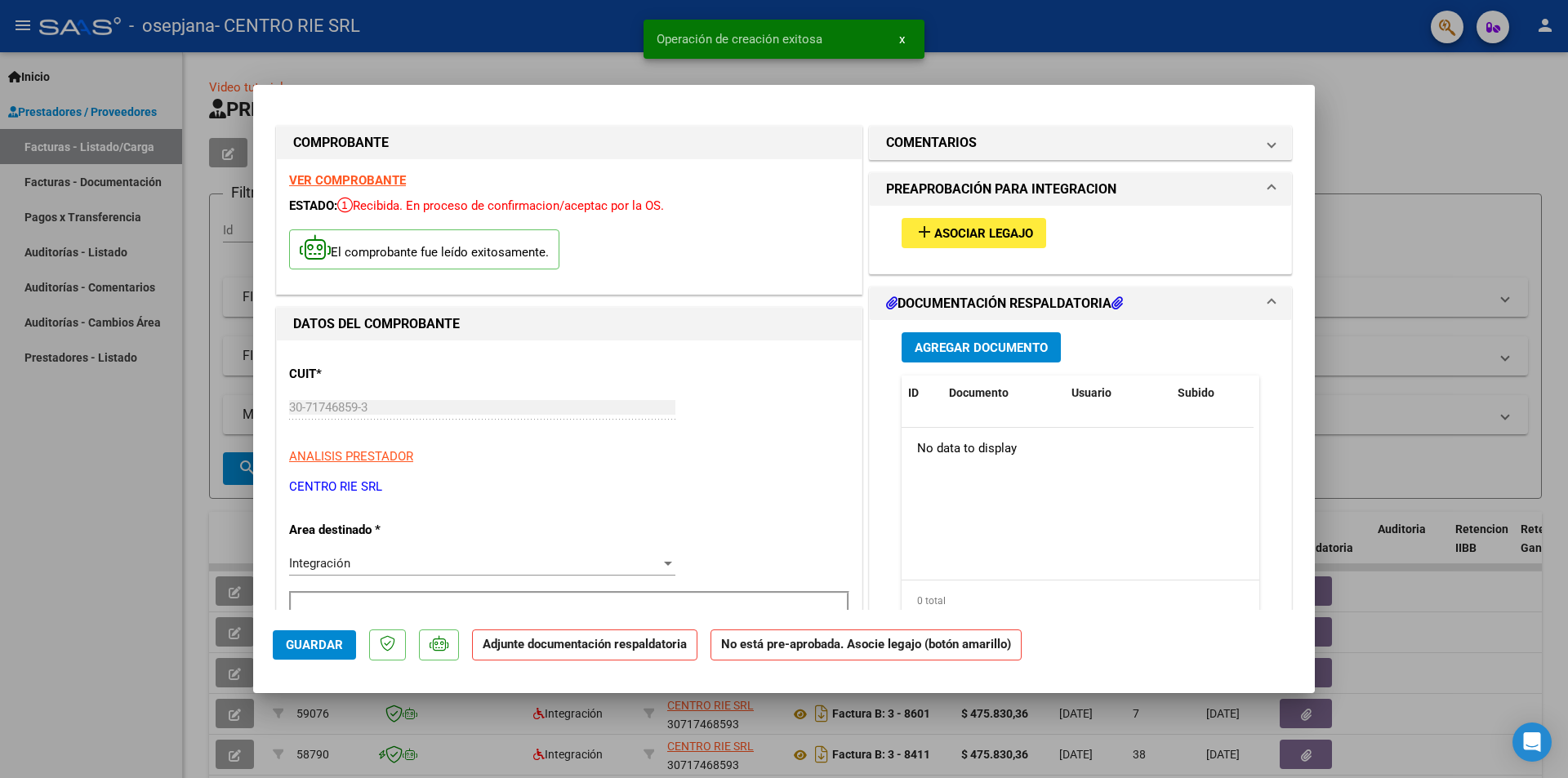
click at [967, 234] on span "Asociar Legajo" at bounding box center [984, 233] width 99 height 15
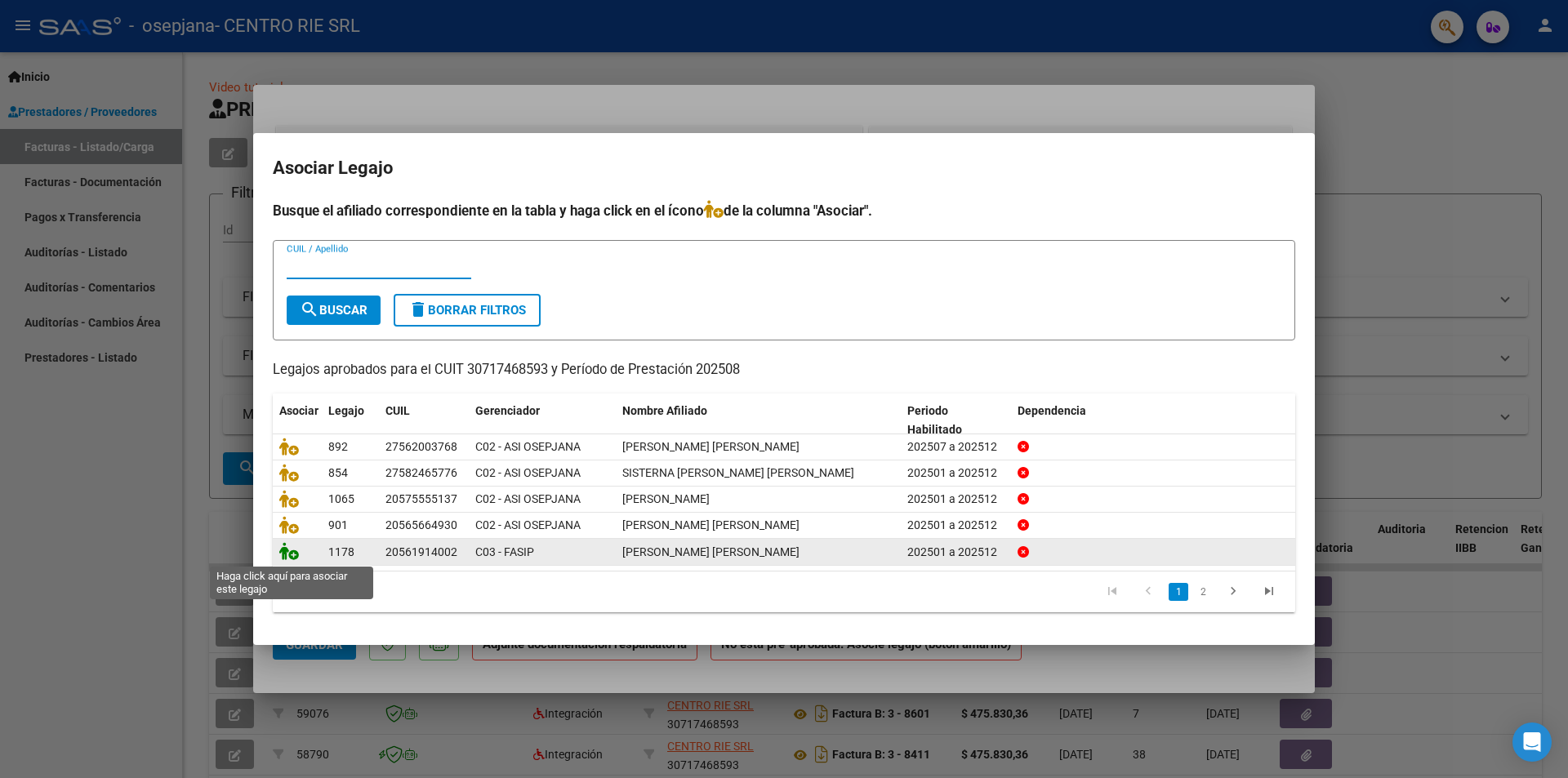
click at [282, 549] on icon at bounding box center [289, 551] width 19 height 18
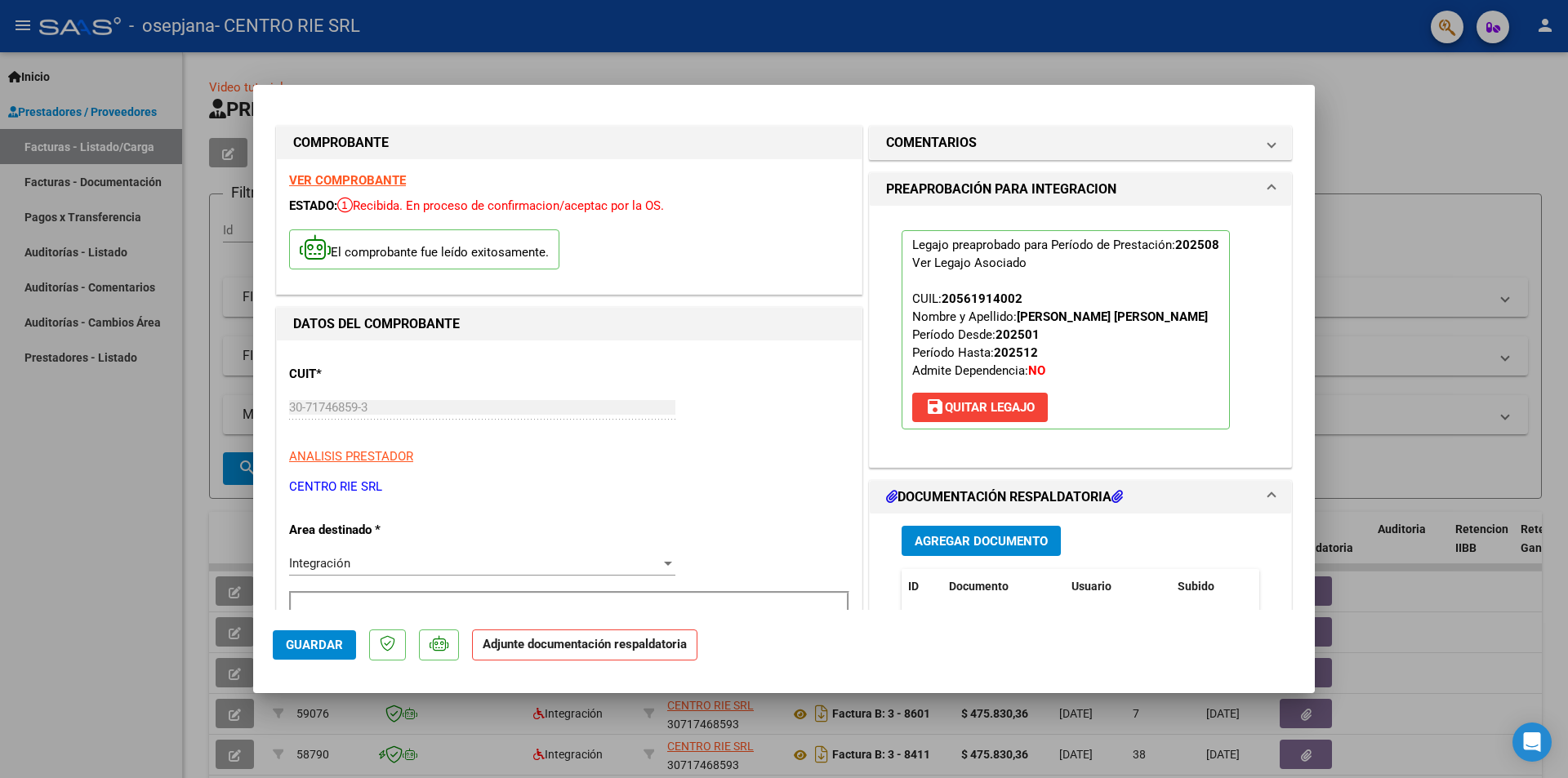
click at [934, 529] on button "Agregar Documento" at bounding box center [981, 541] width 160 height 30
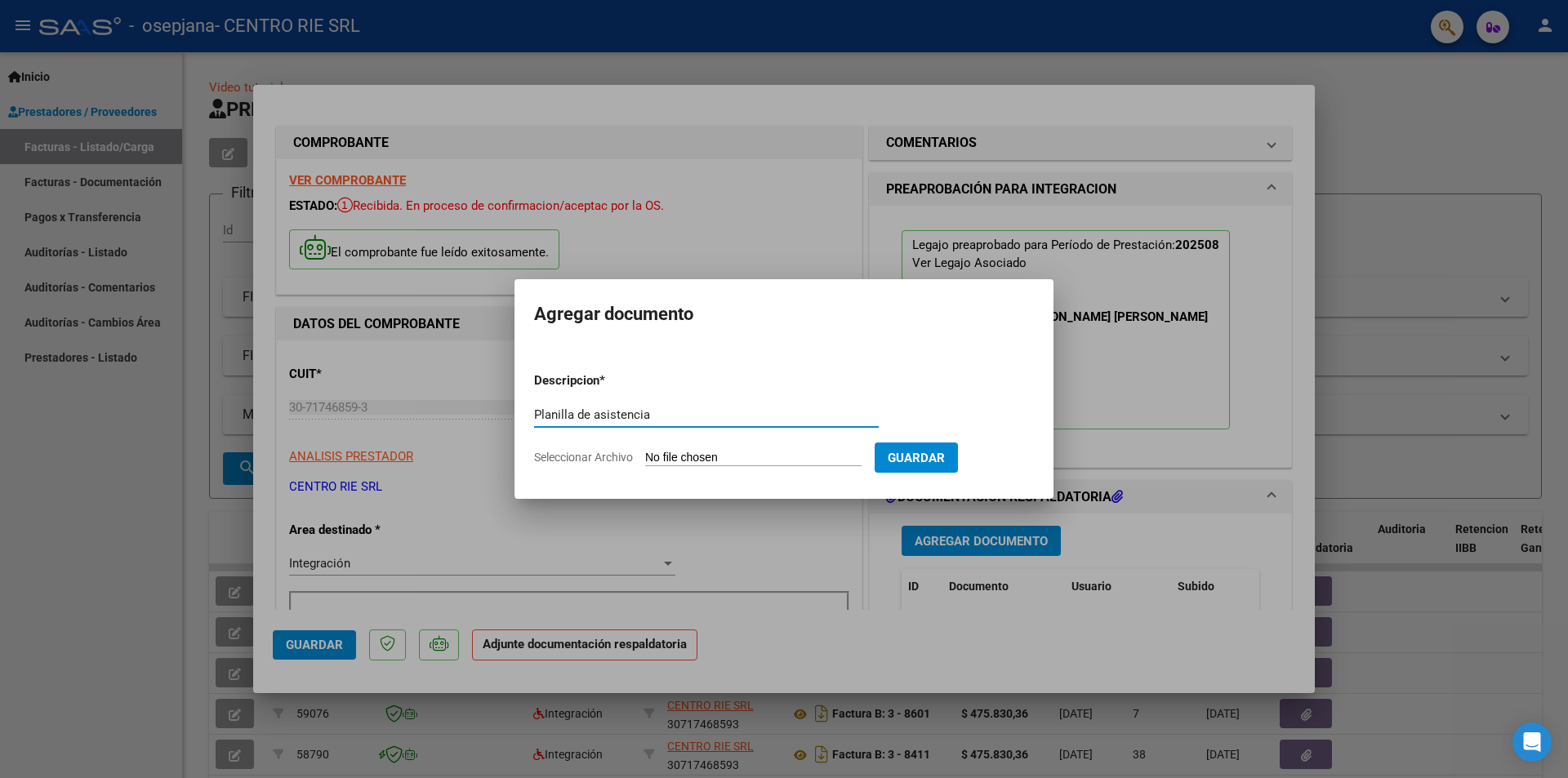
type input "Planilla de asistencia"
click at [606, 457] on span "Seleccionar Archivo" at bounding box center [583, 458] width 99 height 14
click at [645, 457] on input "Seleccionar Archivo" at bounding box center [754, 459] width 217 height 15
type input "C:\fakepath\1548 - [PERSON_NAME] [PERSON_NAME].pdf"
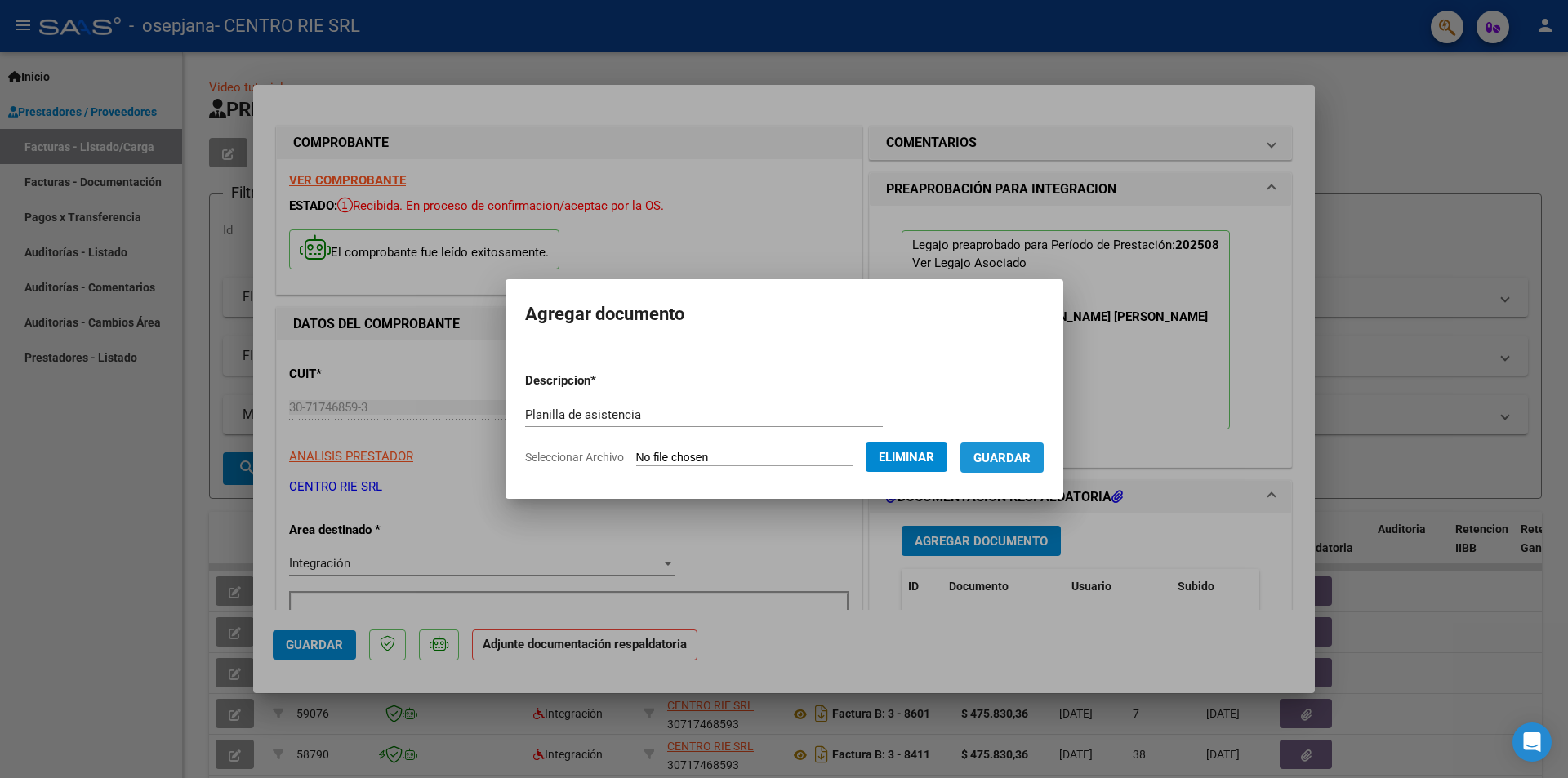
click at [1013, 464] on span "Guardar" at bounding box center [1001, 458] width 57 height 15
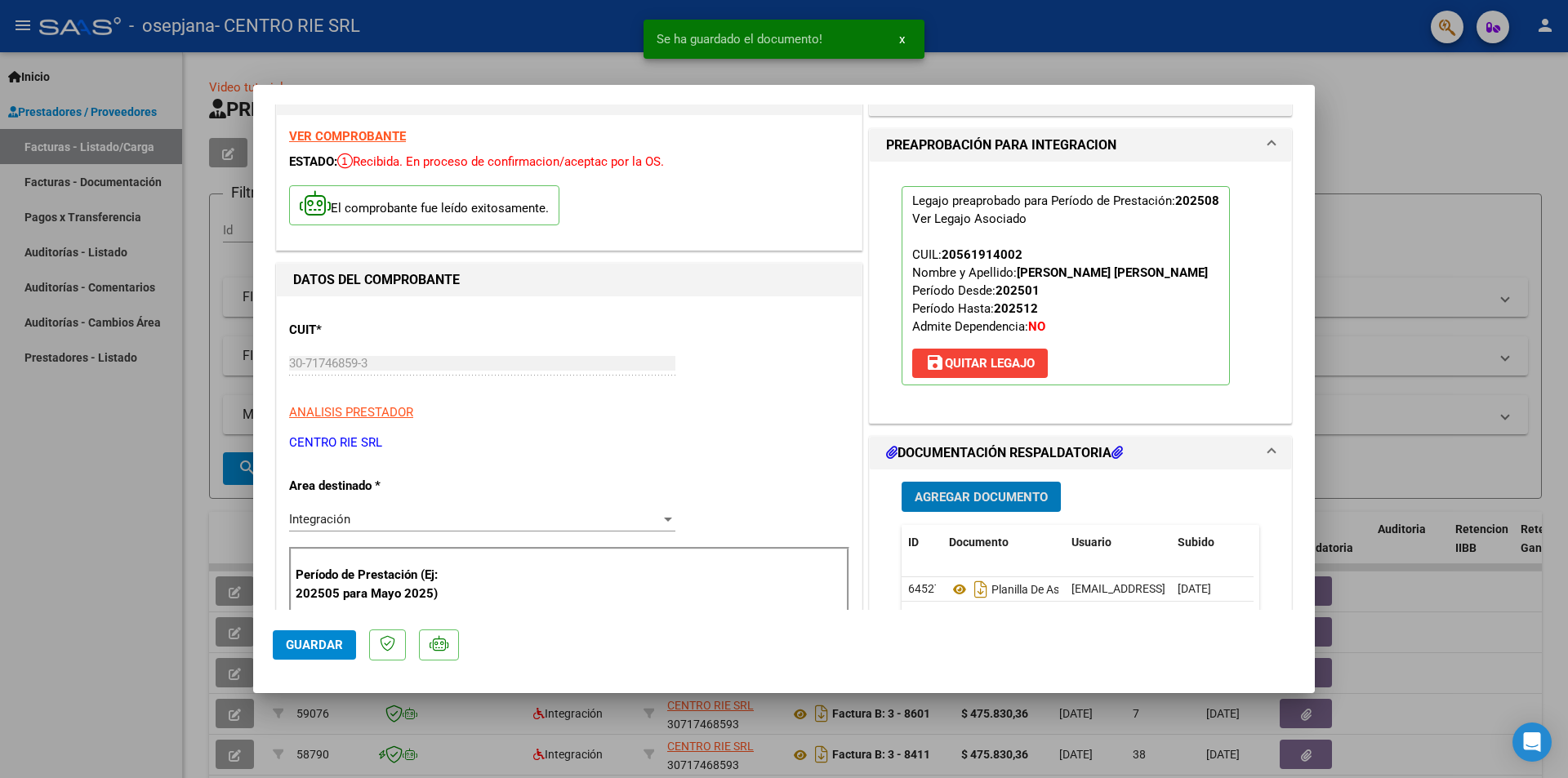
scroll to position [81, 0]
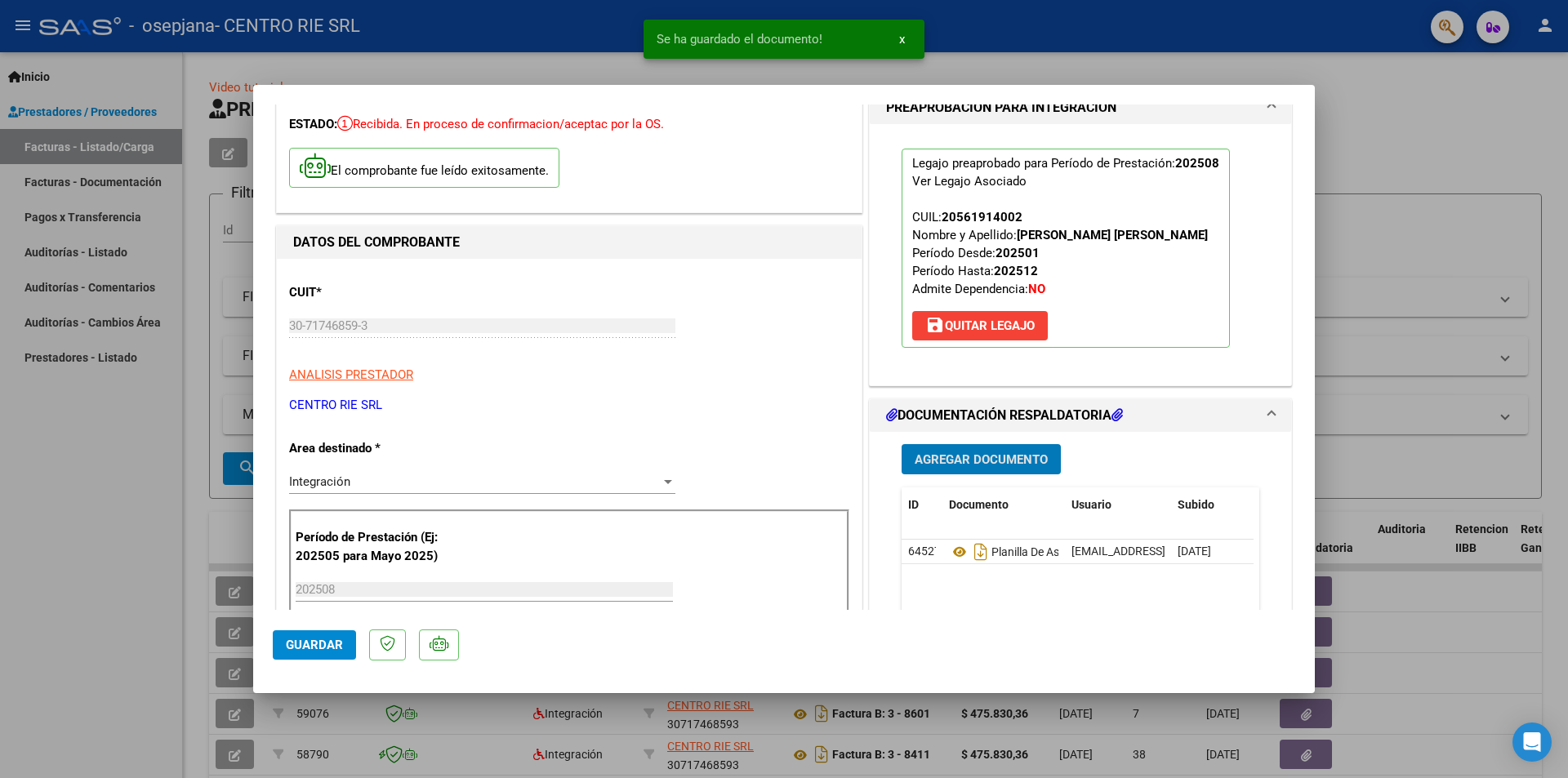
click at [321, 644] on span "Guardar" at bounding box center [313, 644] width 57 height 15
click at [98, 521] on div at bounding box center [784, 389] width 1568 height 778
type input "$ 0,00"
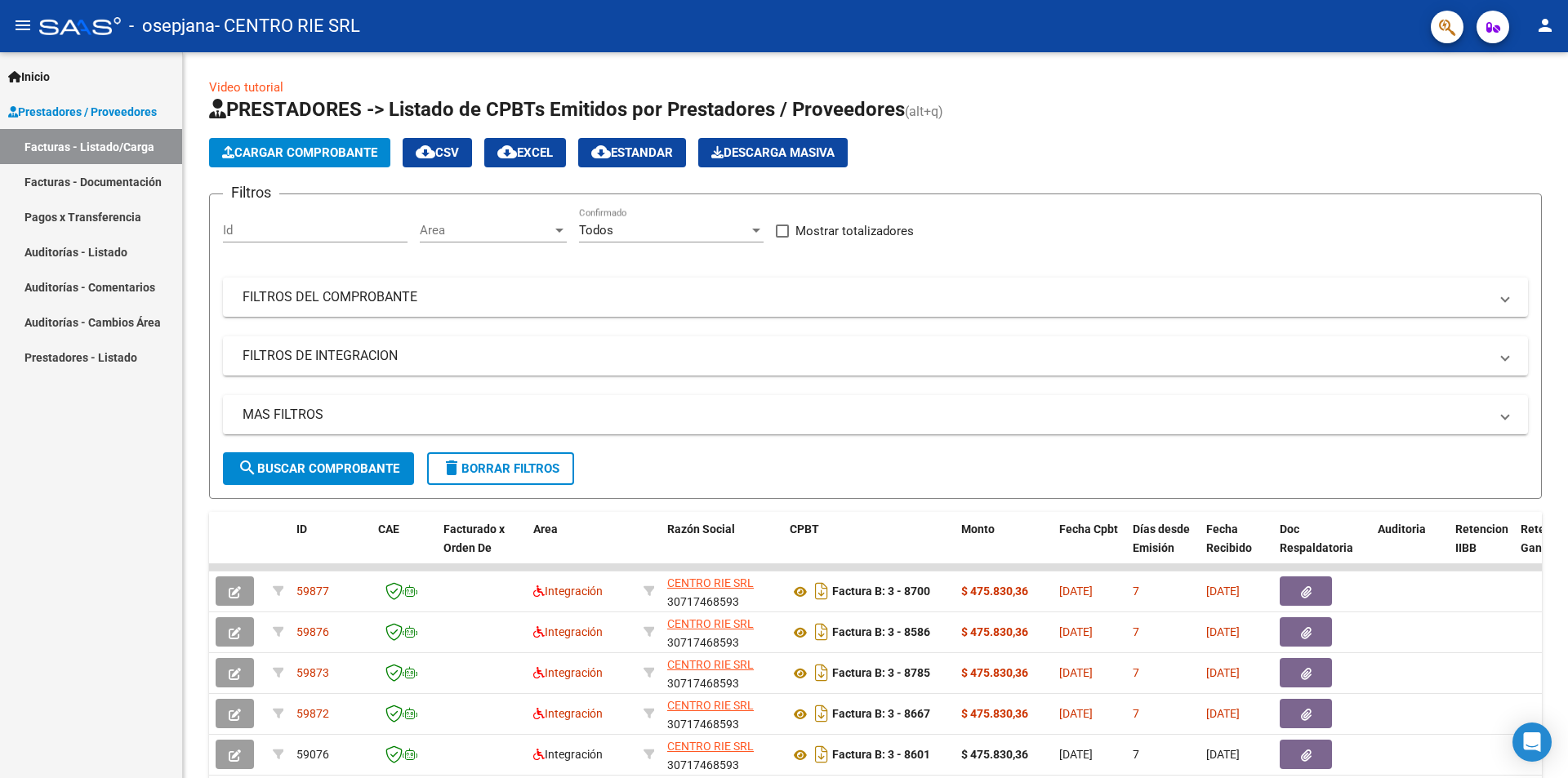
click at [1554, 37] on button "person" at bounding box center [1545, 26] width 33 height 33
click at [1484, 104] on mat-icon "exit_to_app" at bounding box center [1484, 106] width 19 height 19
